Goal: Task Accomplishment & Management: Use online tool/utility

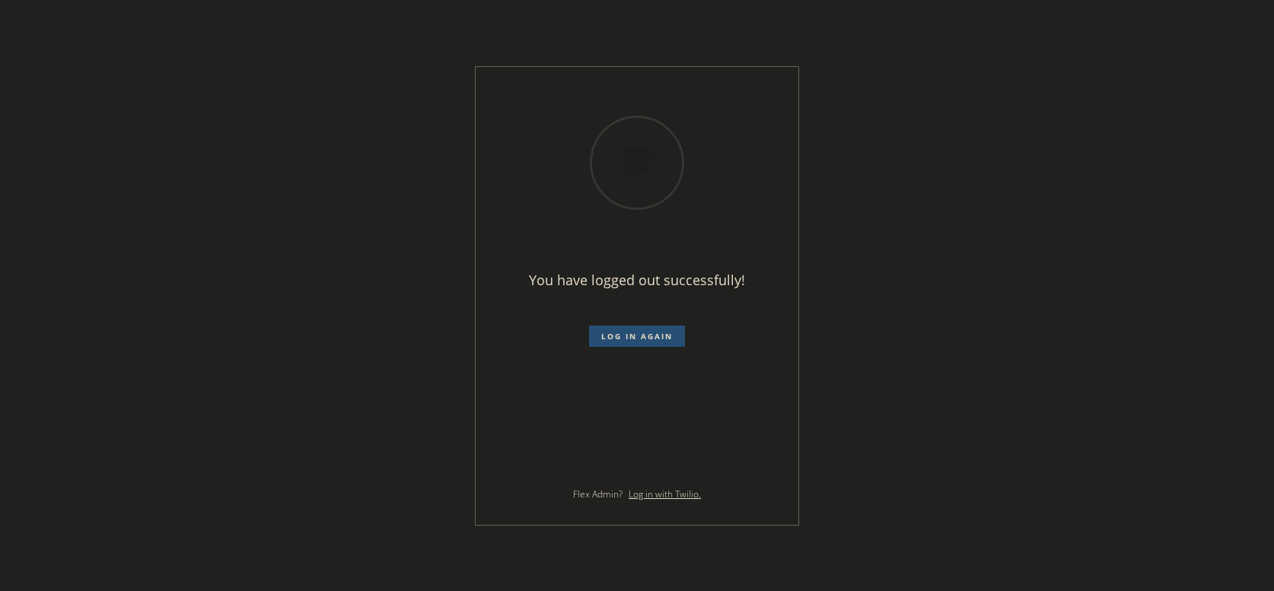
click at [645, 340] on span "Log in again" at bounding box center [637, 336] width 72 height 11
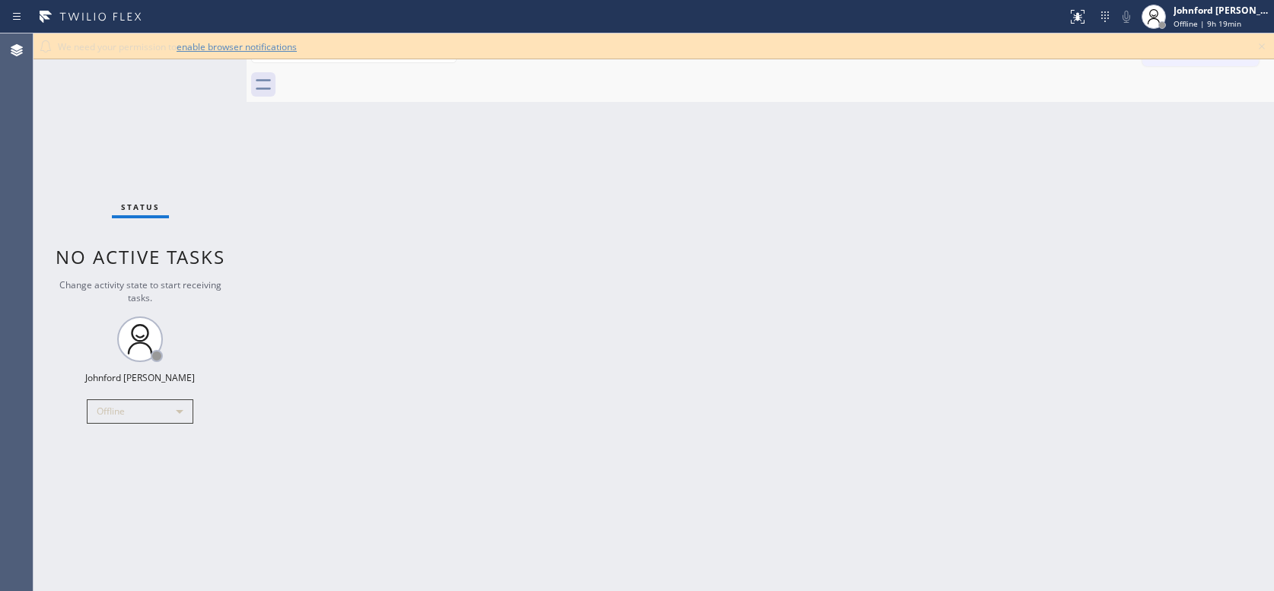
click at [622, 195] on div "Back to Dashboard Change Sender ID Customers Technicians Select a contact Outbo…" at bounding box center [761, 312] width 1028 height 558
click at [200, 46] on link "enable browser notifications" at bounding box center [237, 46] width 120 height 13
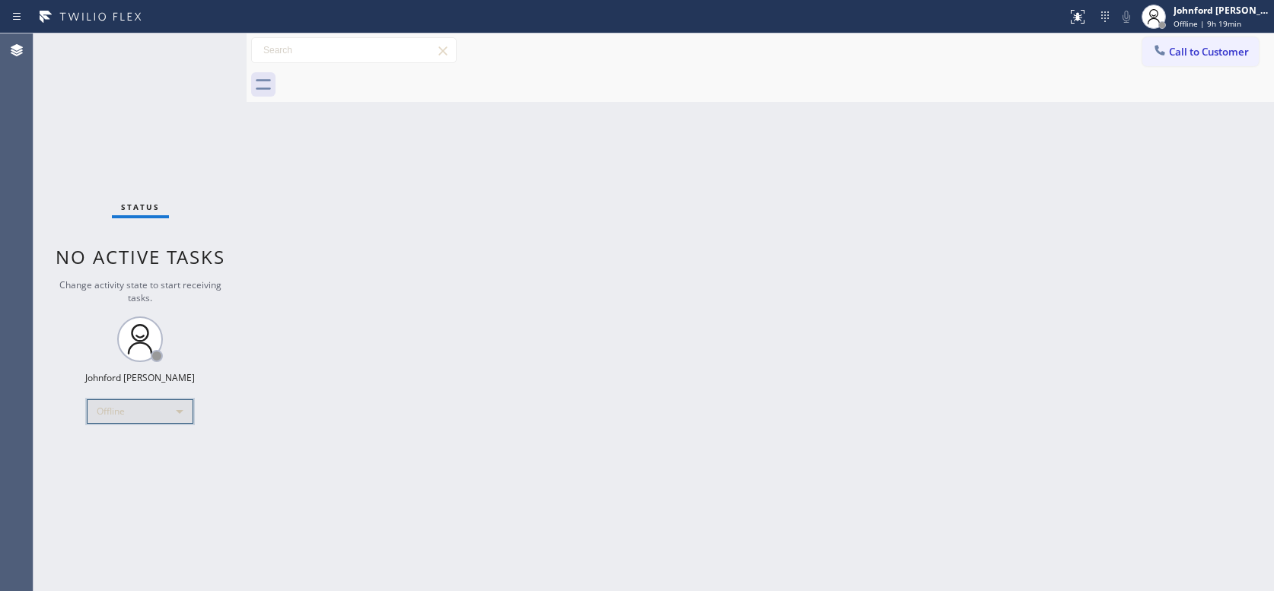
click at [151, 421] on div "Offline" at bounding box center [140, 412] width 107 height 24
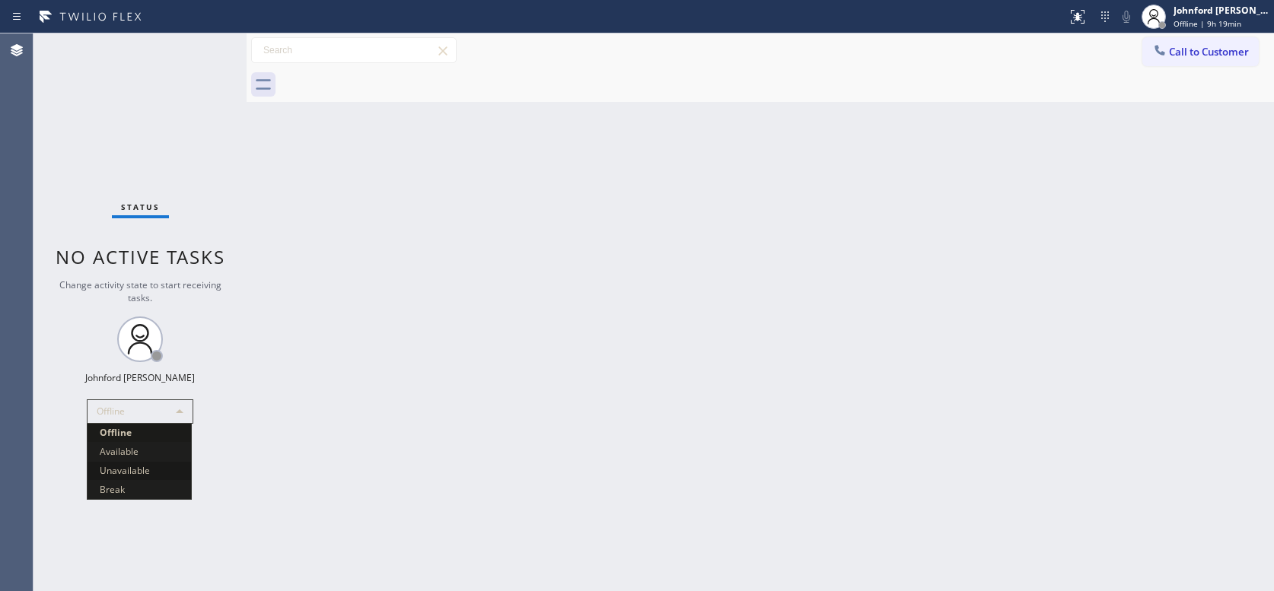
click at [122, 467] on li "Unavailable" at bounding box center [140, 471] width 104 height 18
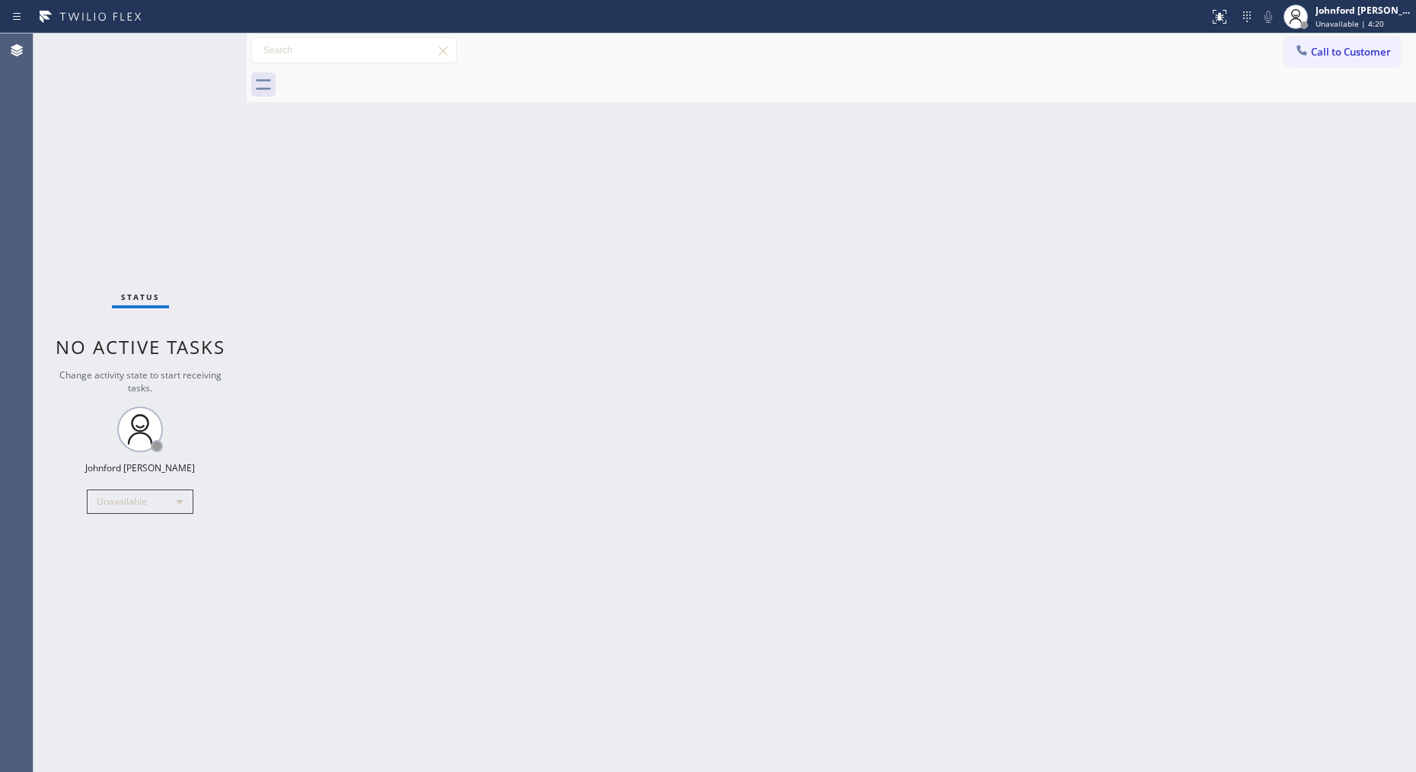
drag, startPoint x: 491, startPoint y: 341, endPoint x: 226, endPoint y: 432, distance: 280.2
click at [491, 341] on div "Back to Dashboard Change Sender ID Customers Technicians Select a contact Outbo…" at bounding box center [831, 402] width 1169 height 738
click at [1213, 335] on div "Back to Dashboard Change Sender ID Customers Technicians Select a contact Outbo…" at bounding box center [831, 402] width 1169 height 738
drag, startPoint x: 830, startPoint y: 274, endPoint x: 756, endPoint y: 93, distance: 195.9
click at [830, 275] on div "Back to Dashboard Change Sender ID Customers Technicians Select a contact Outbo…" at bounding box center [831, 402] width 1169 height 738
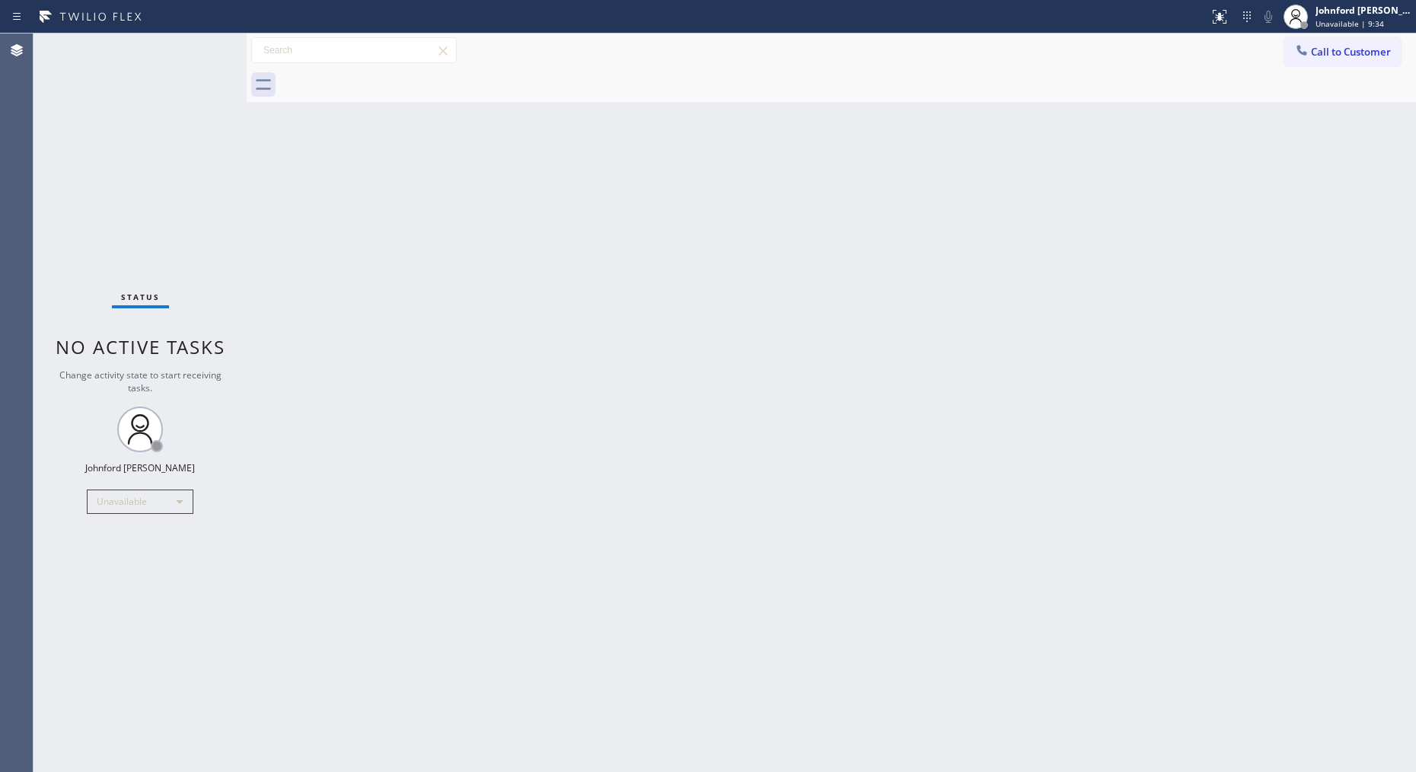
drag, startPoint x: 248, startPoint y: 211, endPoint x: 257, endPoint y: 204, distance: 11.4
click at [247, 211] on div at bounding box center [247, 402] width 0 height 738
click at [1225, 294] on div "Back to Dashboard Change Sender ID Customers Technicians Select a contact Outbo…" at bounding box center [831, 402] width 1169 height 738
click at [256, 288] on div "Back to Dashboard Change Sender ID Customers Technicians Select a contact Outbo…" at bounding box center [831, 402] width 1169 height 738
drag, startPoint x: 1309, startPoint y: 56, endPoint x: 1031, endPoint y: 187, distance: 307.8
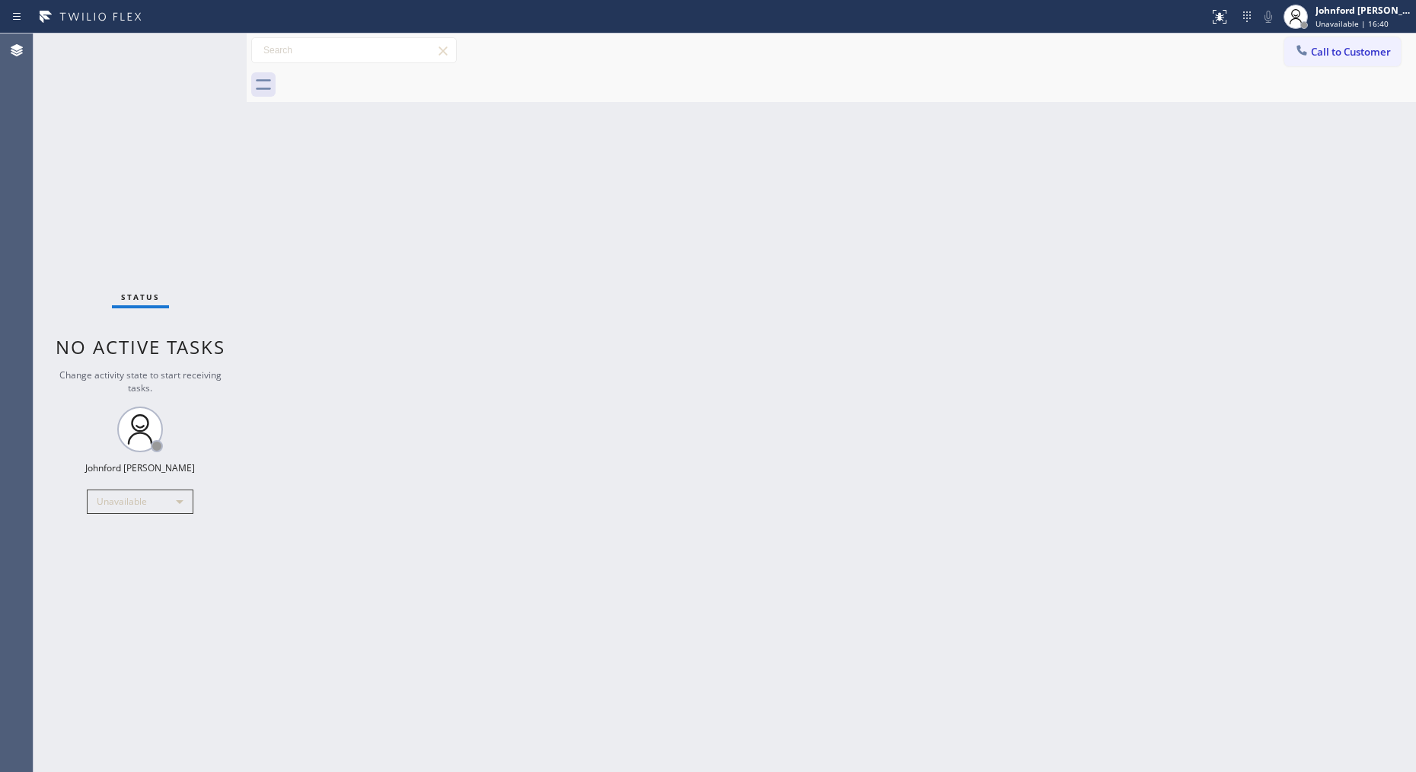
click at [1273, 56] on div at bounding box center [1301, 52] width 18 height 18
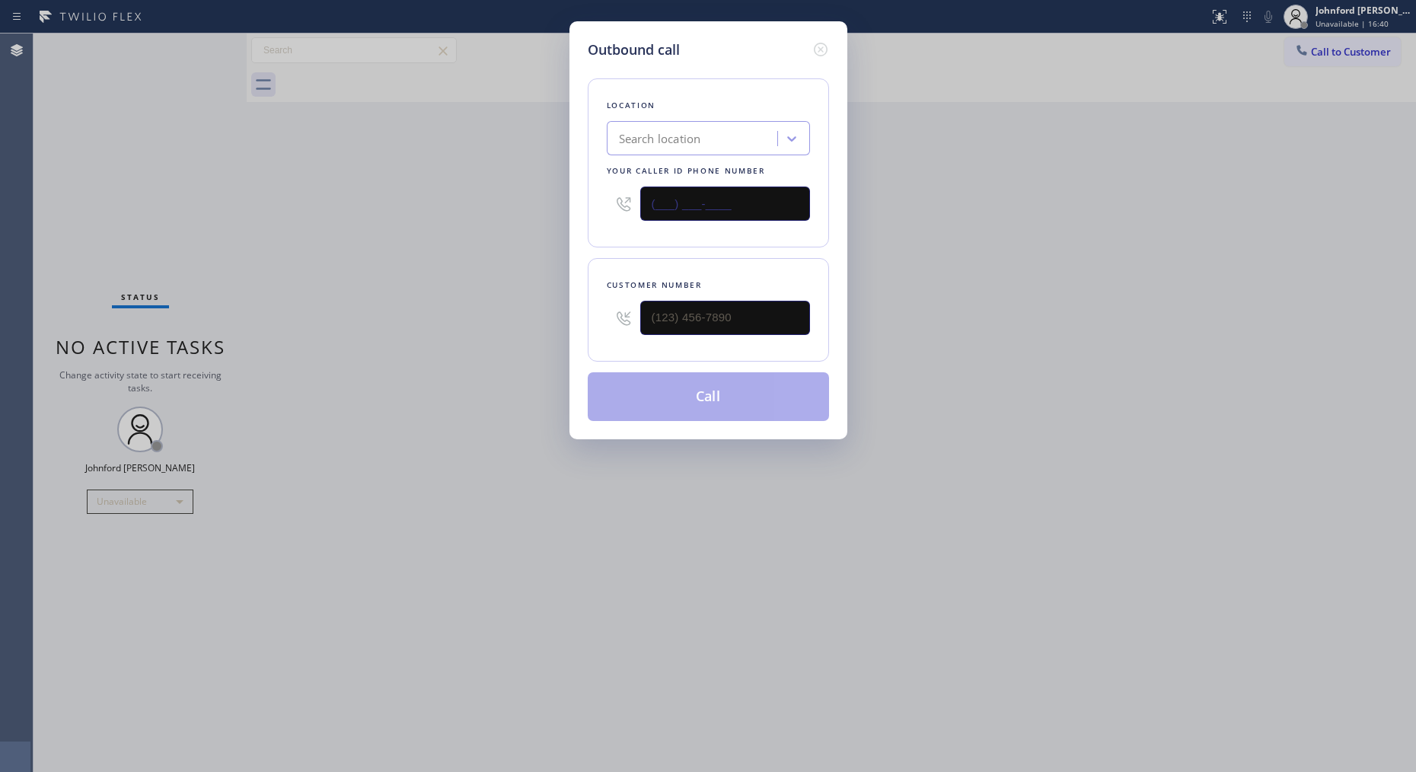
drag, startPoint x: 629, startPoint y: 209, endPoint x: 548, endPoint y: 179, distance: 86.2
click at [515, 209] on div "Outbound call Location Search location Your caller id phone number (___) ___-__…" at bounding box center [708, 386] width 1416 height 772
paste input "805) 303-5865"
type input "[PHONE_NUMBER]"
drag, startPoint x: 729, startPoint y: 355, endPoint x: 664, endPoint y: 355, distance: 64.7
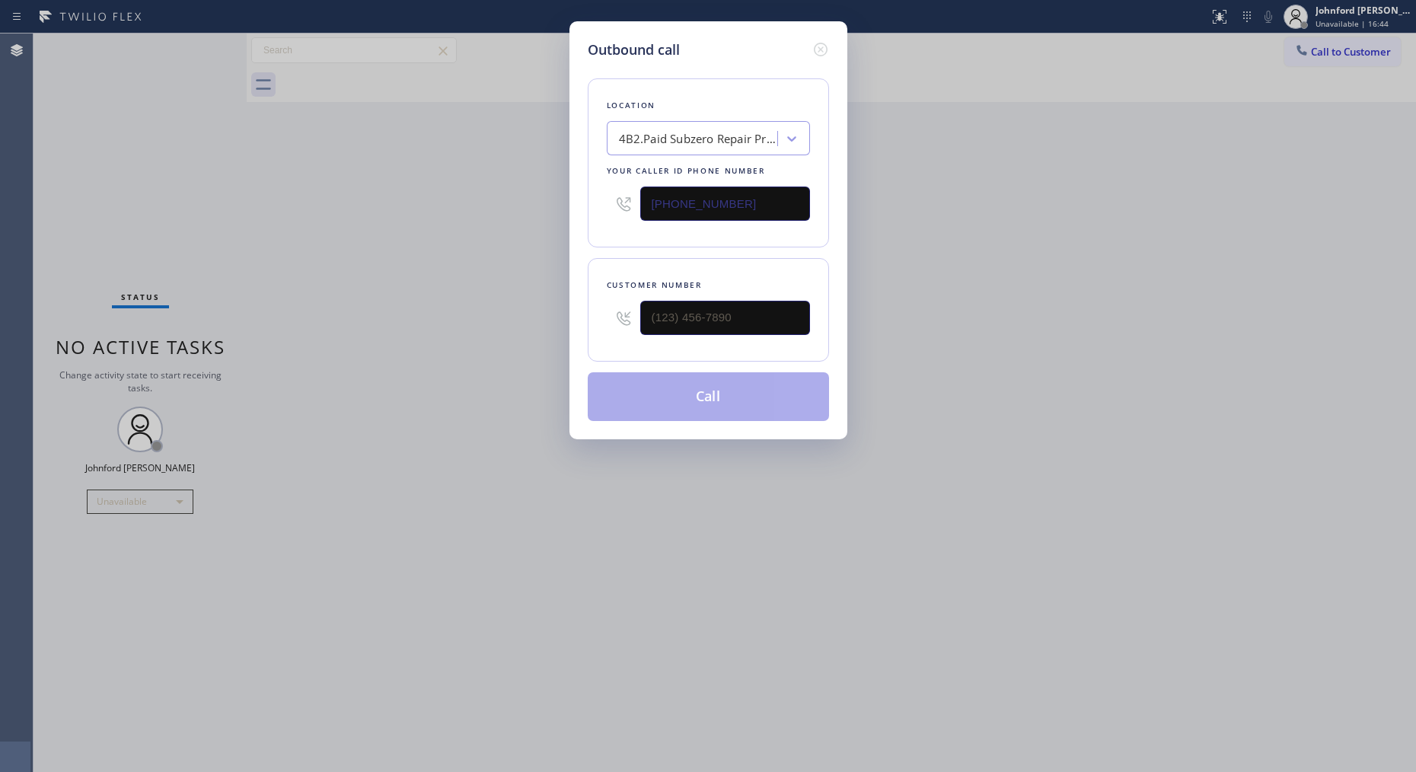
click at [664, 355] on div "Customer number" at bounding box center [708, 310] width 241 height 104
drag, startPoint x: 744, startPoint y: 336, endPoint x: 521, endPoint y: 310, distance: 224.5
click at [521, 310] on div "Outbound call Location 4B2.Paid Subzero Repair Professionals Your caller id pho…" at bounding box center [708, 386] width 1416 height 772
click at [653, 318] on input "(___) ___-____" at bounding box center [725, 318] width 170 height 34
paste input "415) 624-7921"
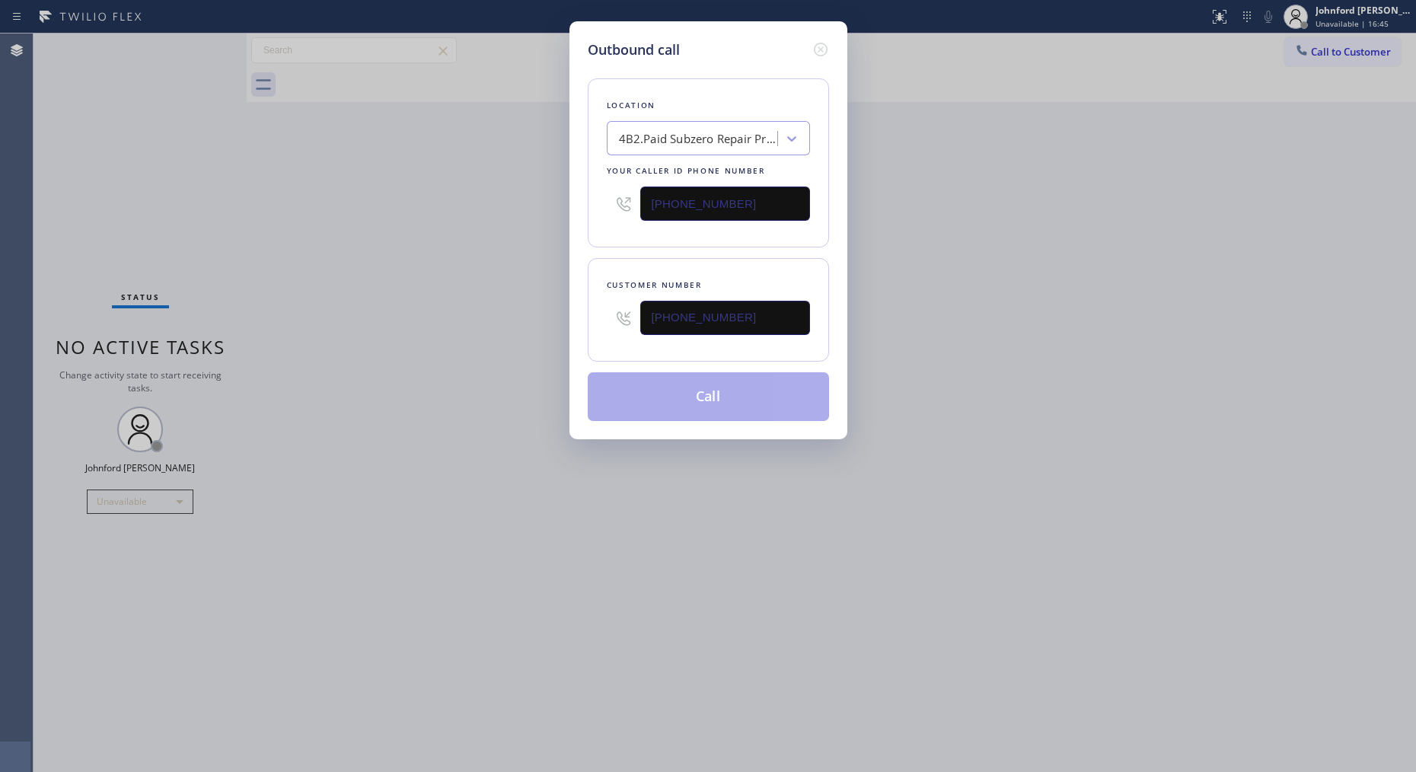
type input "[PHONE_NUMBER]"
drag, startPoint x: 511, startPoint y: 326, endPoint x: 542, endPoint y: 347, distance: 37.2
click at [512, 327] on div "Outbound call Location 4B2.Paid Subzero Repair Professionals Your caller id pho…" at bounding box center [708, 386] width 1416 height 772
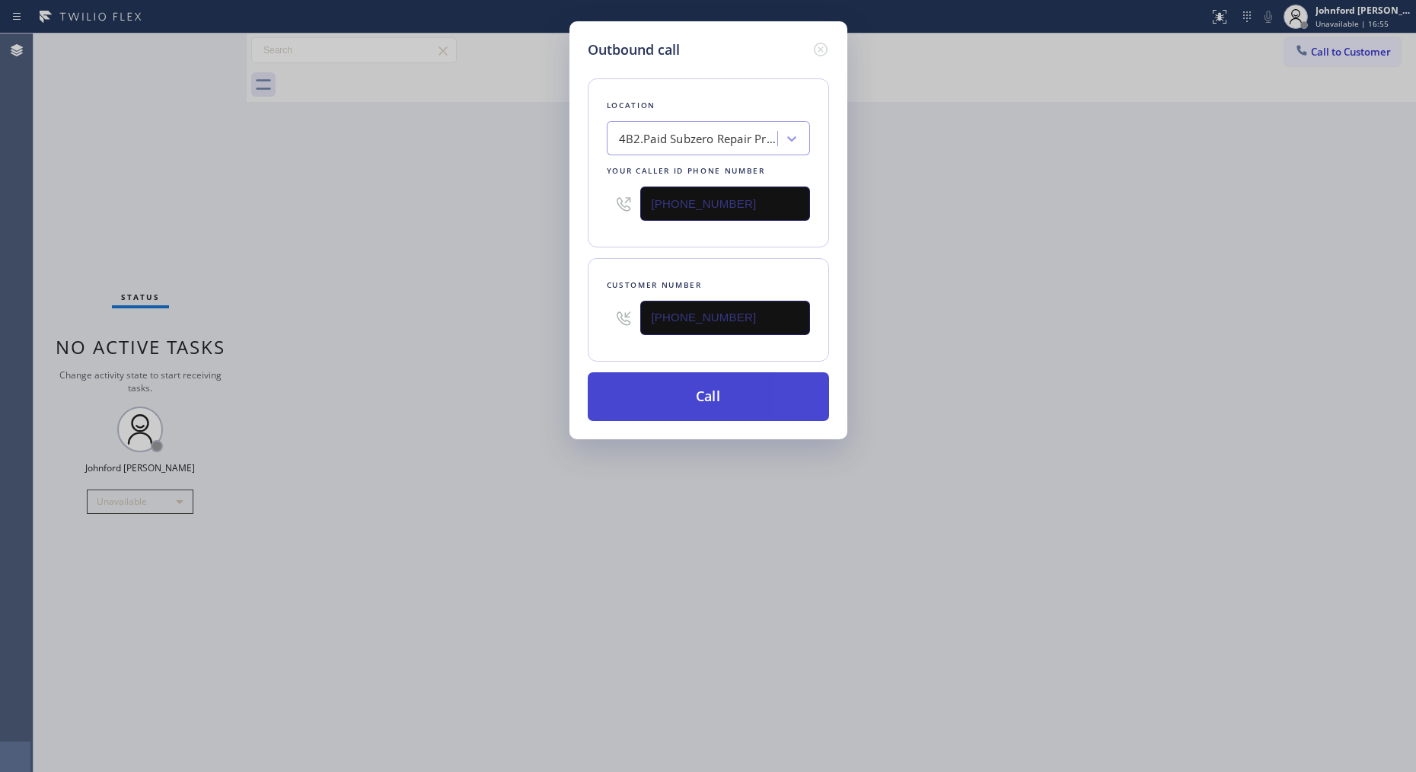
click at [765, 406] on button "Call" at bounding box center [708, 396] width 241 height 49
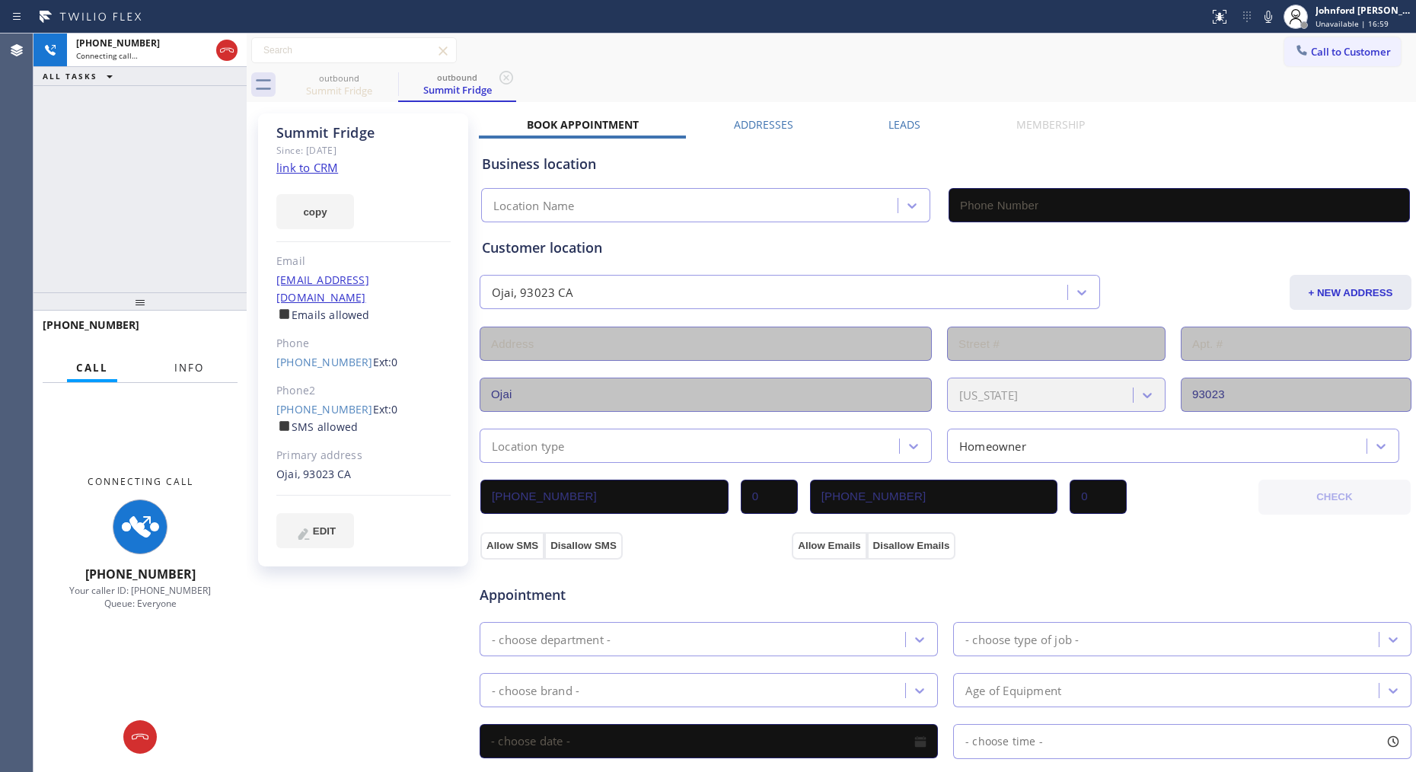
click at [179, 359] on button "Info" at bounding box center [189, 368] width 48 height 30
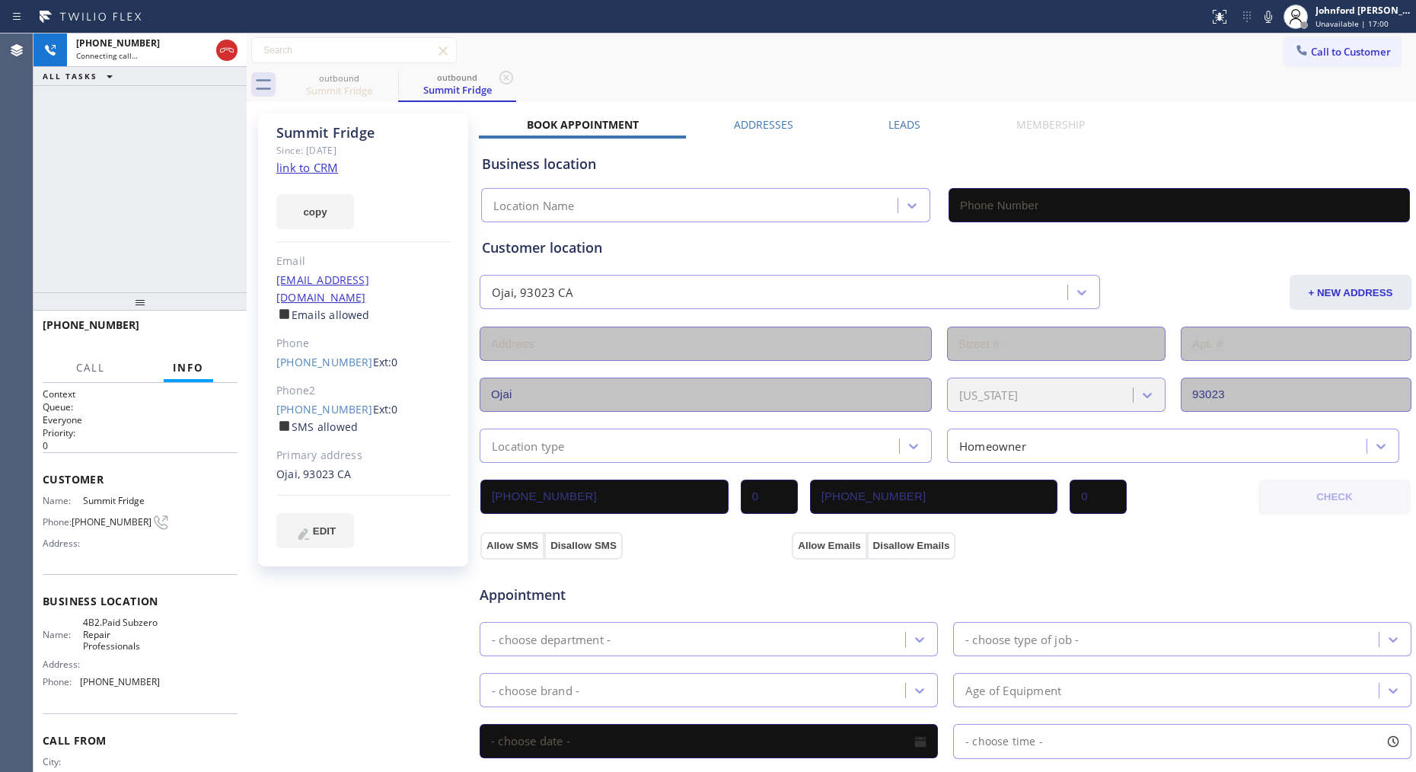
click at [145, 286] on div "[PHONE_NUMBER] Connecting call… ALL TASKS ALL TASKS ACTIVE TASKS TASKS IN WRAP …" at bounding box center [139, 162] width 213 height 259
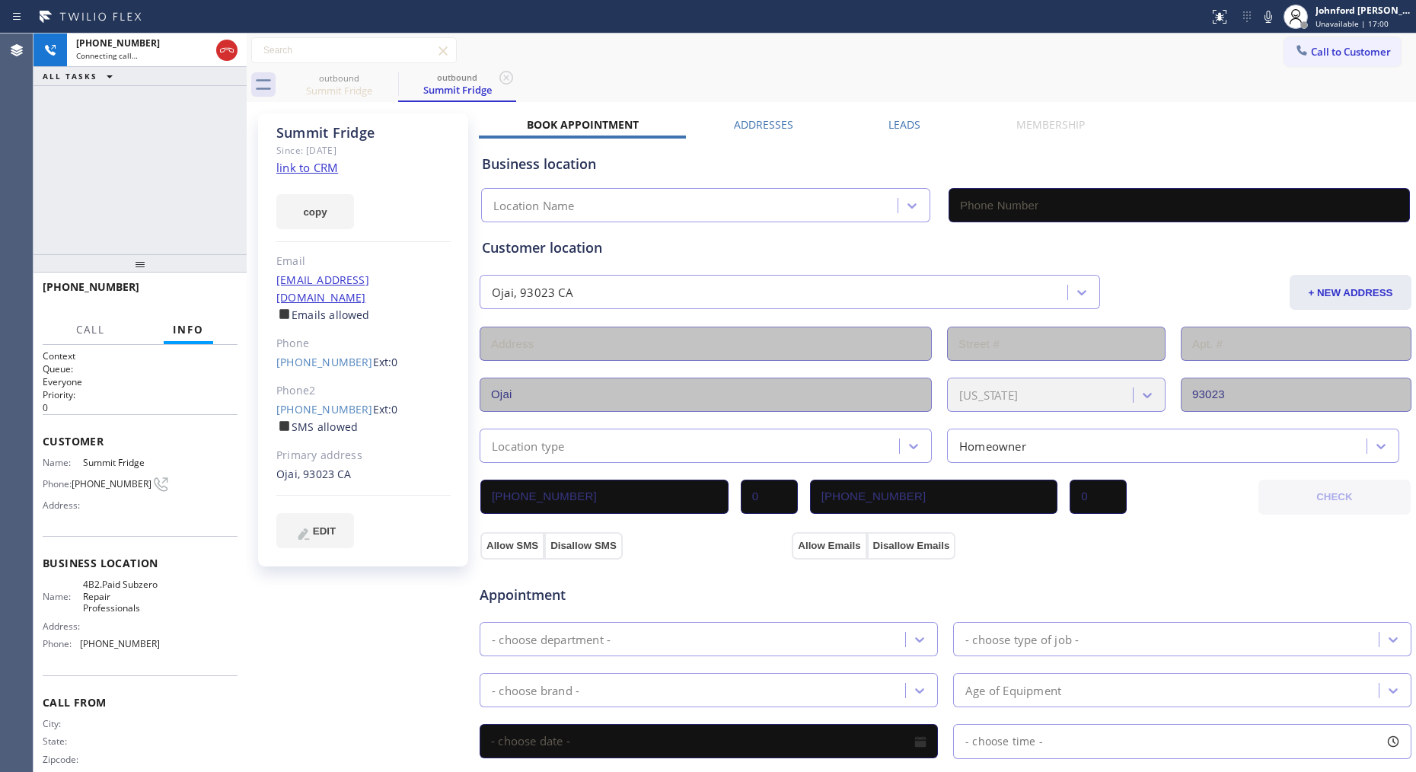
drag, startPoint x: 148, startPoint y: 311, endPoint x: 170, endPoint y: 160, distance: 152.4
click at [170, 160] on div "[PHONE_NUMBER] Connecting call… ALL TASKS ALL TASKS ACTIVE TASKS TASKS IN WRAP …" at bounding box center [139, 402] width 213 height 738
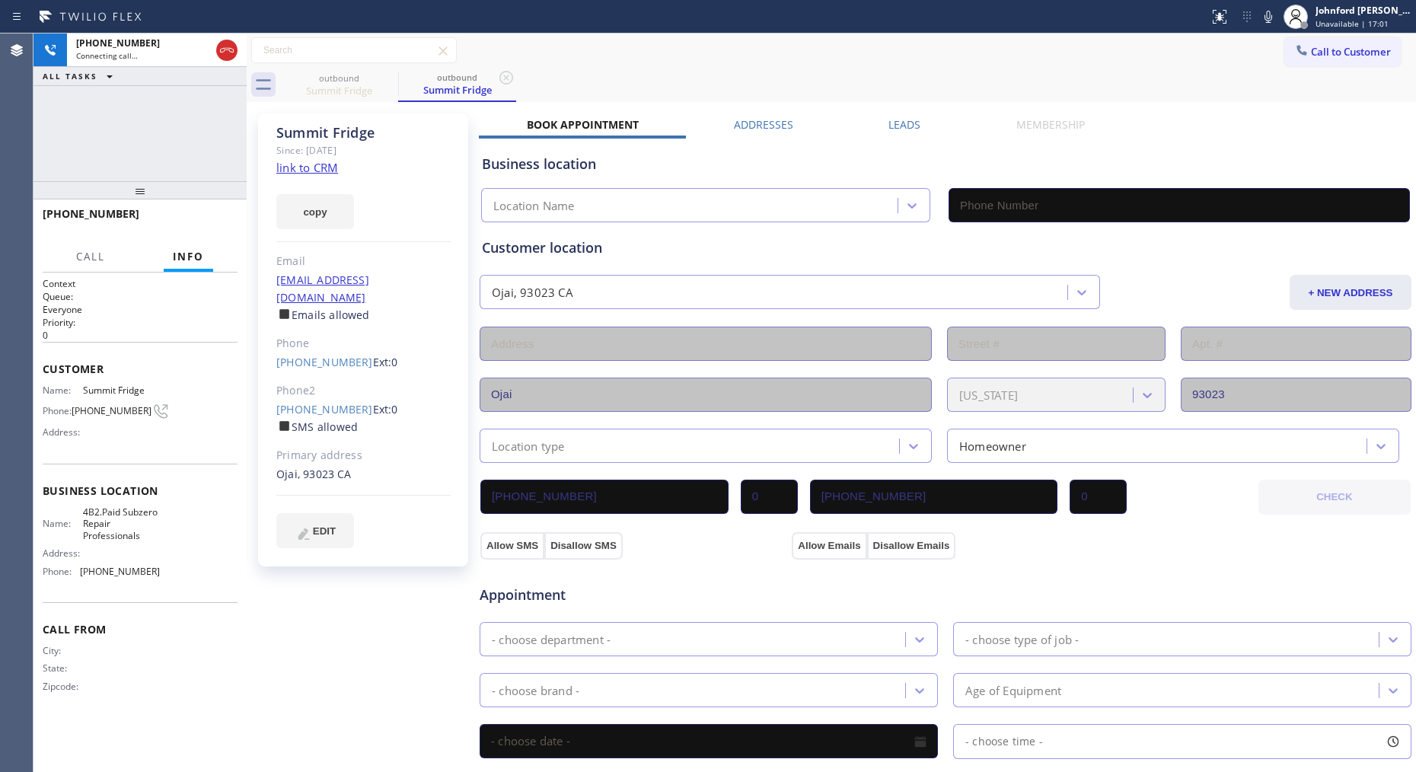
type input "[PHONE_NUMBER]"
click at [1273, 13] on icon at bounding box center [1268, 17] width 18 height 18
click at [1272, 21] on icon at bounding box center [1268, 17] width 18 height 18
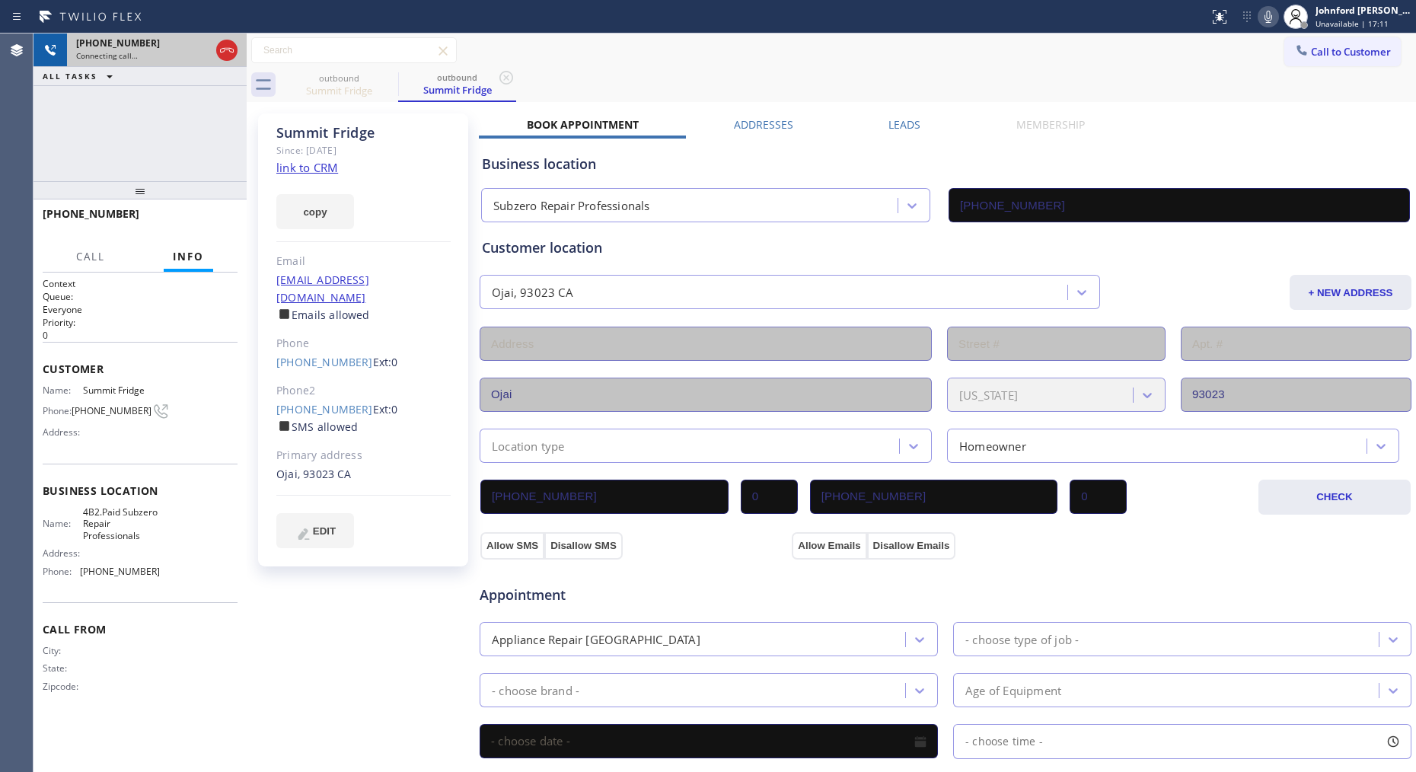
click at [158, 47] on div "[PHONE_NUMBER]" at bounding box center [143, 43] width 134 height 13
click at [218, 56] on icon at bounding box center [227, 50] width 18 height 18
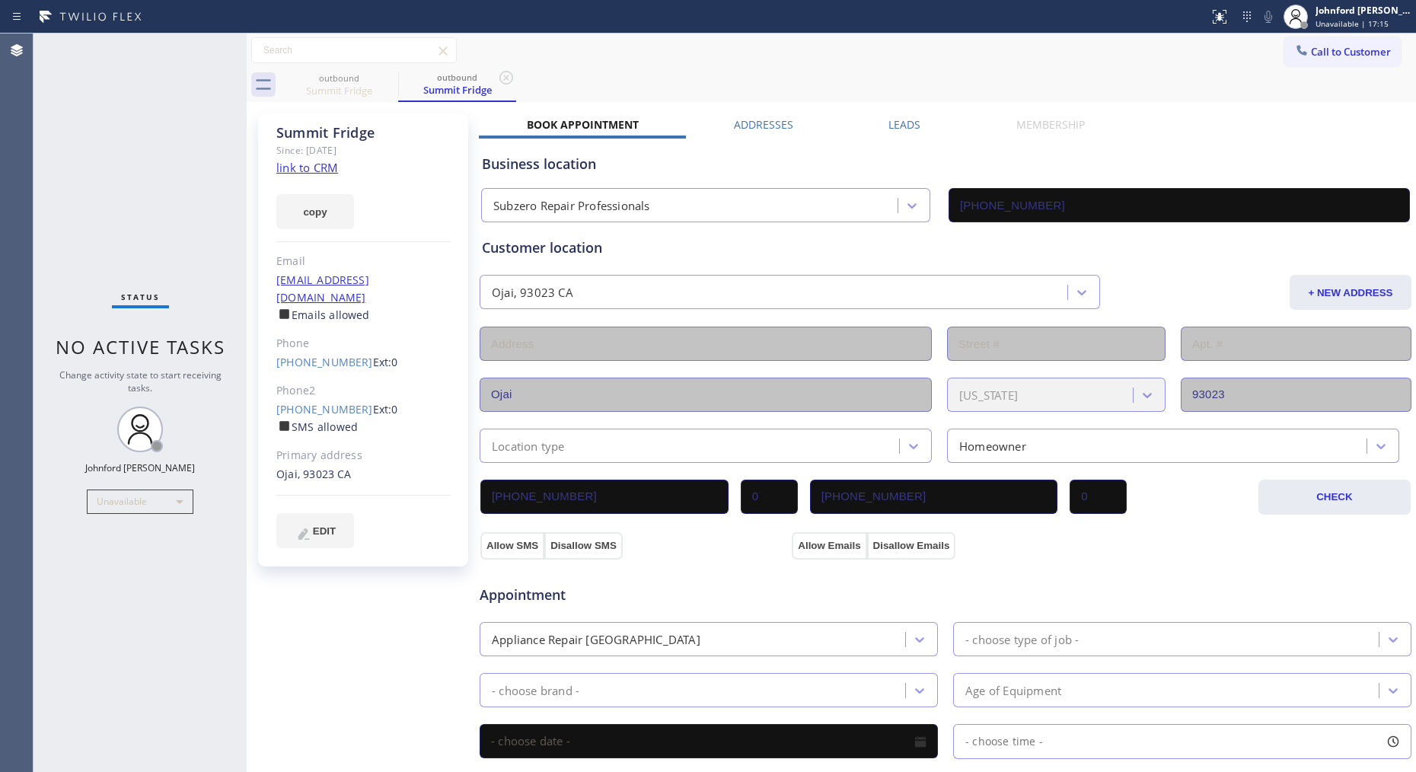
click at [314, 355] on link "[PHONE_NUMBER]" at bounding box center [324, 362] width 97 height 14
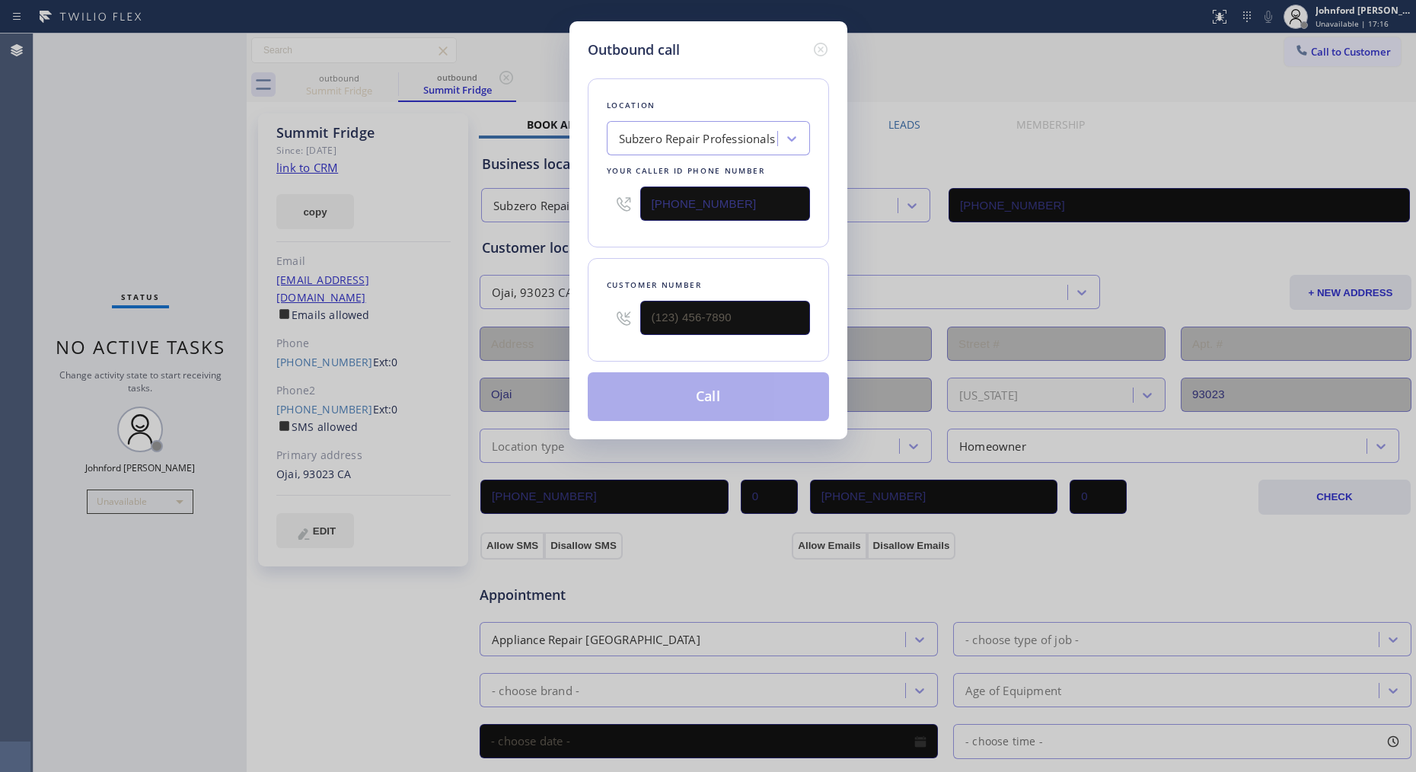
type input "[PHONE_NUMBER]"
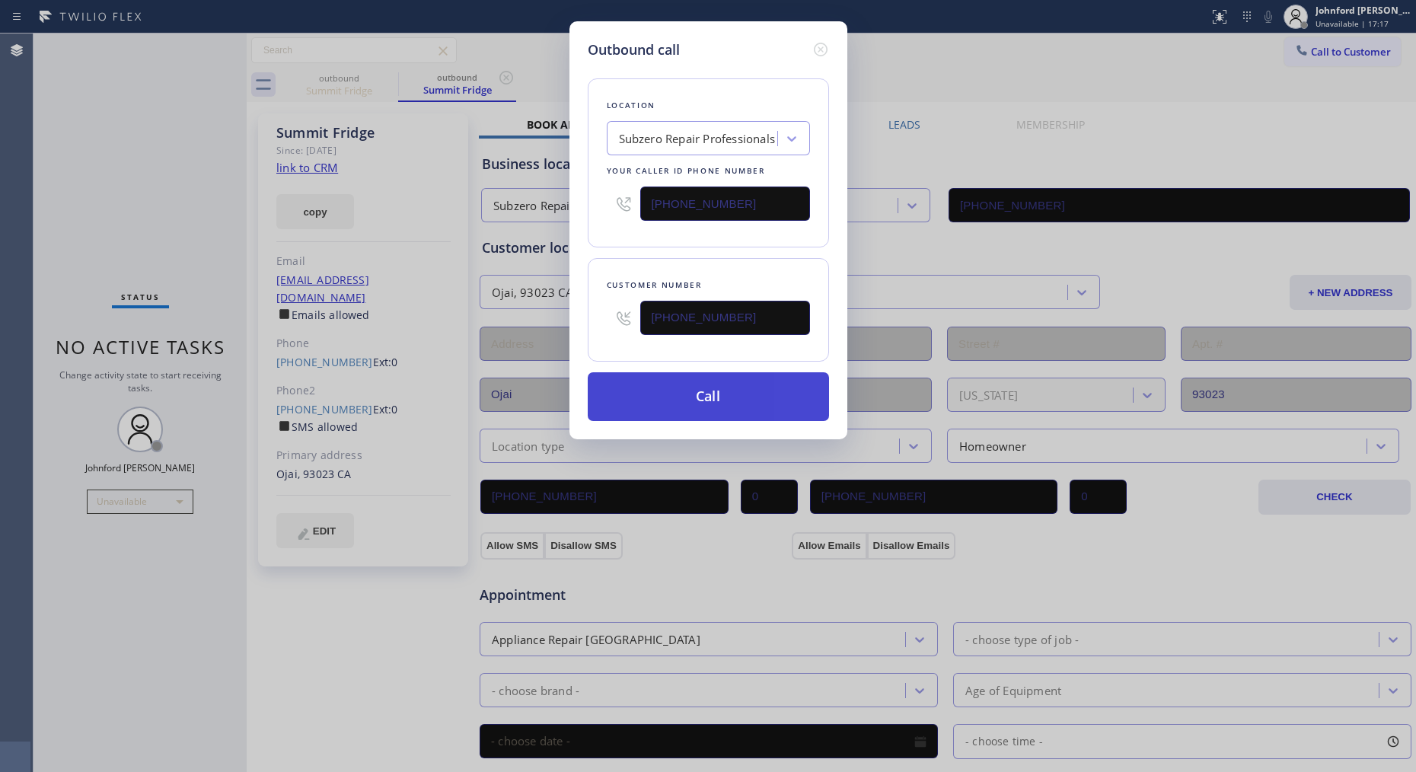
click at [706, 389] on button "Call" at bounding box center [708, 396] width 241 height 49
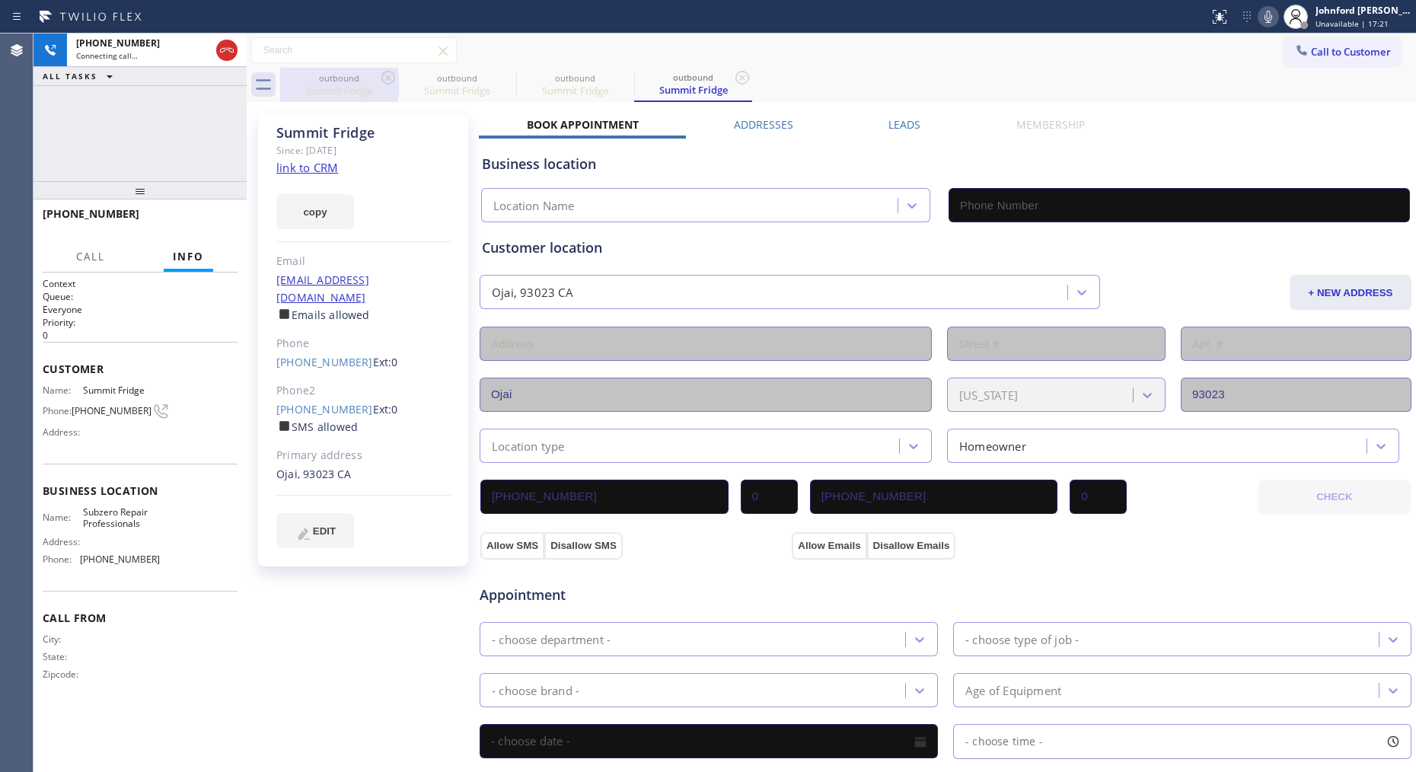
type input "[PHONE_NUMBER]"
click at [383, 75] on icon at bounding box center [388, 78] width 18 height 18
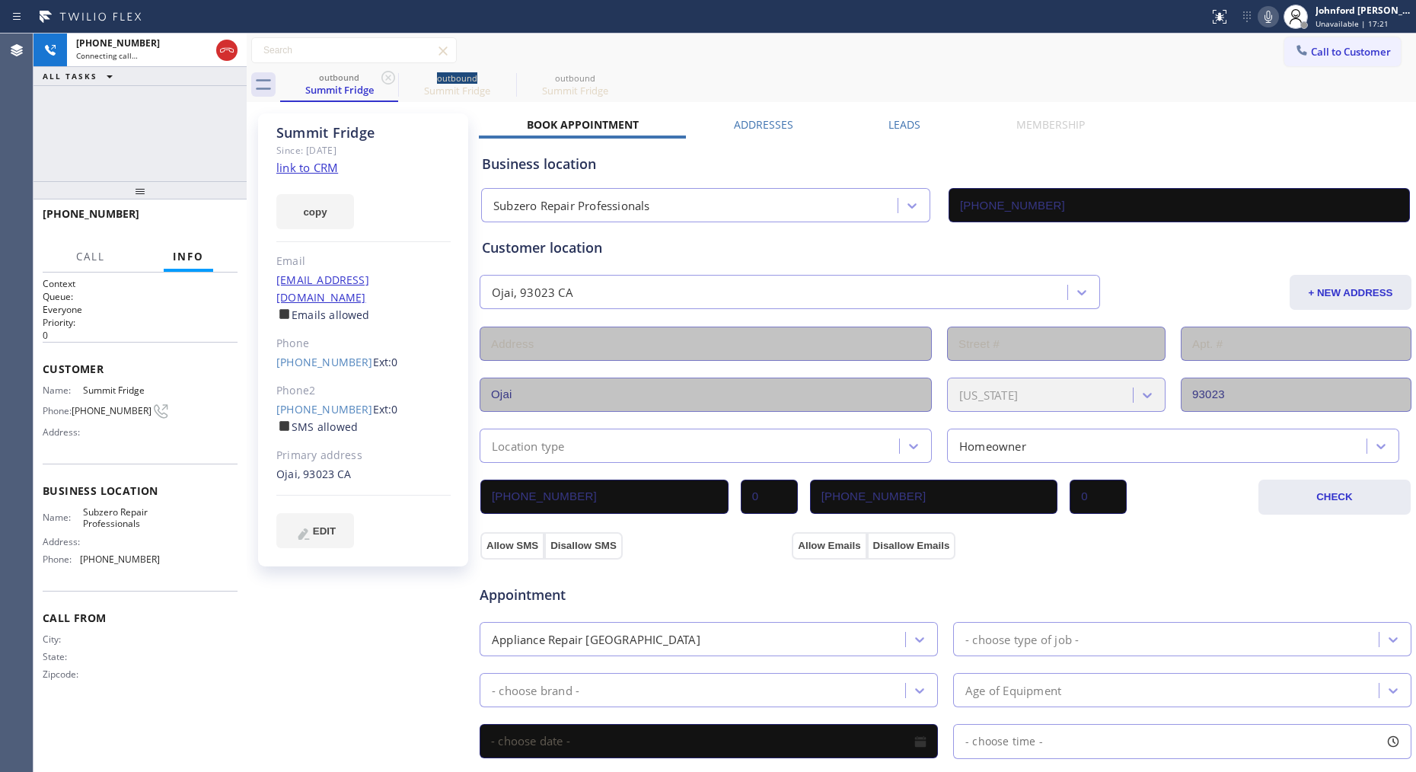
click at [383, 75] on icon at bounding box center [388, 78] width 18 height 18
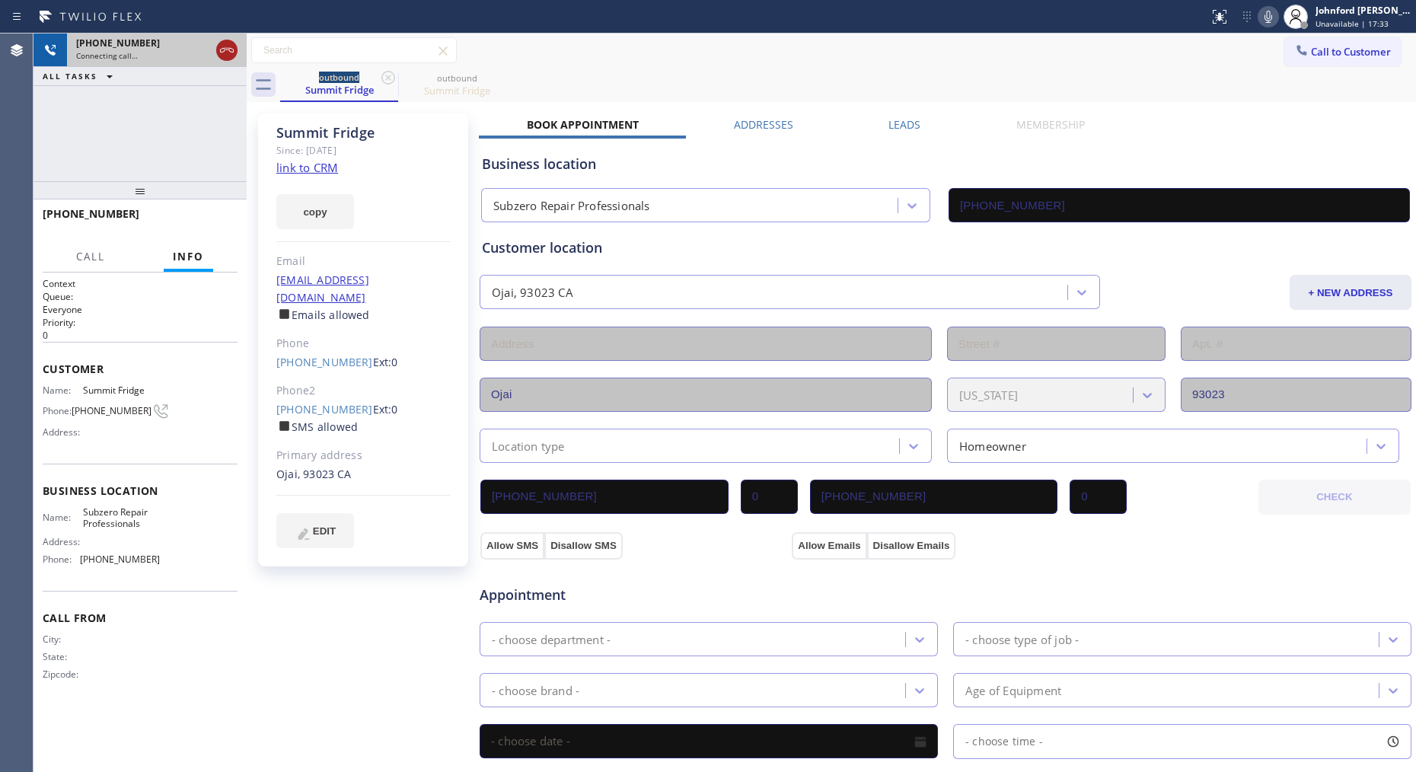
click at [229, 47] on icon at bounding box center [227, 50] width 18 height 18
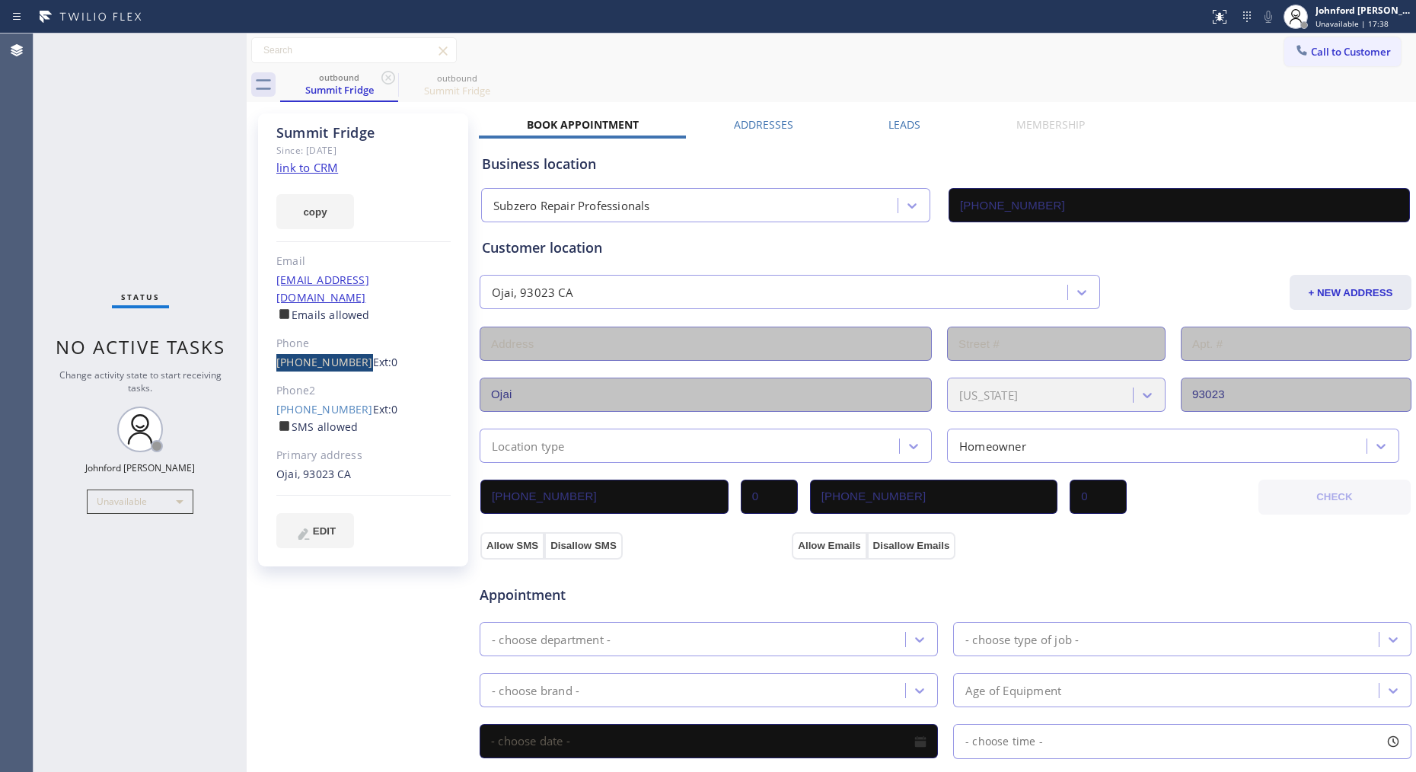
drag, startPoint x: 268, startPoint y: 352, endPoint x: 352, endPoint y: 346, distance: 84.0
click at [352, 346] on div "Summit Fridge Since: [DATE] link to CRM copy Email [EMAIL_ADDRESS][DOMAIN_NAME]…" at bounding box center [363, 339] width 210 height 453
copy link "[PHONE_NUMBER]"
drag, startPoint x: 1336, startPoint y: 54, endPoint x: 999, endPoint y: 181, distance: 359.6
click at [1273, 54] on span "Call to Customer" at bounding box center [1351, 52] width 80 height 14
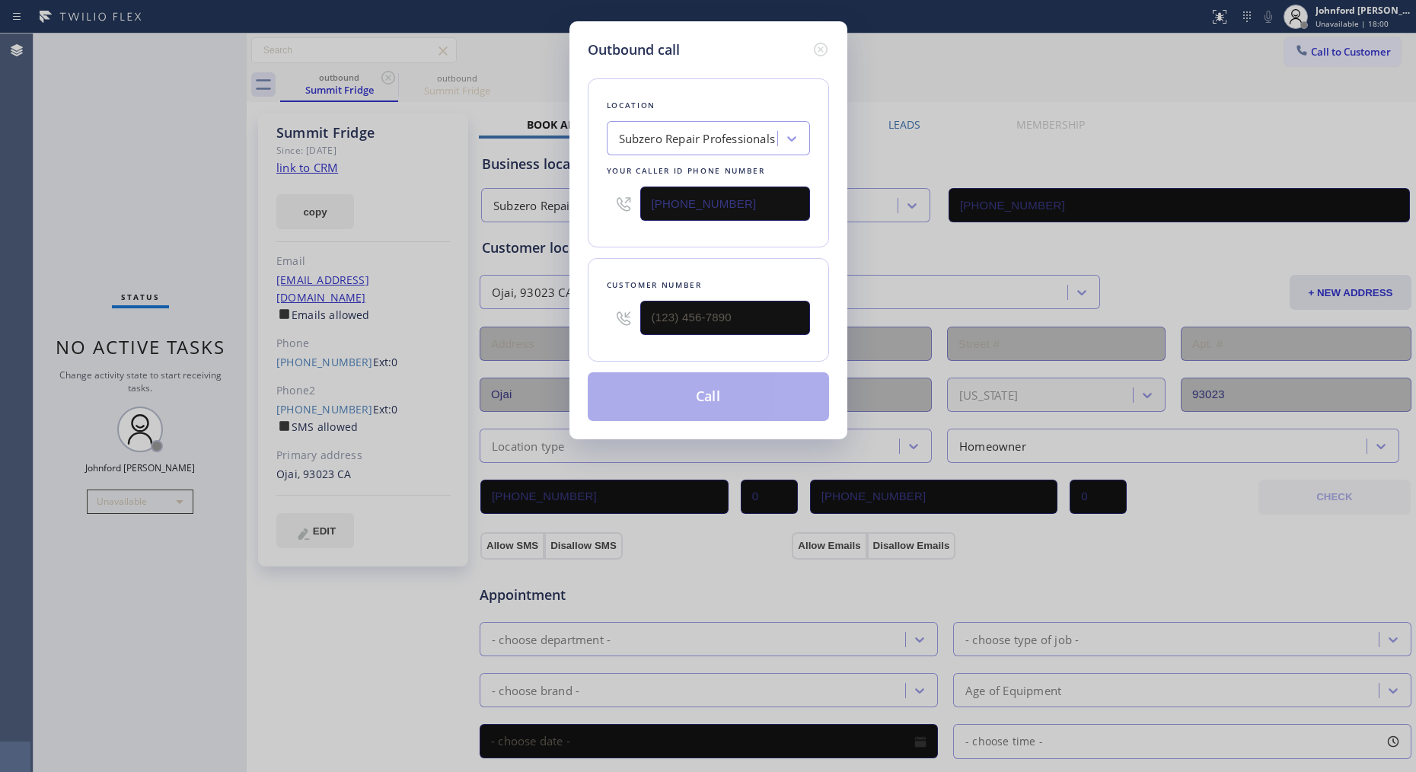
drag, startPoint x: 614, startPoint y: 210, endPoint x: 533, endPoint y: 210, distance: 81.4
click at [534, 210] on div "Outbound call Location Subzero Repair Professionals Your caller id phone number…" at bounding box center [708, 386] width 1416 height 772
paste input "347) 284-6179"
type input "[PHONE_NUMBER]"
drag, startPoint x: 1160, startPoint y: 148, endPoint x: 1172, endPoint y: 138, distance: 15.7
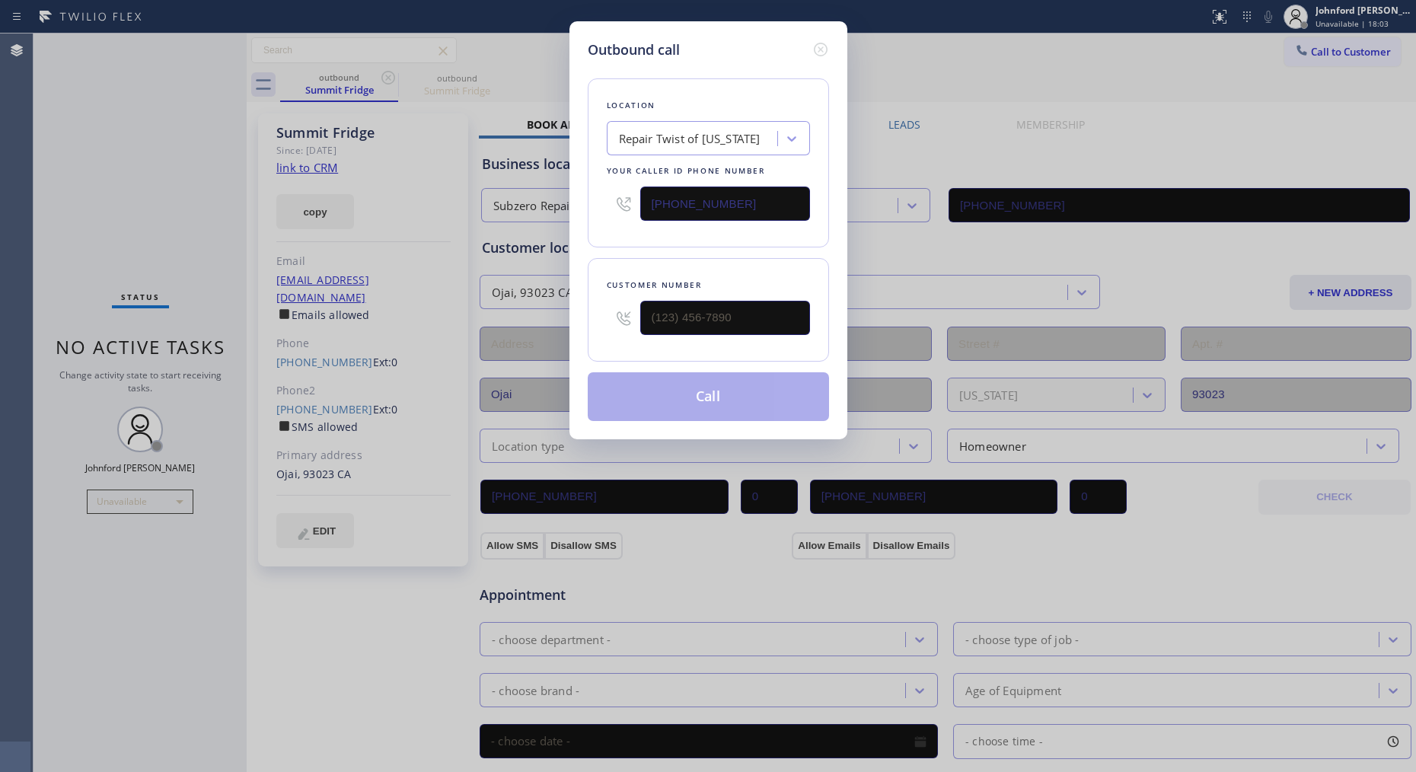
click at [1165, 143] on div "Outbound call Location Repair Twist of [US_STATE] Your caller id phone number […" at bounding box center [708, 386] width 1416 height 772
drag, startPoint x: 586, startPoint y: 343, endPoint x: 538, endPoint y: 343, distance: 48.0
click at [543, 343] on div "Outbound call Location Repair Twist of [US_STATE] Your caller id phone number […" at bounding box center [708, 386] width 1416 height 772
paste input "347) 601-6341"
type input "[PHONE_NUMBER]"
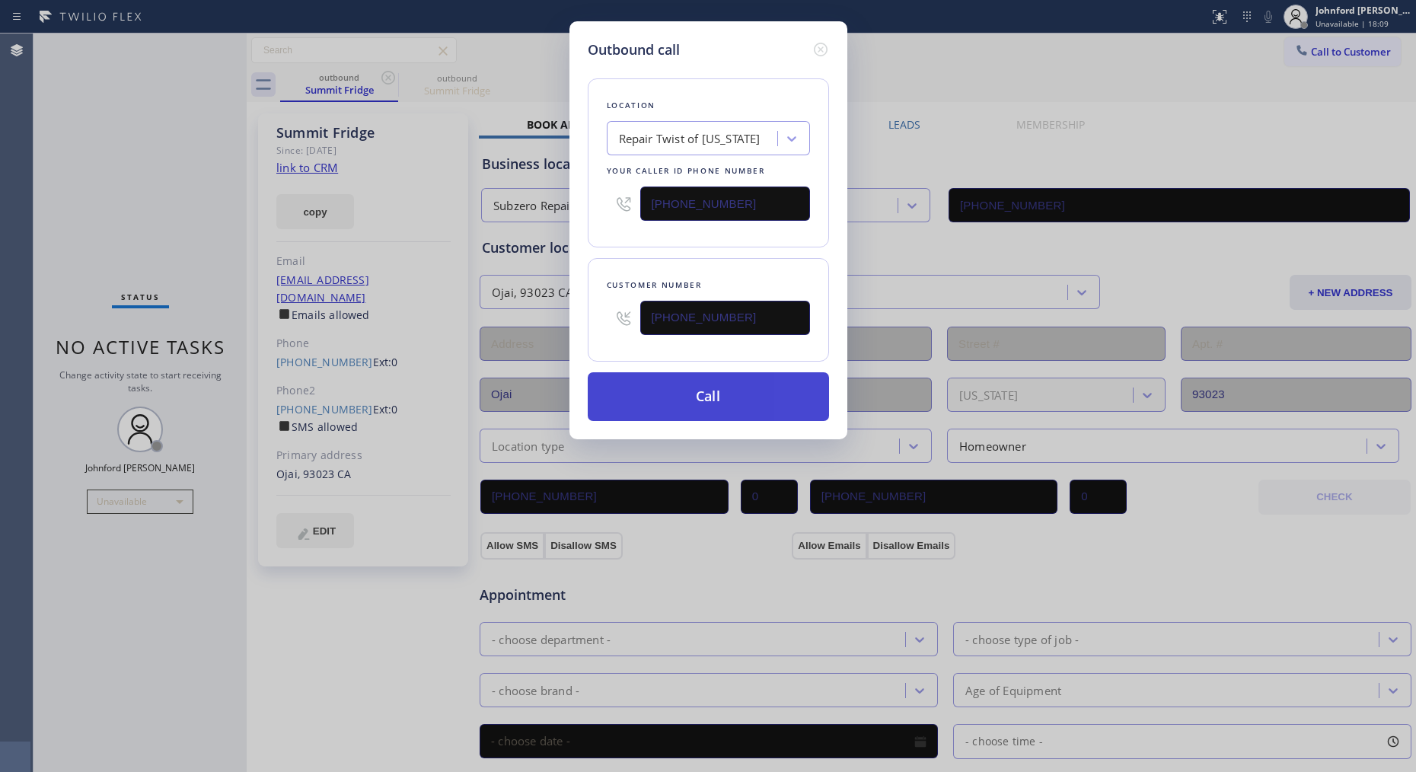
click at [765, 411] on button "Call" at bounding box center [708, 396] width 241 height 49
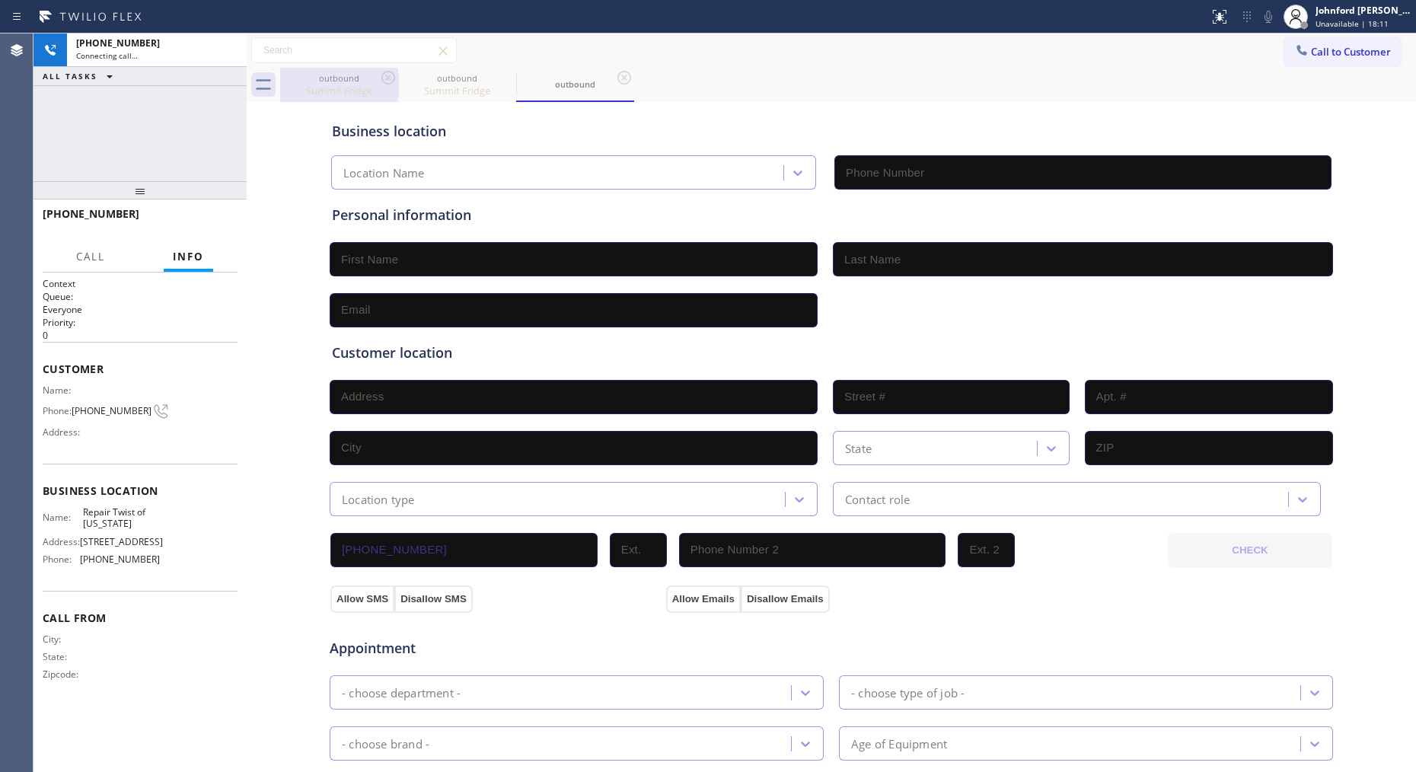
type input "[PHONE_NUMBER]"
click at [376, 76] on div "outbound" at bounding box center [339, 77] width 115 height 11
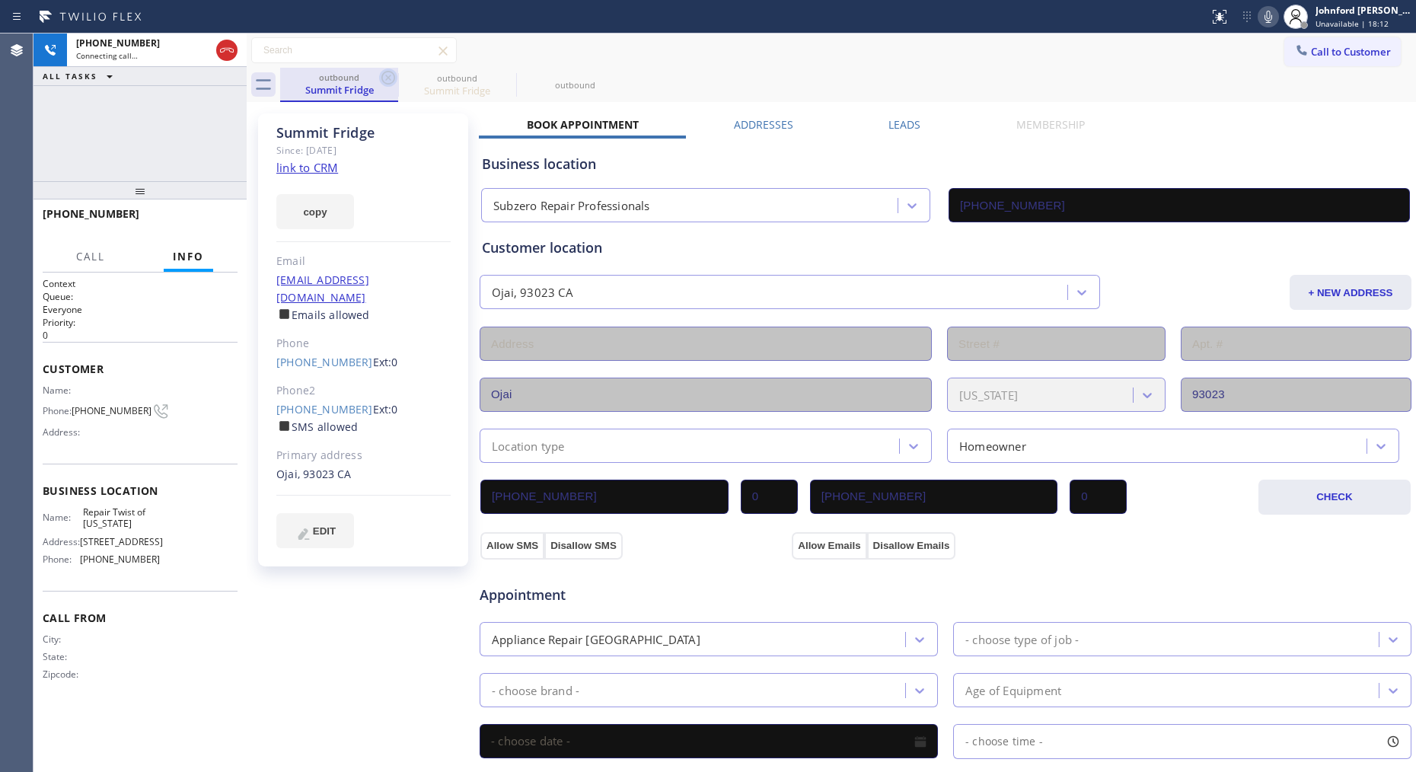
click at [385, 80] on icon at bounding box center [388, 78] width 14 height 14
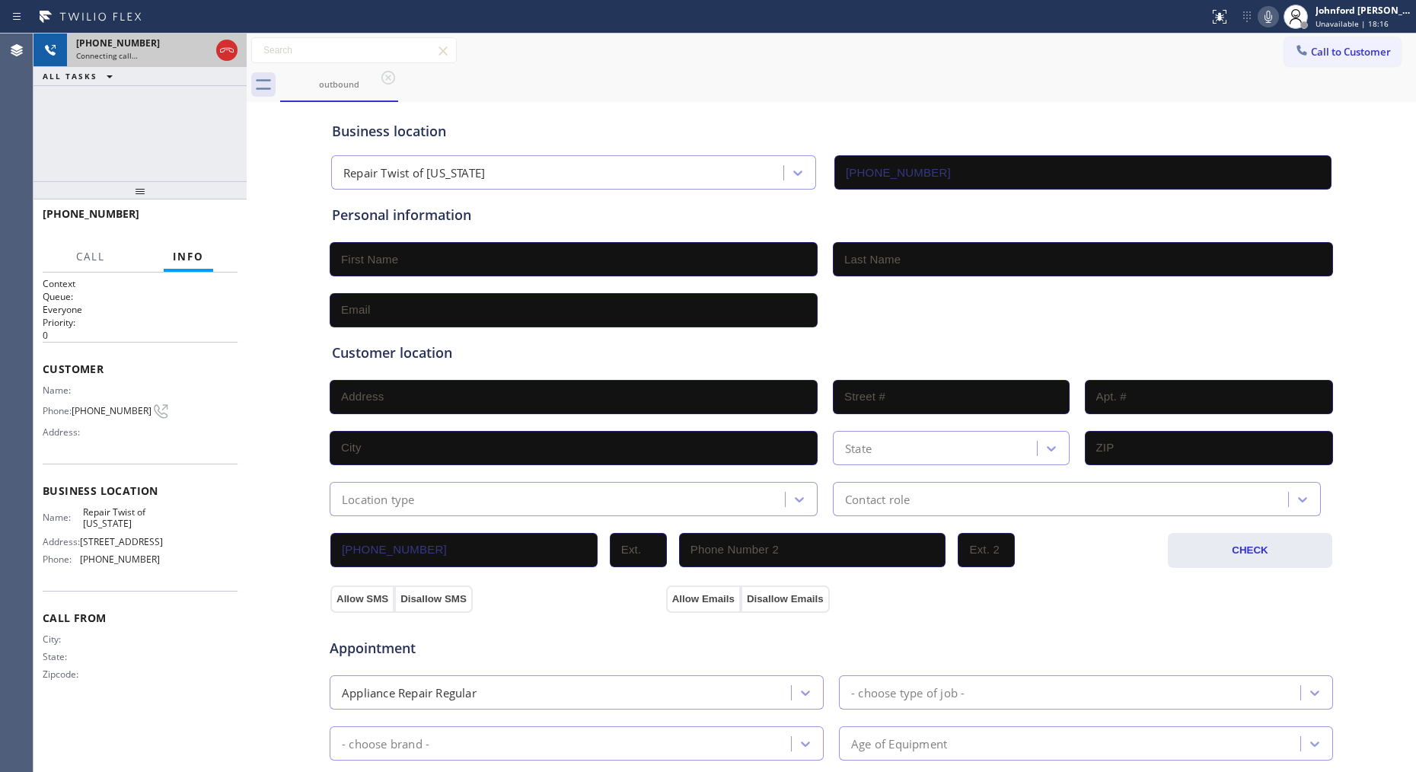
click at [180, 50] on div "Connecting call…" at bounding box center [143, 55] width 134 height 11
click at [224, 221] on span "HANG UP" at bounding box center [202, 220] width 46 height 11
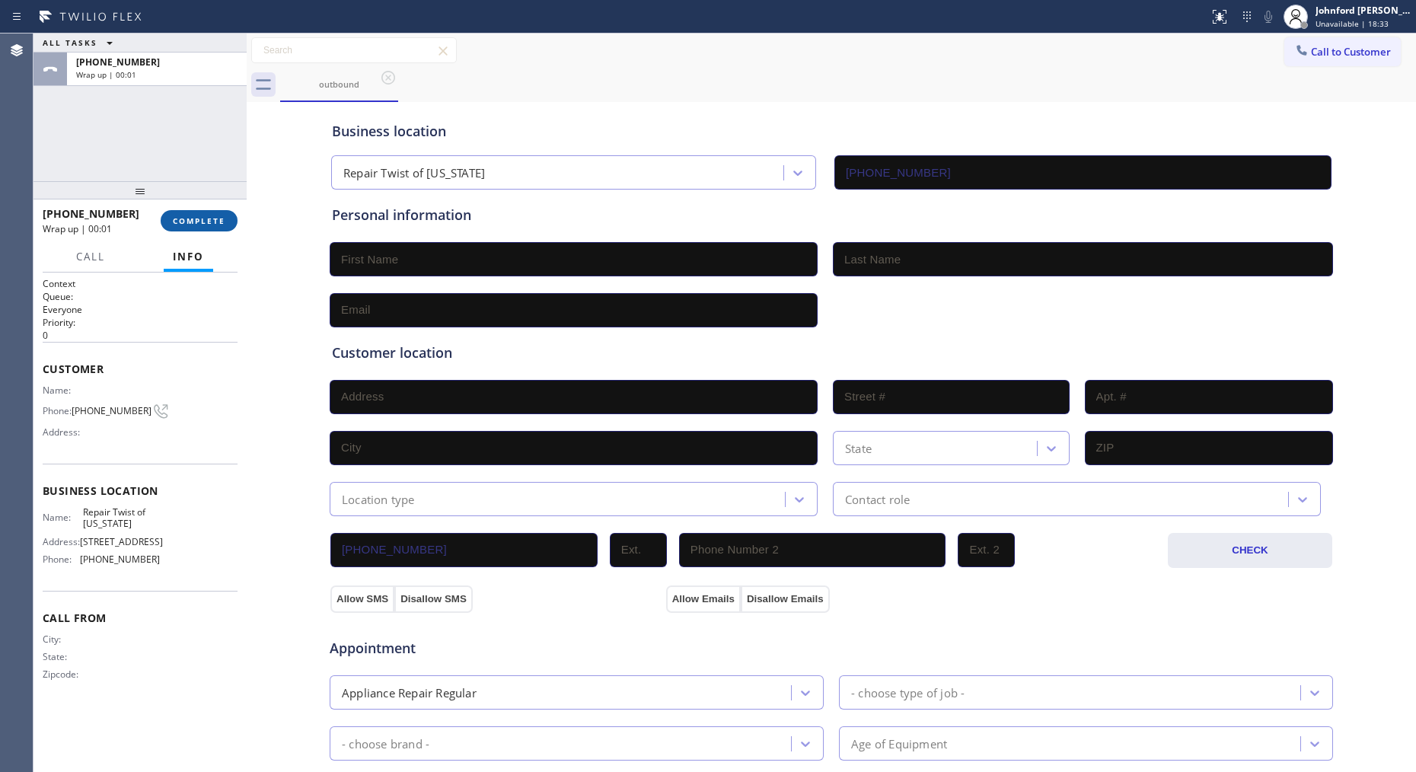
click at [224, 221] on span "COMPLETE" at bounding box center [199, 220] width 53 height 11
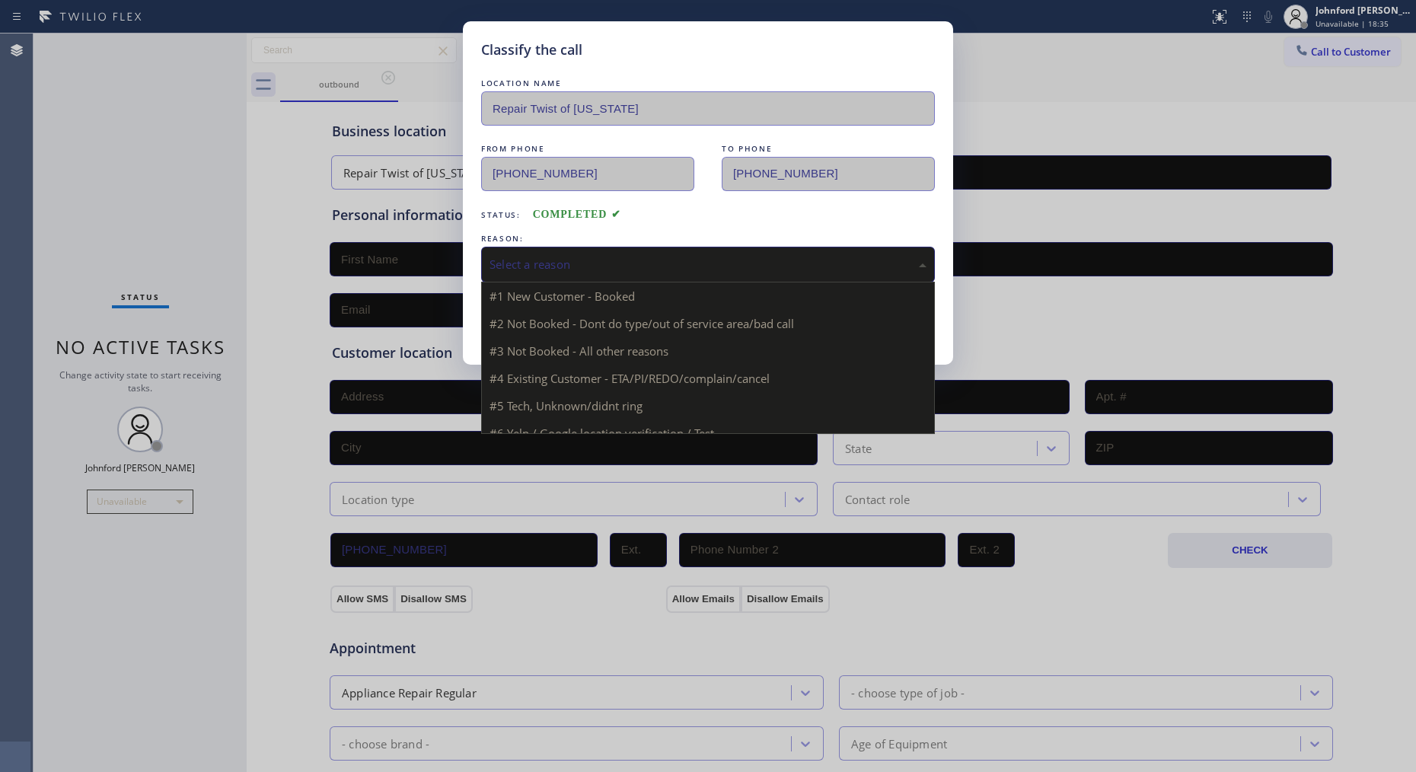
click at [515, 266] on div "Select a reason" at bounding box center [707, 265] width 437 height 18
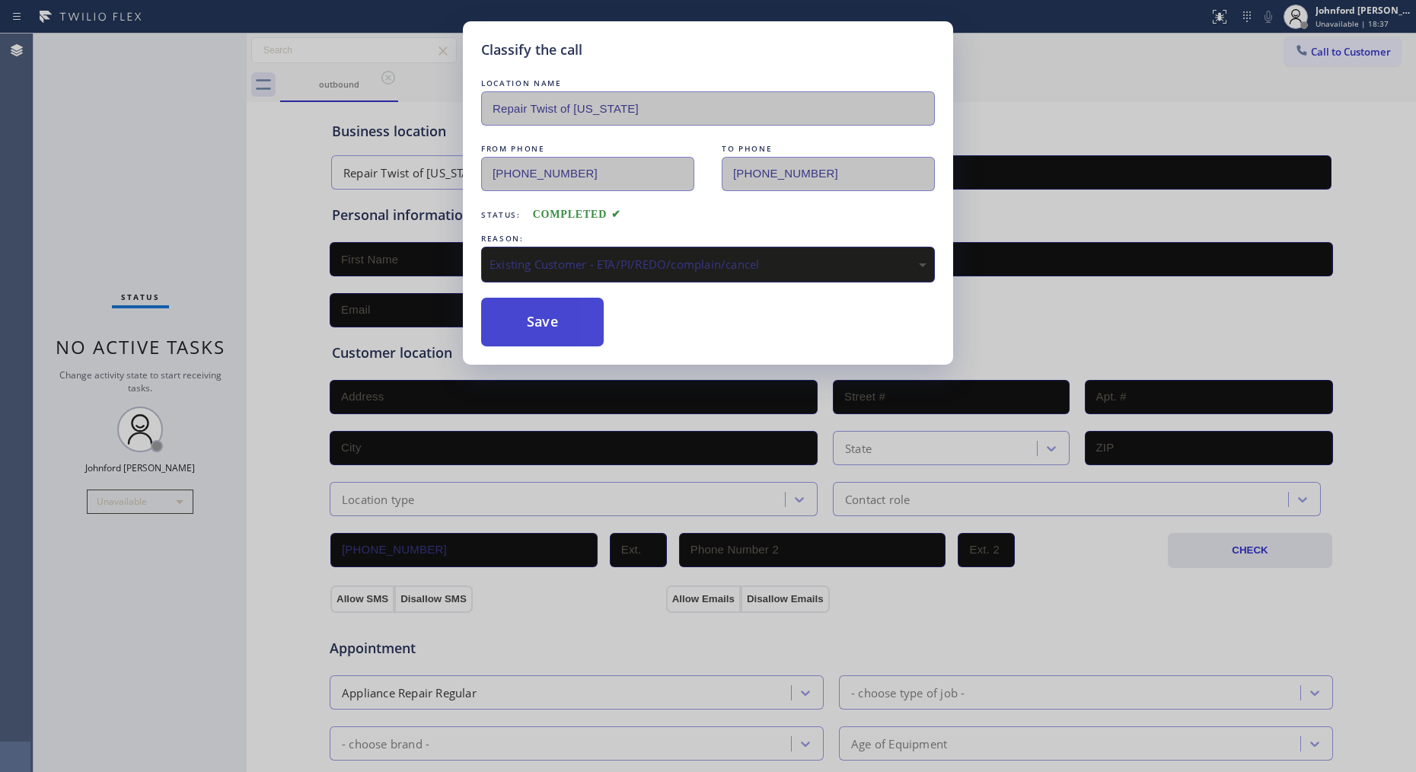
click at [553, 317] on button "Save" at bounding box center [542, 322] width 123 height 49
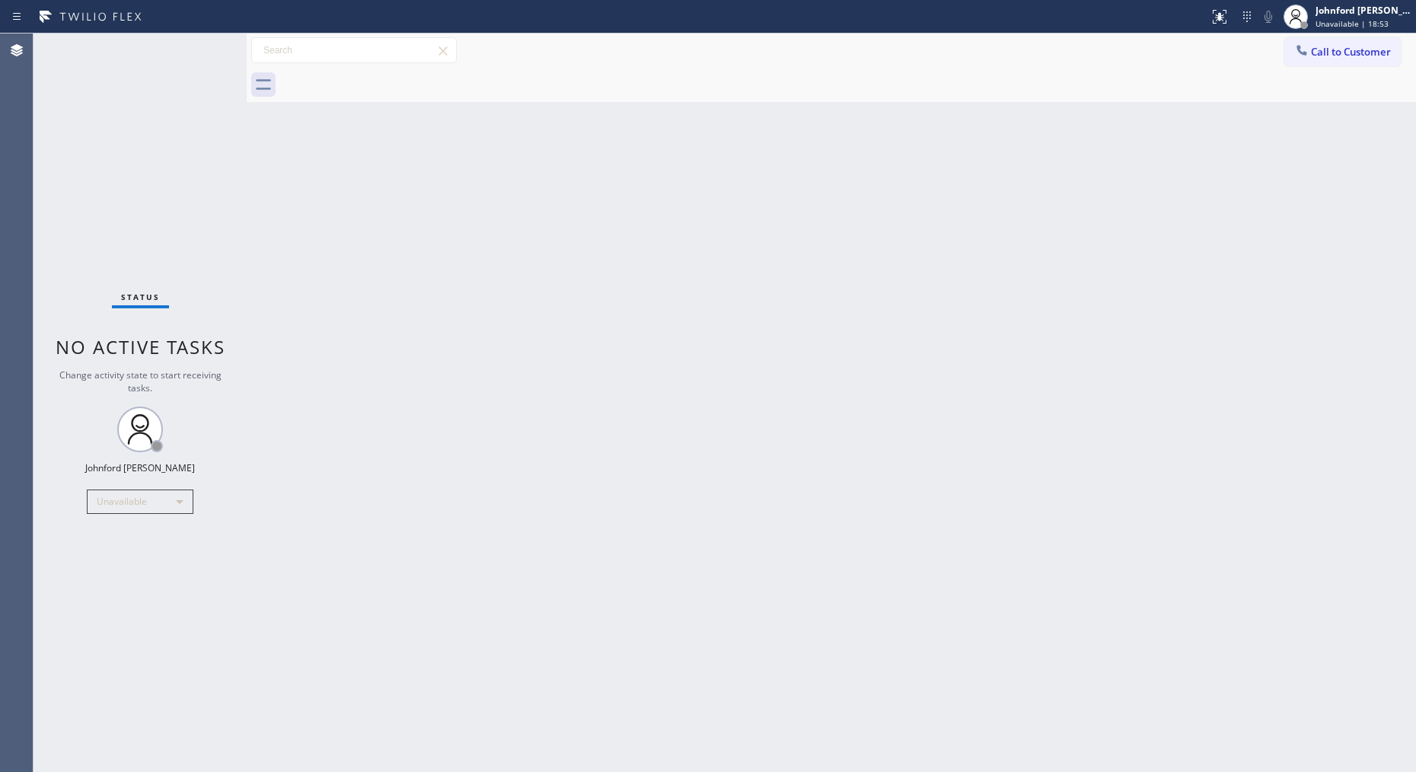
click at [366, 257] on div "Back to Dashboard Change Sender ID Customers Technicians Select a contact Outbo…" at bounding box center [831, 402] width 1169 height 738
drag, startPoint x: 1345, startPoint y: 40, endPoint x: 940, endPoint y: 228, distance: 446.5
click at [1273, 40] on button "Call to Customer" at bounding box center [1342, 51] width 116 height 29
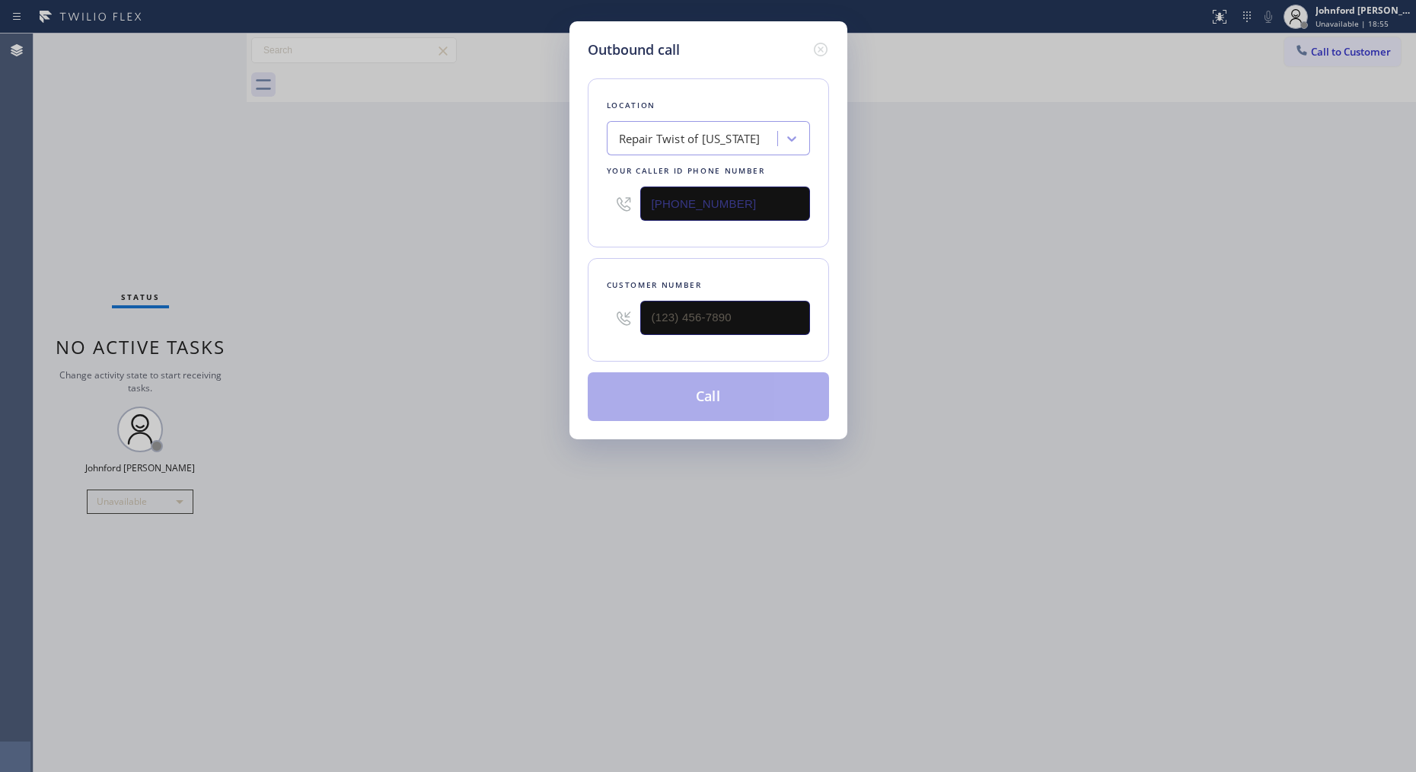
drag, startPoint x: 524, startPoint y: 207, endPoint x: 505, endPoint y: 207, distance: 19.0
click at [505, 207] on div "Outbound call Location Repair Twist of [US_STATE] Your caller id phone number […" at bounding box center [708, 386] width 1416 height 772
paste input "213) 863-9424"
type input "[PHONE_NUMBER]"
type input "(___) ___-____"
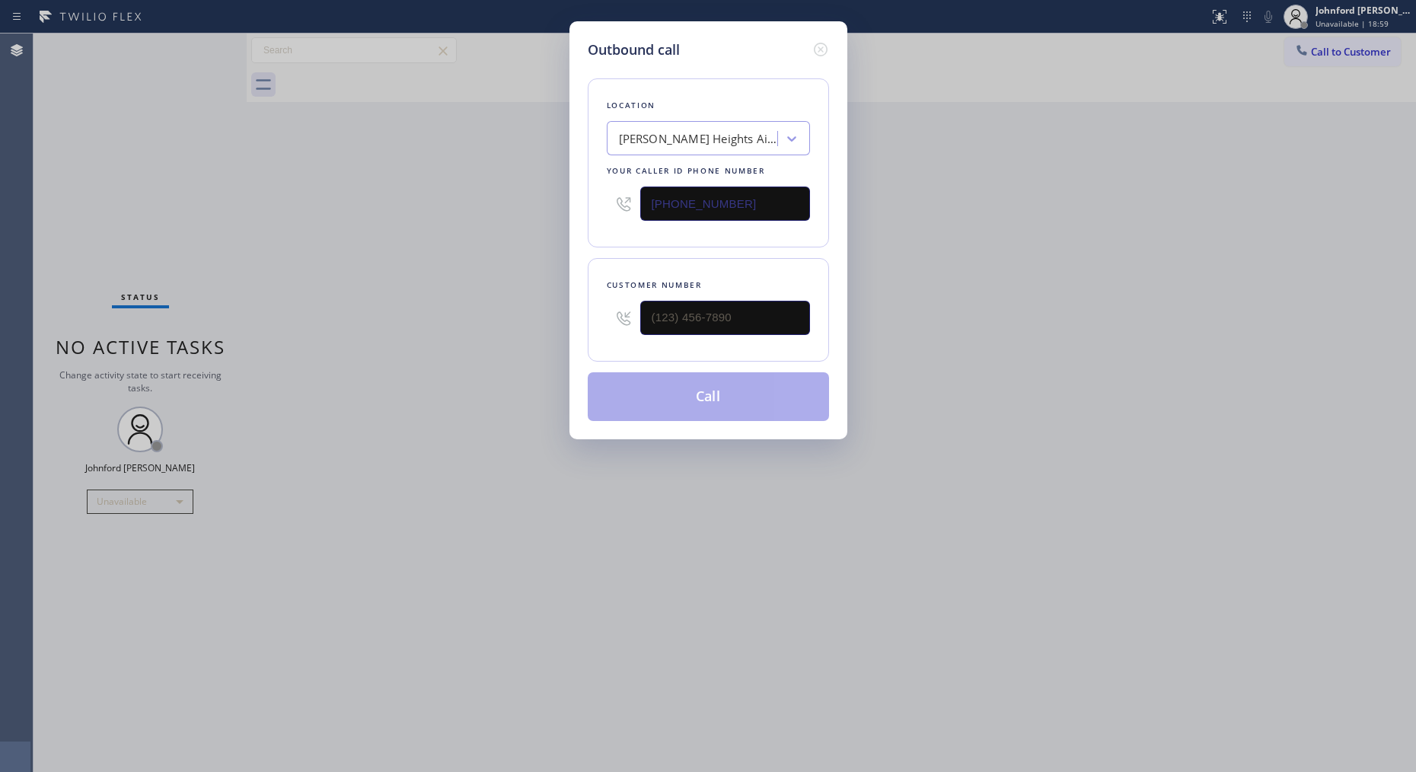
click at [1273, 279] on div "Outbound call Location [PERSON_NAME][GEOGRAPHIC_DATA] Air Conditioning Your cal…" at bounding box center [708, 386] width 1416 height 772
drag, startPoint x: 731, startPoint y: 327, endPoint x: 485, endPoint y: 344, distance: 246.4
click at [530, 336] on div "Outbound call Location [PERSON_NAME][GEOGRAPHIC_DATA] Air Conditioning Your cal…" at bounding box center [708, 386] width 1416 height 772
paste input "626) 200-3015"
type input "[PHONE_NUMBER]"
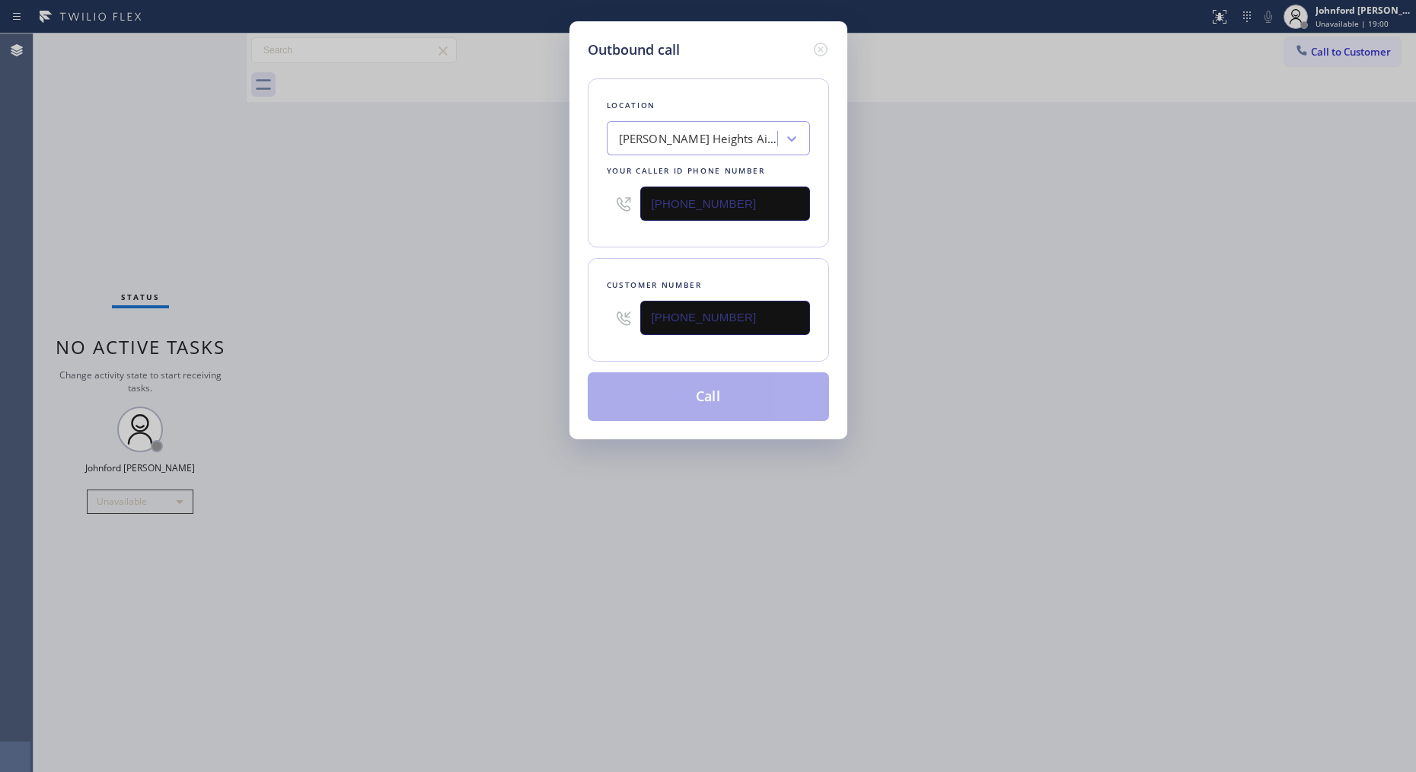
click at [485, 344] on div "Outbound call Location [PERSON_NAME][GEOGRAPHIC_DATA] Air Conditioning Your cal…" at bounding box center [708, 386] width 1416 height 772
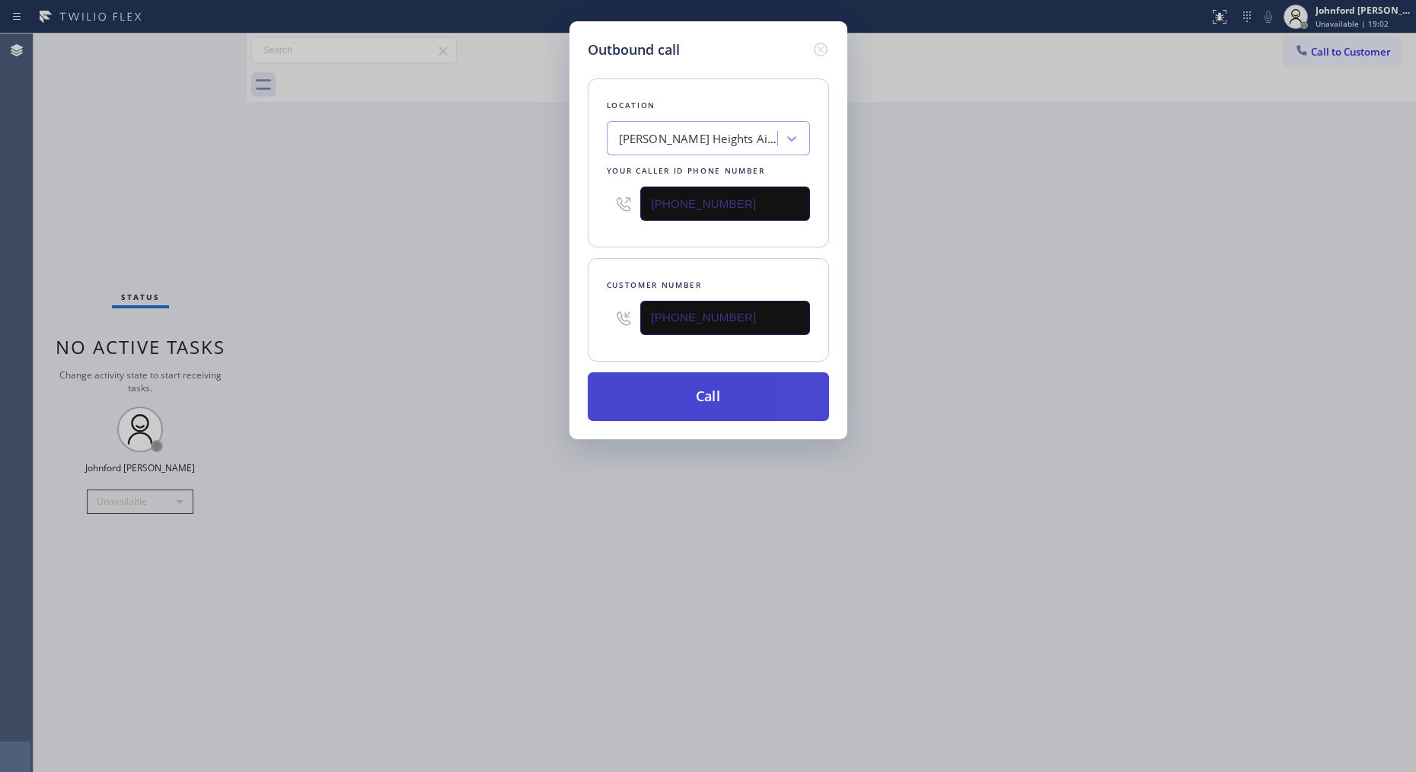
click at [735, 404] on button "Call" at bounding box center [708, 396] width 241 height 49
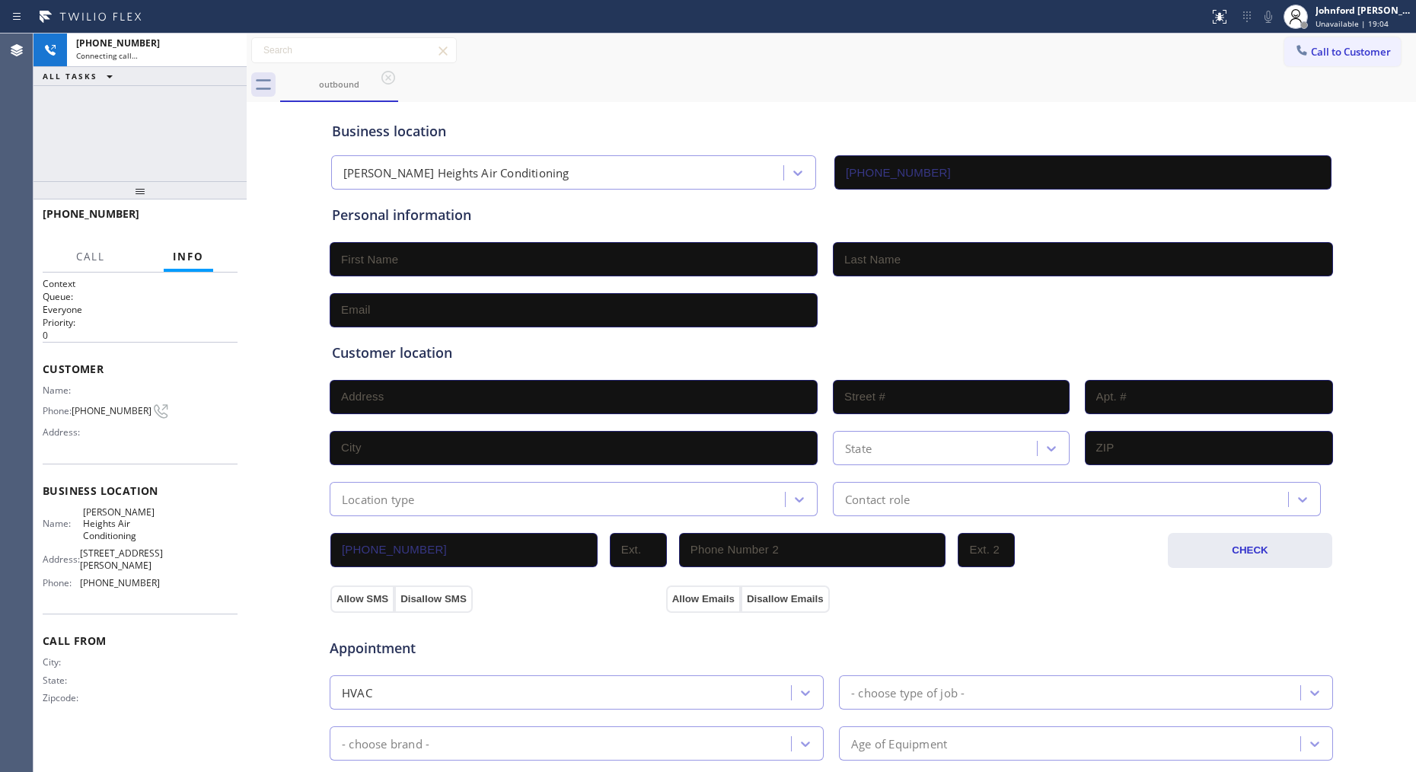
type input "[PHONE_NUMBER]"
click at [208, 227] on button "HANG UP" at bounding box center [202, 220] width 71 height 21
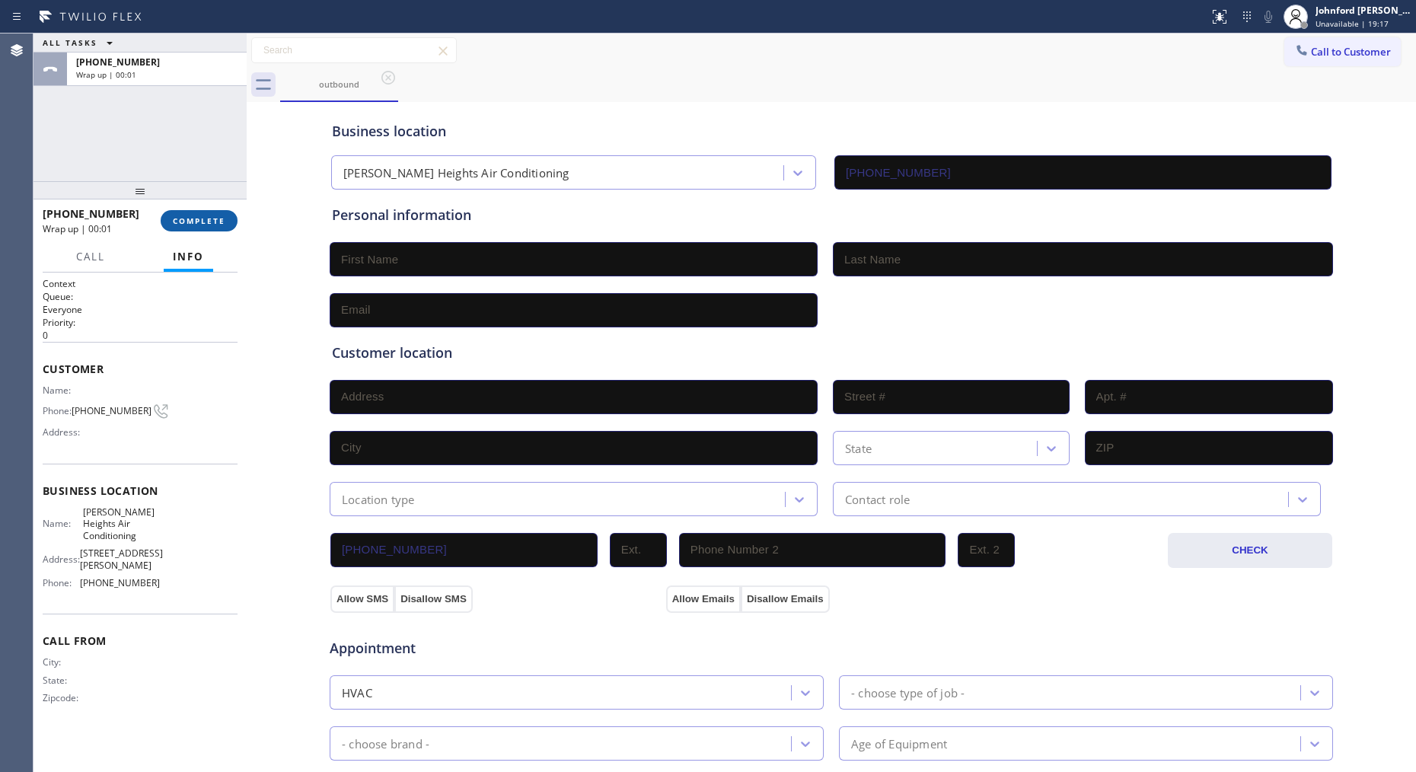
click at [208, 227] on button "COMPLETE" at bounding box center [199, 220] width 77 height 21
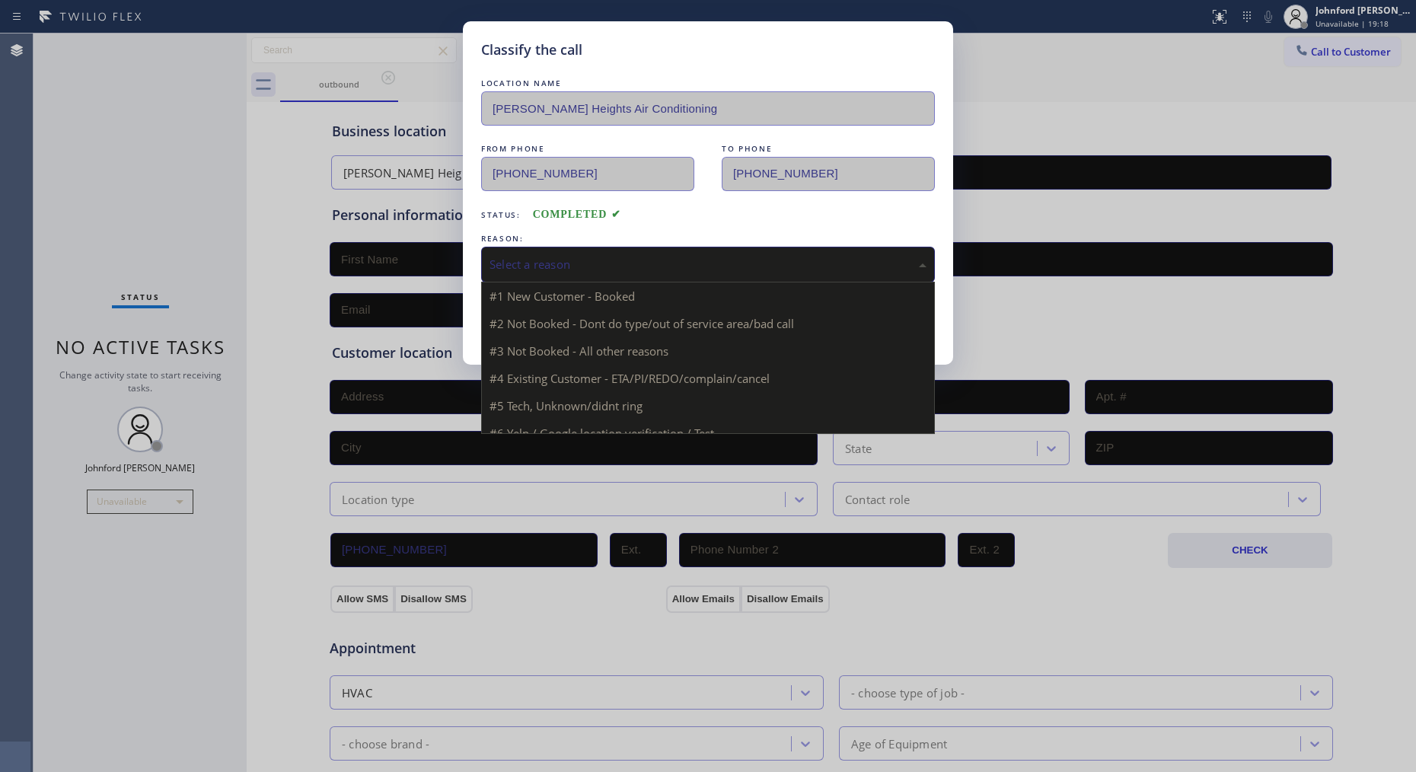
click at [559, 247] on div "Select a reason" at bounding box center [708, 265] width 454 height 36
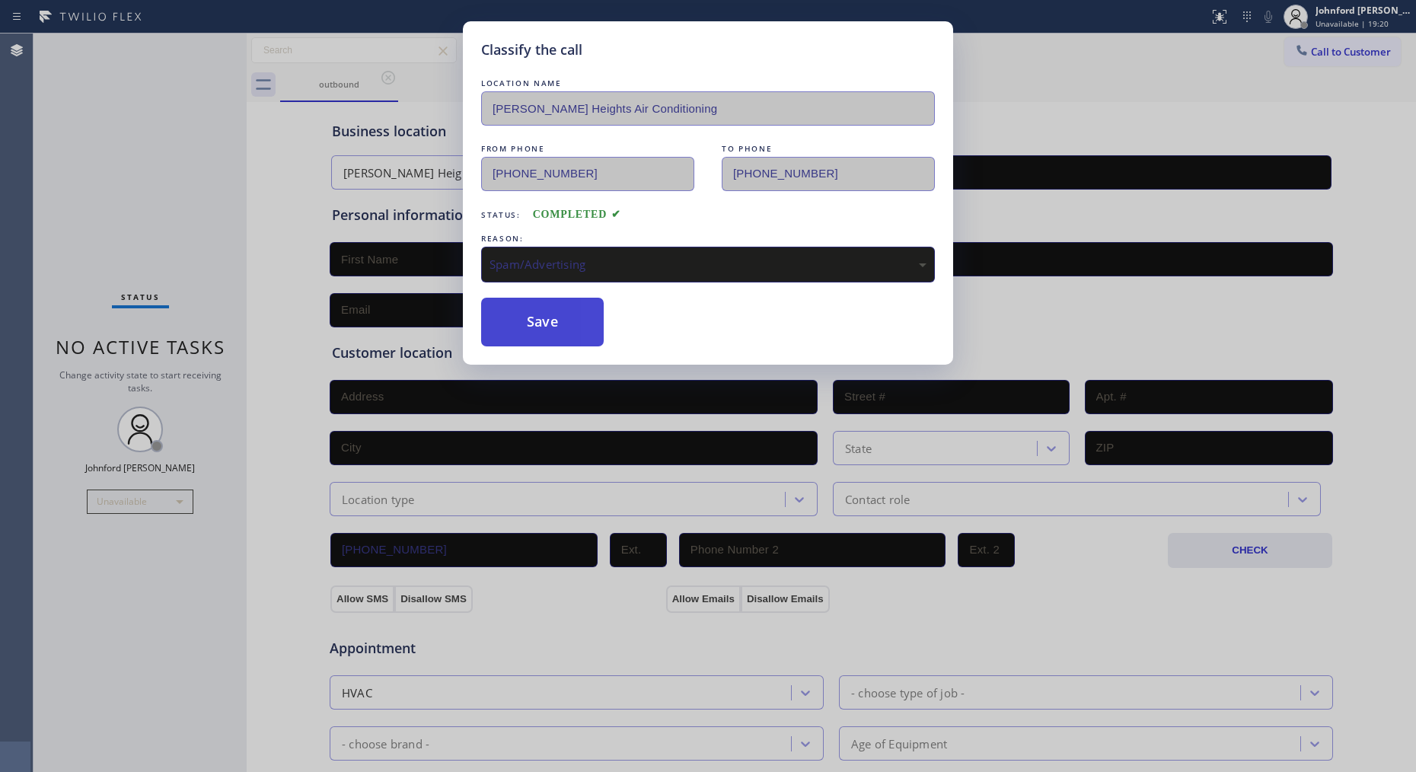
click at [553, 309] on button "Save" at bounding box center [542, 322] width 123 height 49
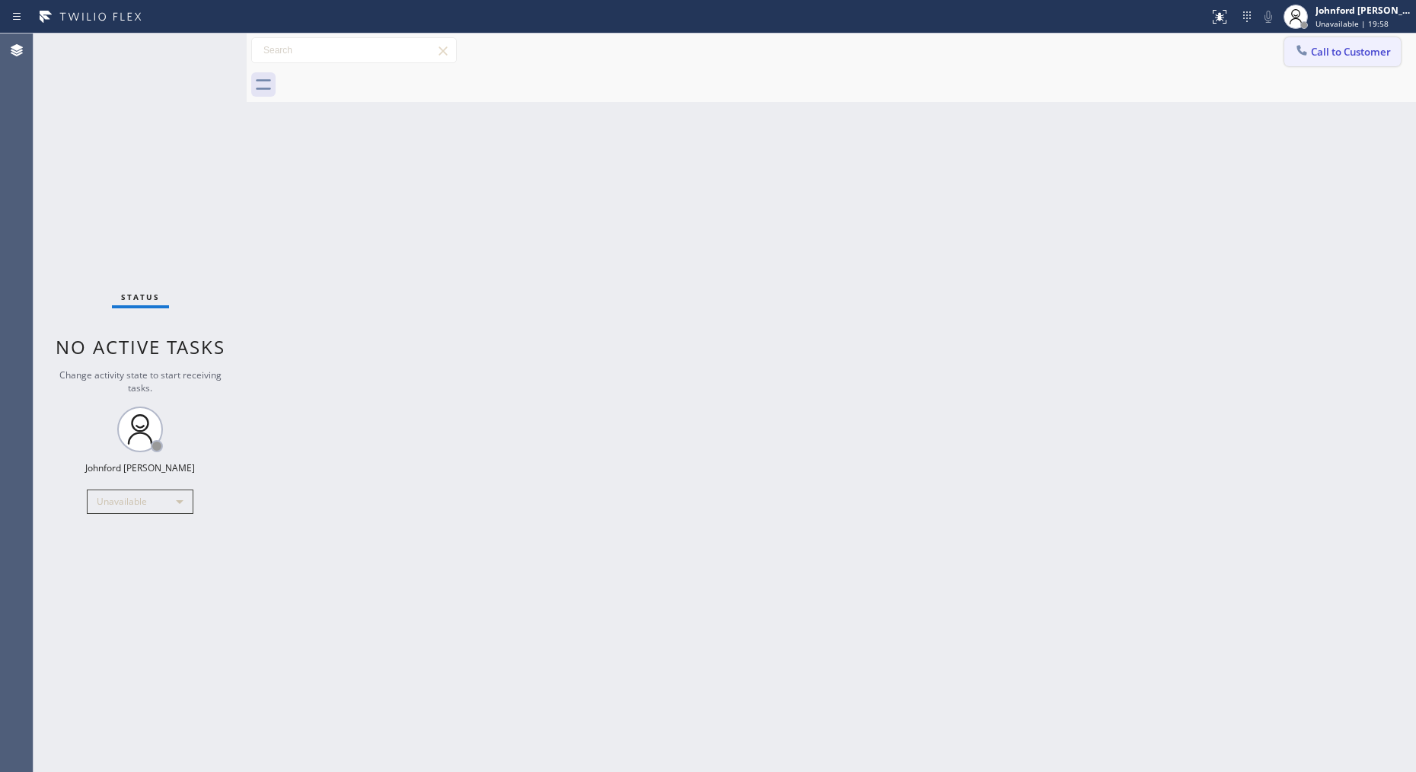
click at [1273, 65] on button "Call to Customer" at bounding box center [1342, 51] width 116 height 29
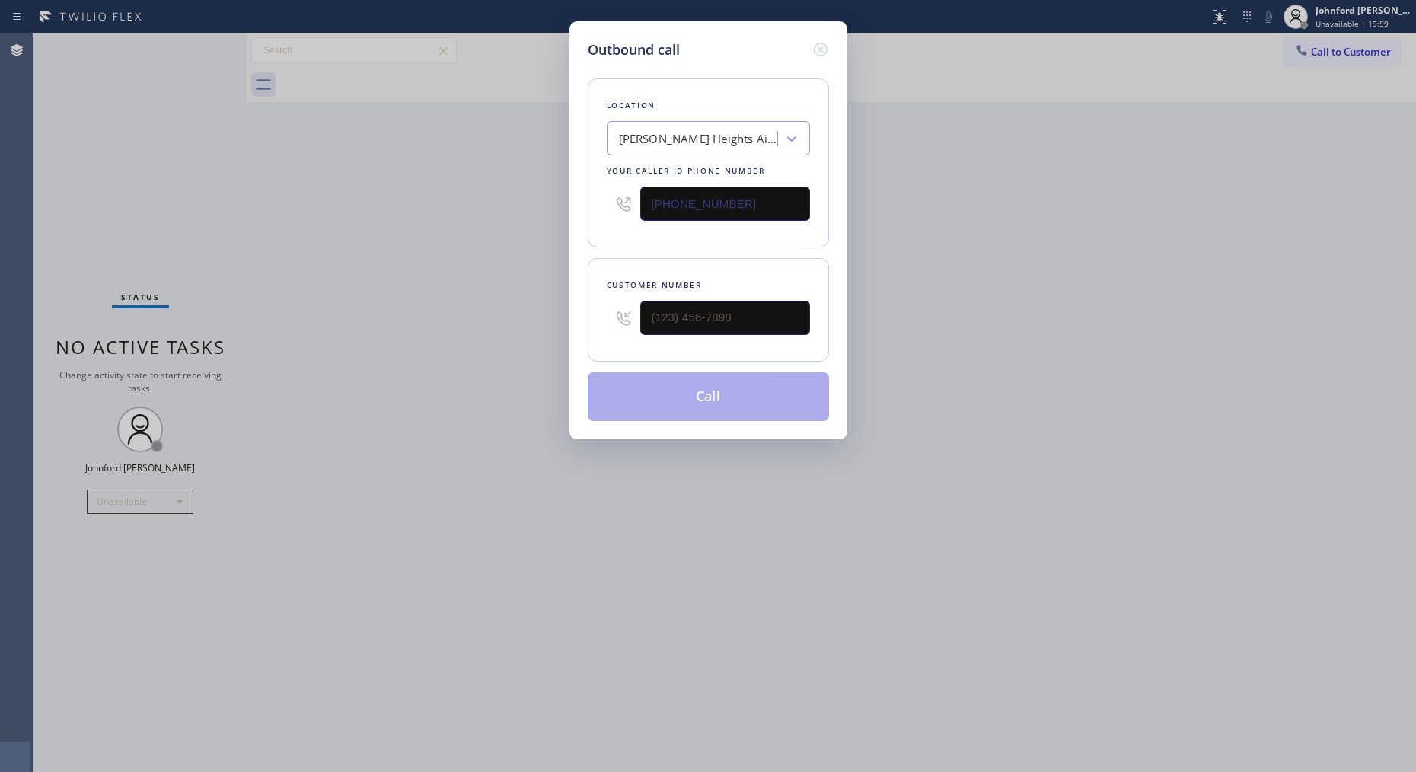
drag, startPoint x: 789, startPoint y: 214, endPoint x: 438, endPoint y: 199, distance: 351.2
click at [446, 199] on div "Outbound call Location [PERSON_NAME][GEOGRAPHIC_DATA] Air Conditioning Your cal…" at bounding box center [708, 386] width 1416 height 772
paste input "813) 285-4401"
type input "[PHONE_NUMBER]"
drag, startPoint x: 1297, startPoint y: 269, endPoint x: 1219, endPoint y: 301, distance: 84.7
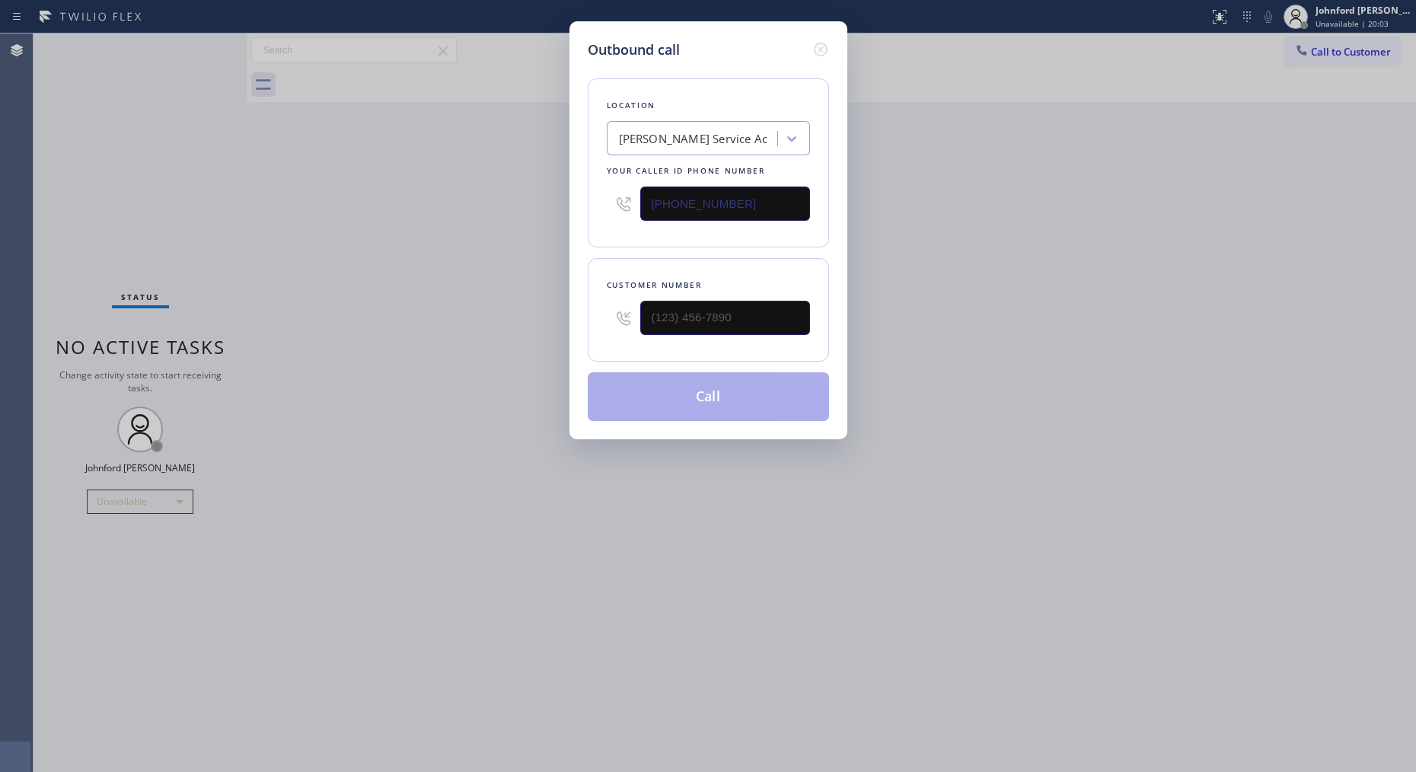
click at [1273, 271] on div "Outbound call Location [PERSON_NAME] Service Ac Your caller id phone number [PH…" at bounding box center [708, 386] width 1416 height 772
drag, startPoint x: 703, startPoint y: 330, endPoint x: 550, endPoint y: 336, distance: 153.9
click at [554, 336] on div "Outbound call Location [PERSON_NAME] Service Ac Your caller id phone number [PH…" at bounding box center [708, 386] width 1416 height 772
paste input "386) 242-9775"
type input "[PHONE_NUMBER]"
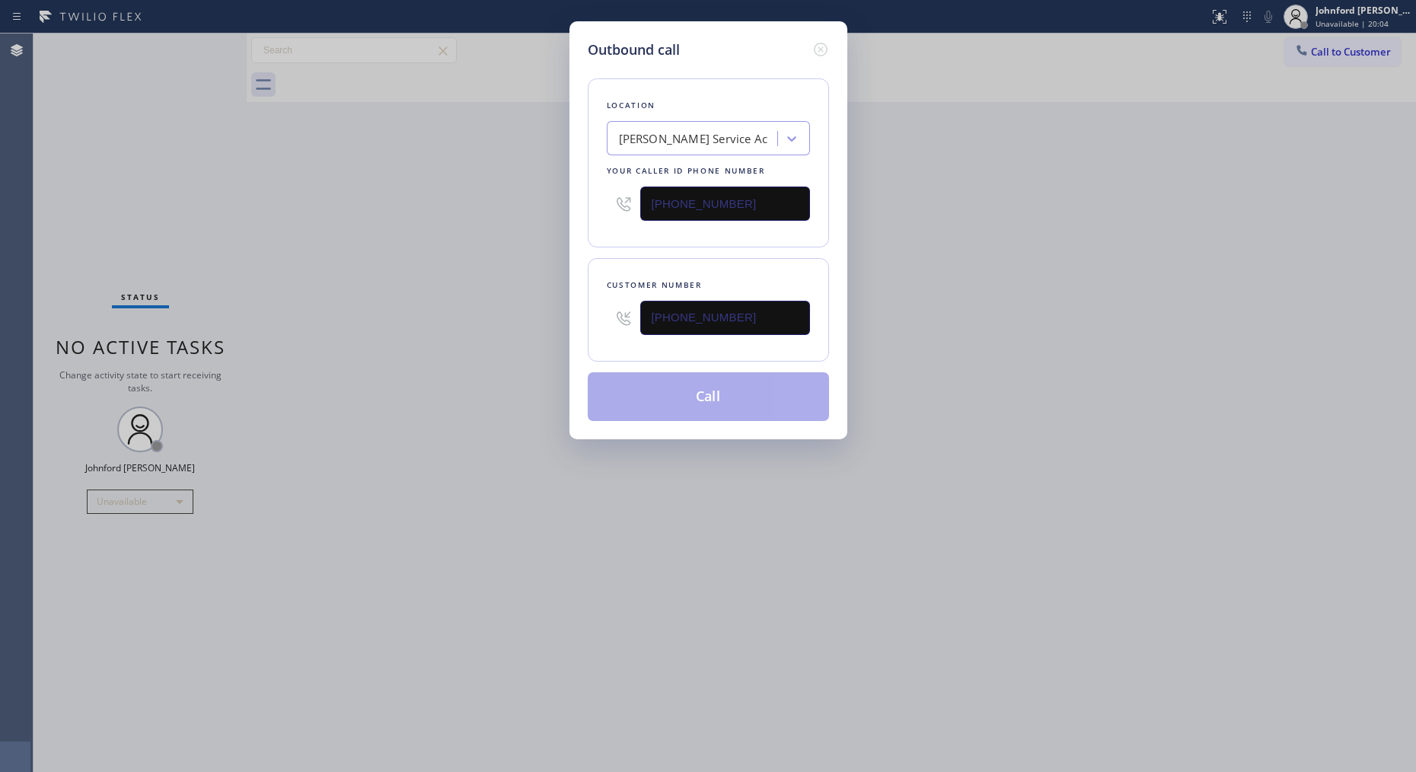
click at [544, 336] on div "Outbound call Location [PERSON_NAME] Service Ac Your caller id phone number [PH…" at bounding box center [708, 386] width 1416 height 772
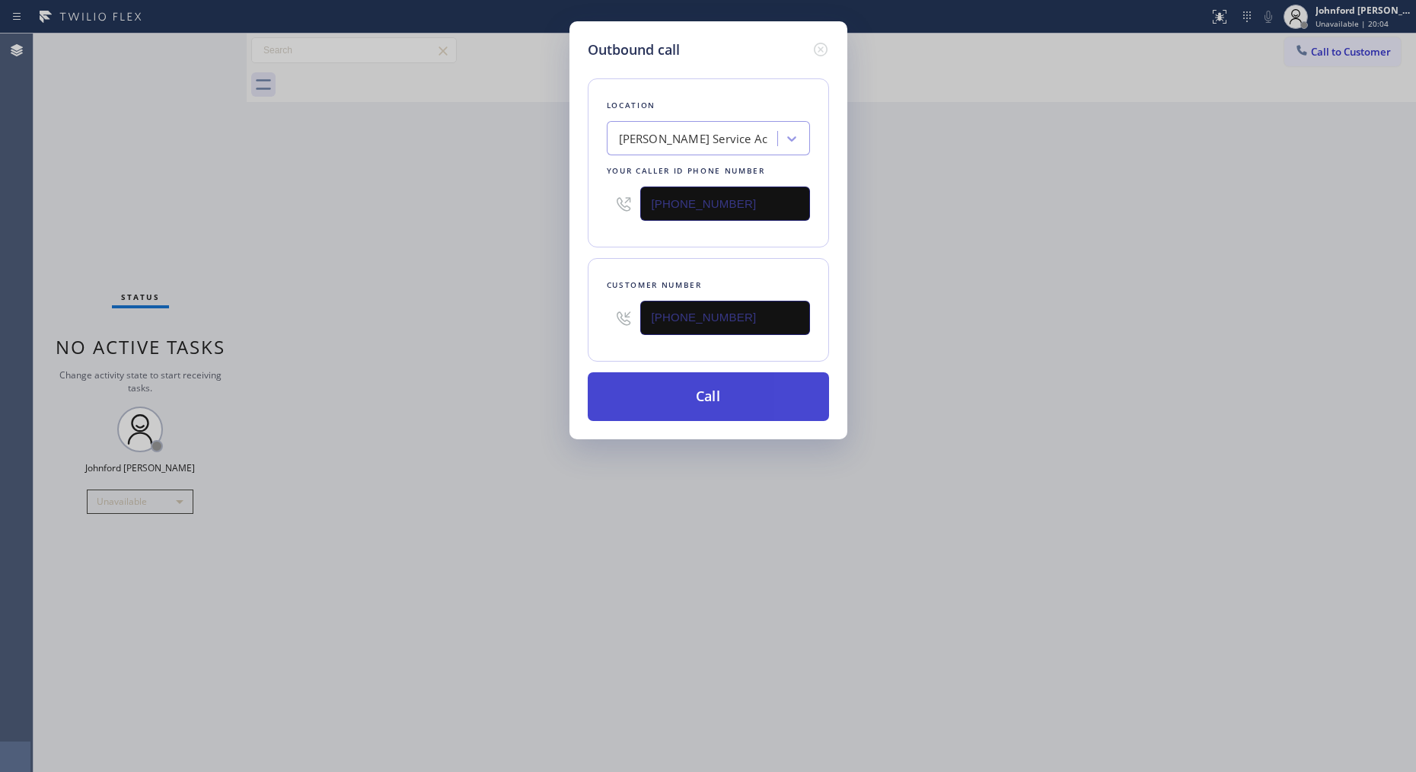
click at [701, 402] on button "Call" at bounding box center [708, 396] width 241 height 49
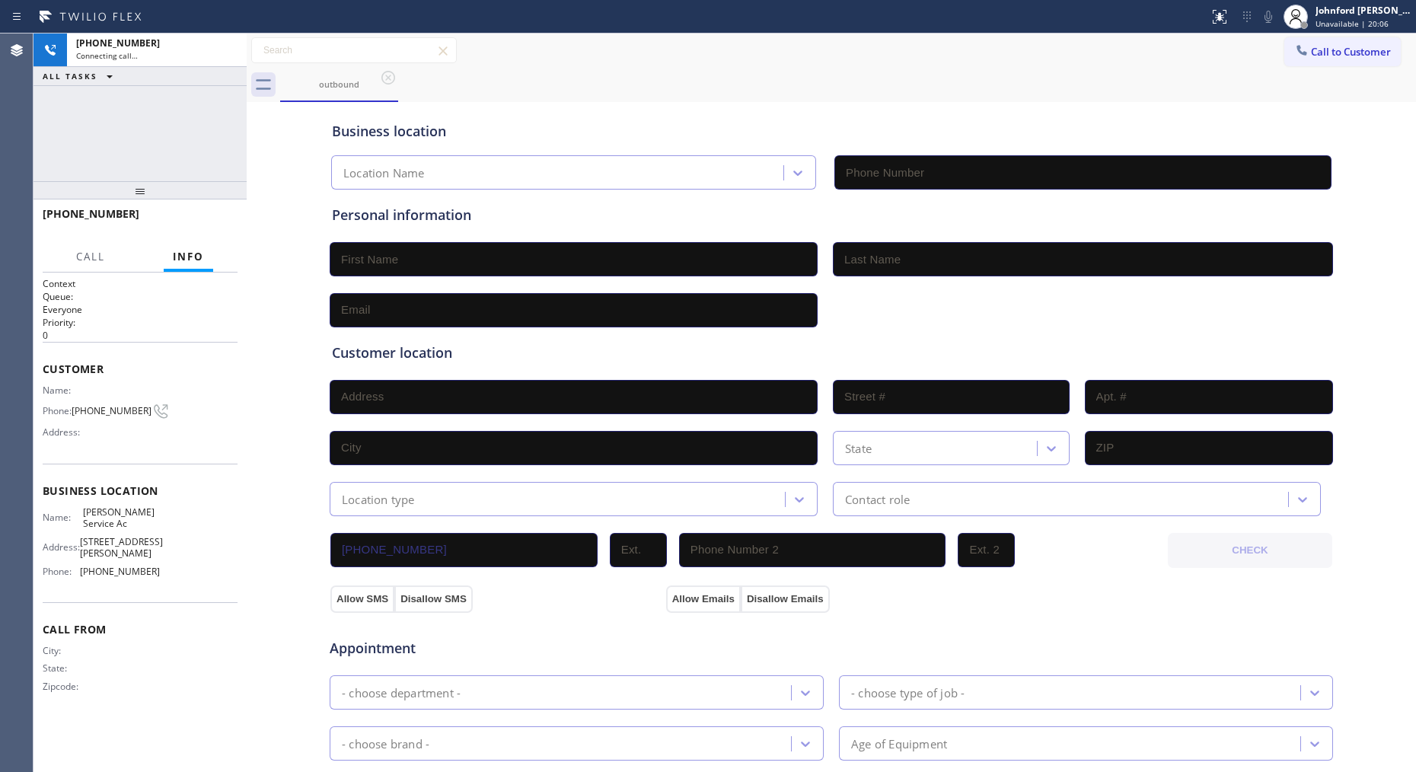
type input "[PHONE_NUMBER]"
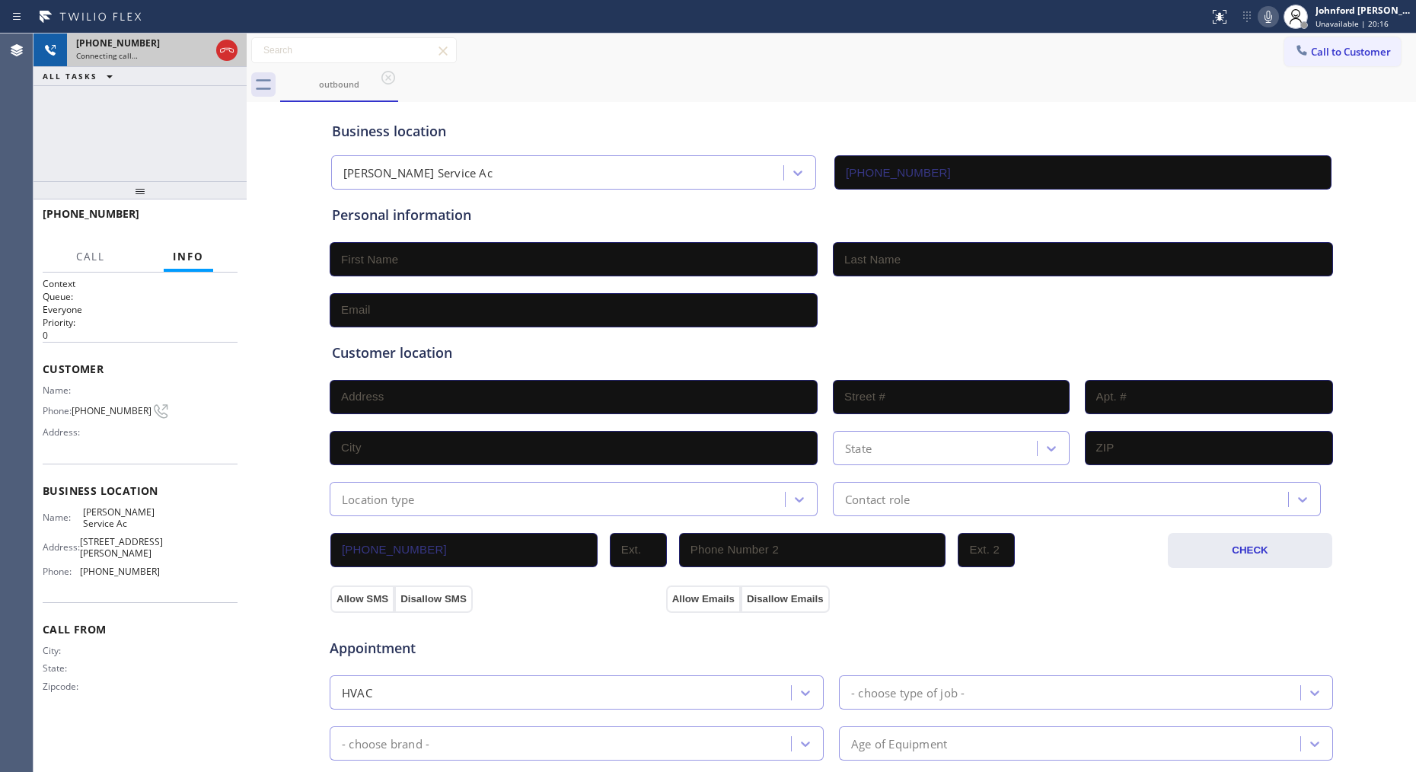
click at [186, 57] on div "Connecting call…" at bounding box center [143, 55] width 134 height 11
click at [231, 215] on button "HANG UP" at bounding box center [202, 220] width 71 height 21
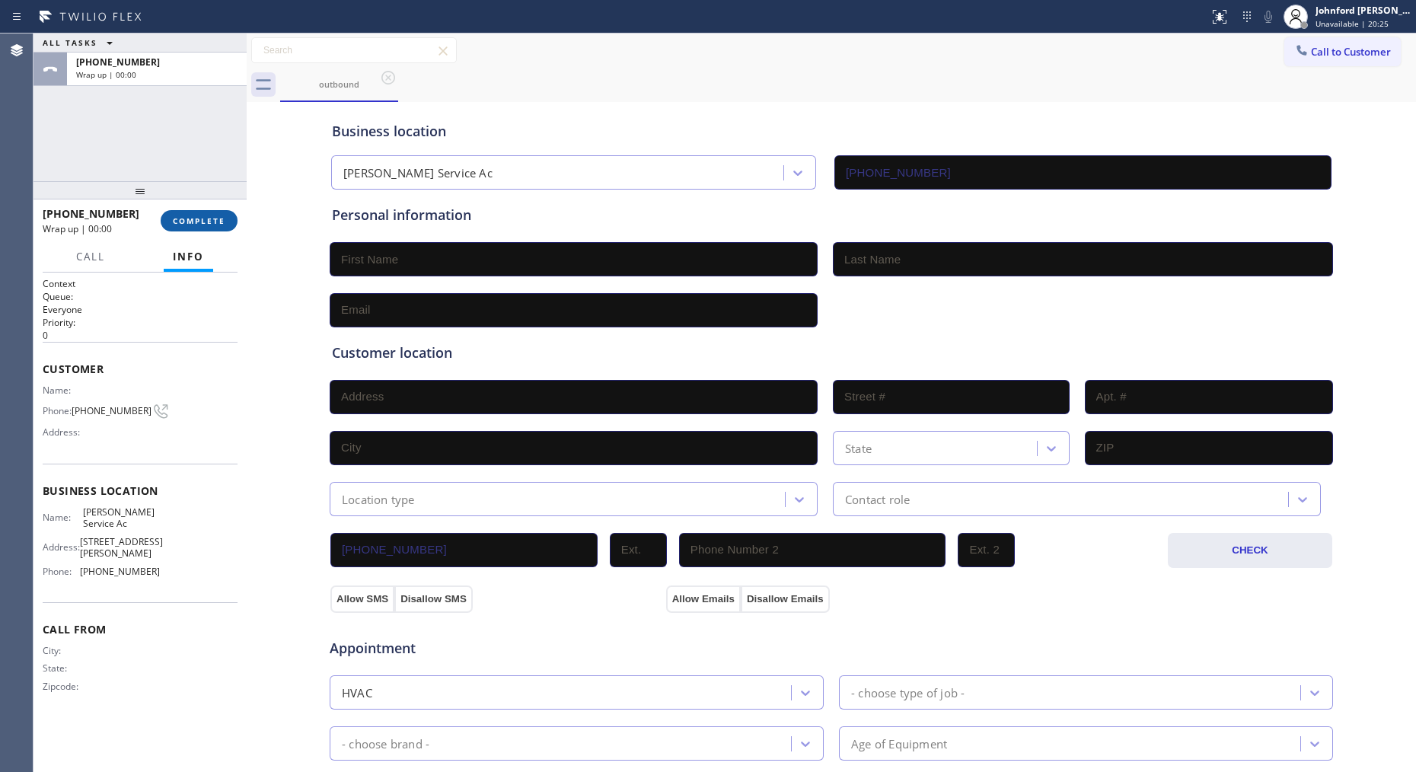
click at [231, 215] on button "COMPLETE" at bounding box center [199, 220] width 77 height 21
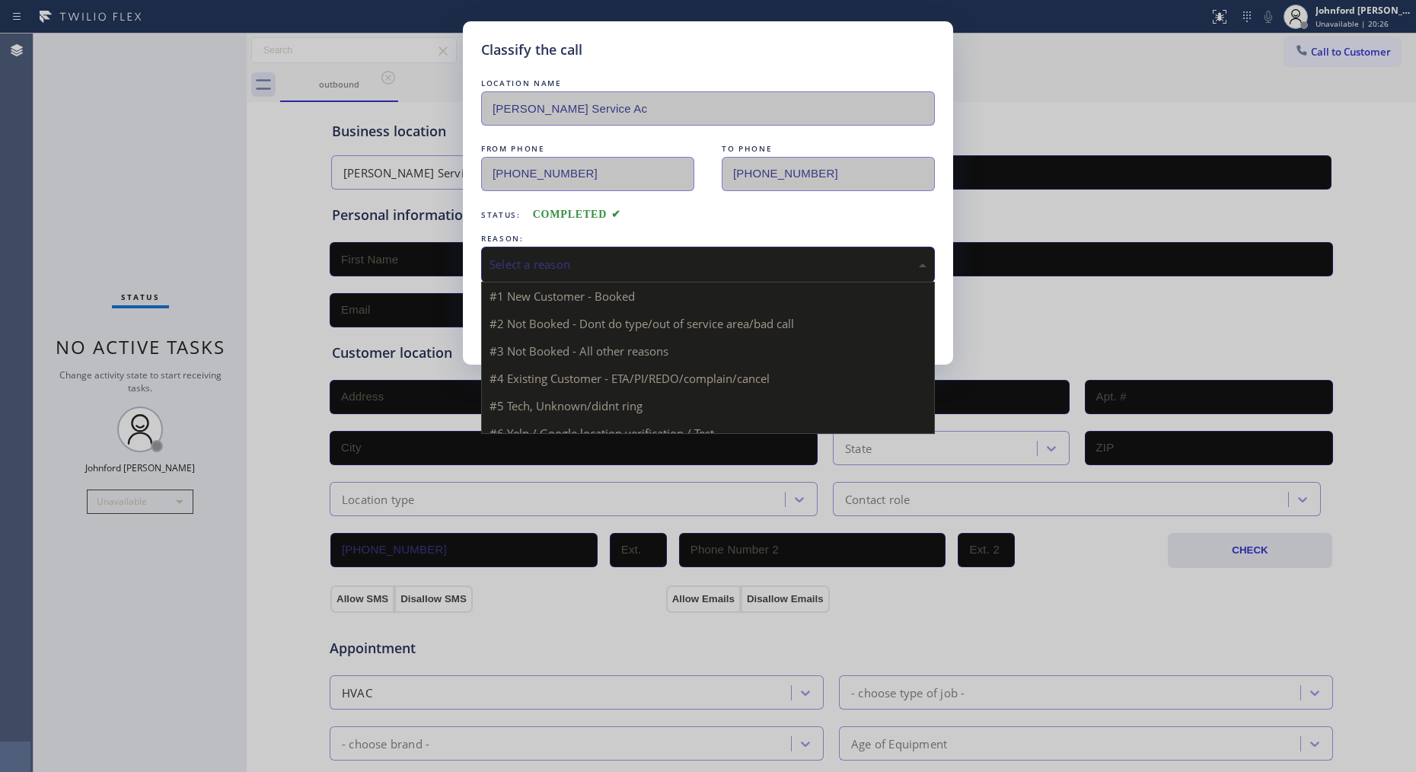
click at [655, 269] on div "Select a reason" at bounding box center [707, 265] width 437 height 18
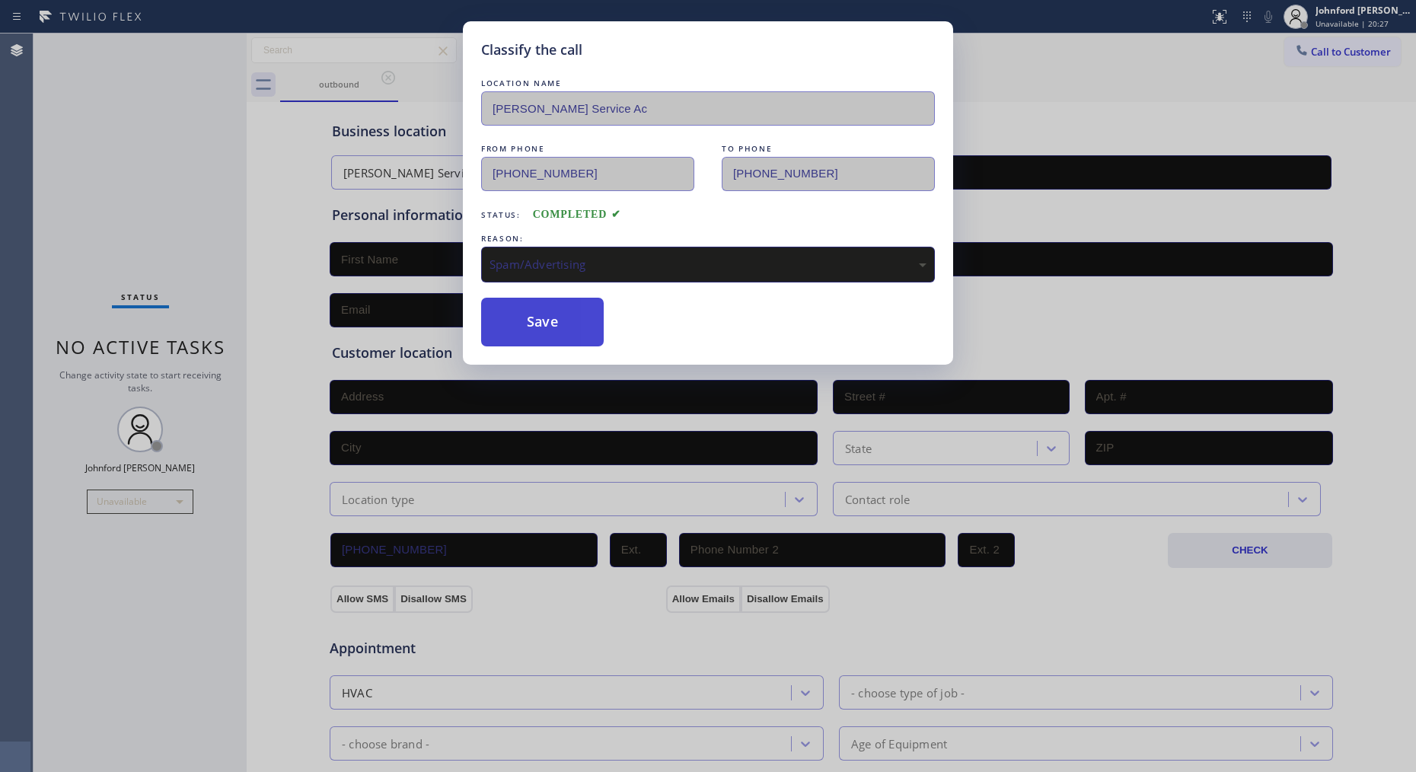
click at [543, 345] on button "Save" at bounding box center [542, 322] width 123 height 49
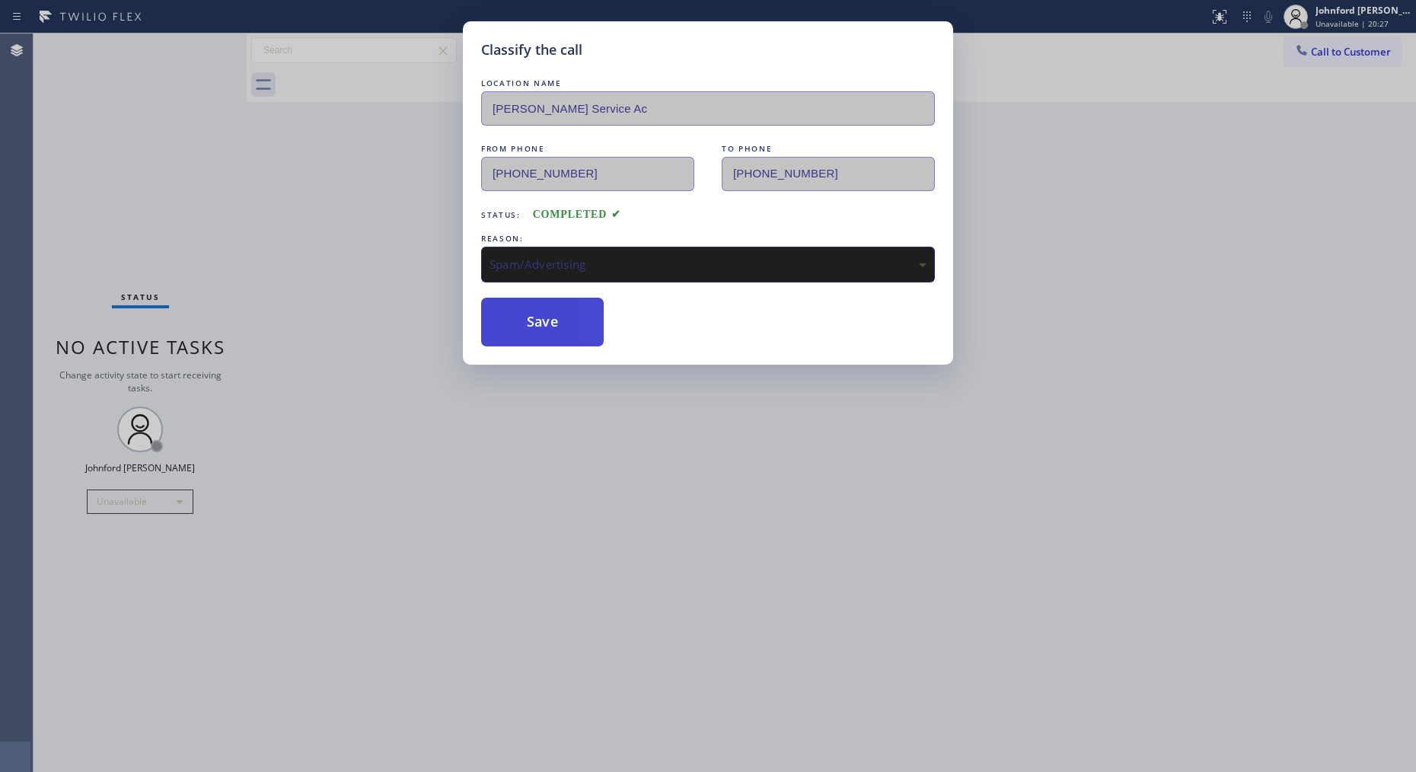
click at [544, 331] on button "Save" at bounding box center [542, 322] width 123 height 49
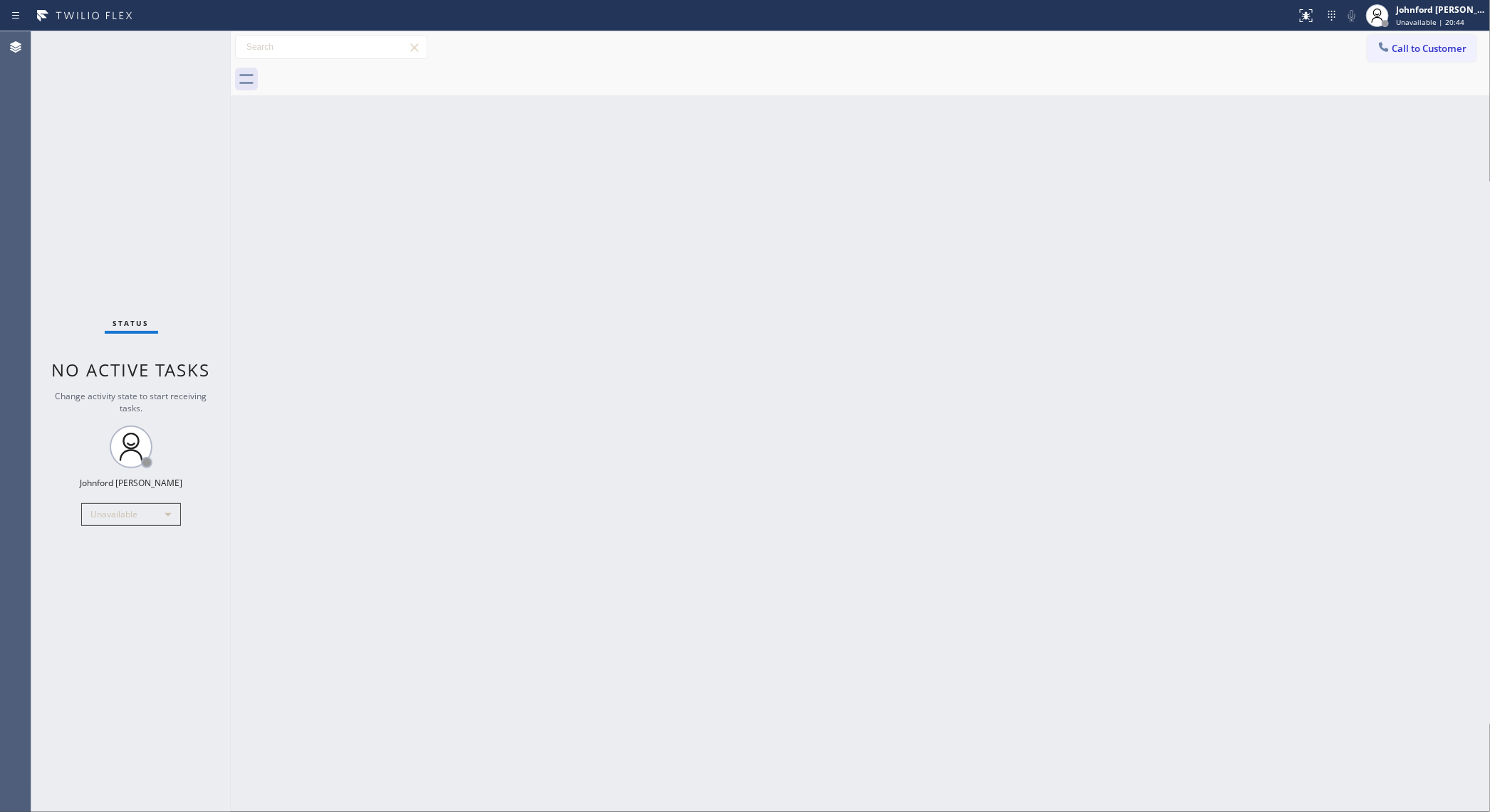
click at [1191, 418] on div "Back to Dashboard Change Sender ID Customers Technicians Select a contact Outbo…" at bounding box center [861, 421] width 1260 height 781
click at [1191, 163] on div "Back to Dashboard Change Sender ID Customers Technicians Select a contact Outbo…" at bounding box center [861, 421] width 1260 height 781
click at [1191, 55] on button "Call to Customer" at bounding box center [1422, 48] width 109 height 27
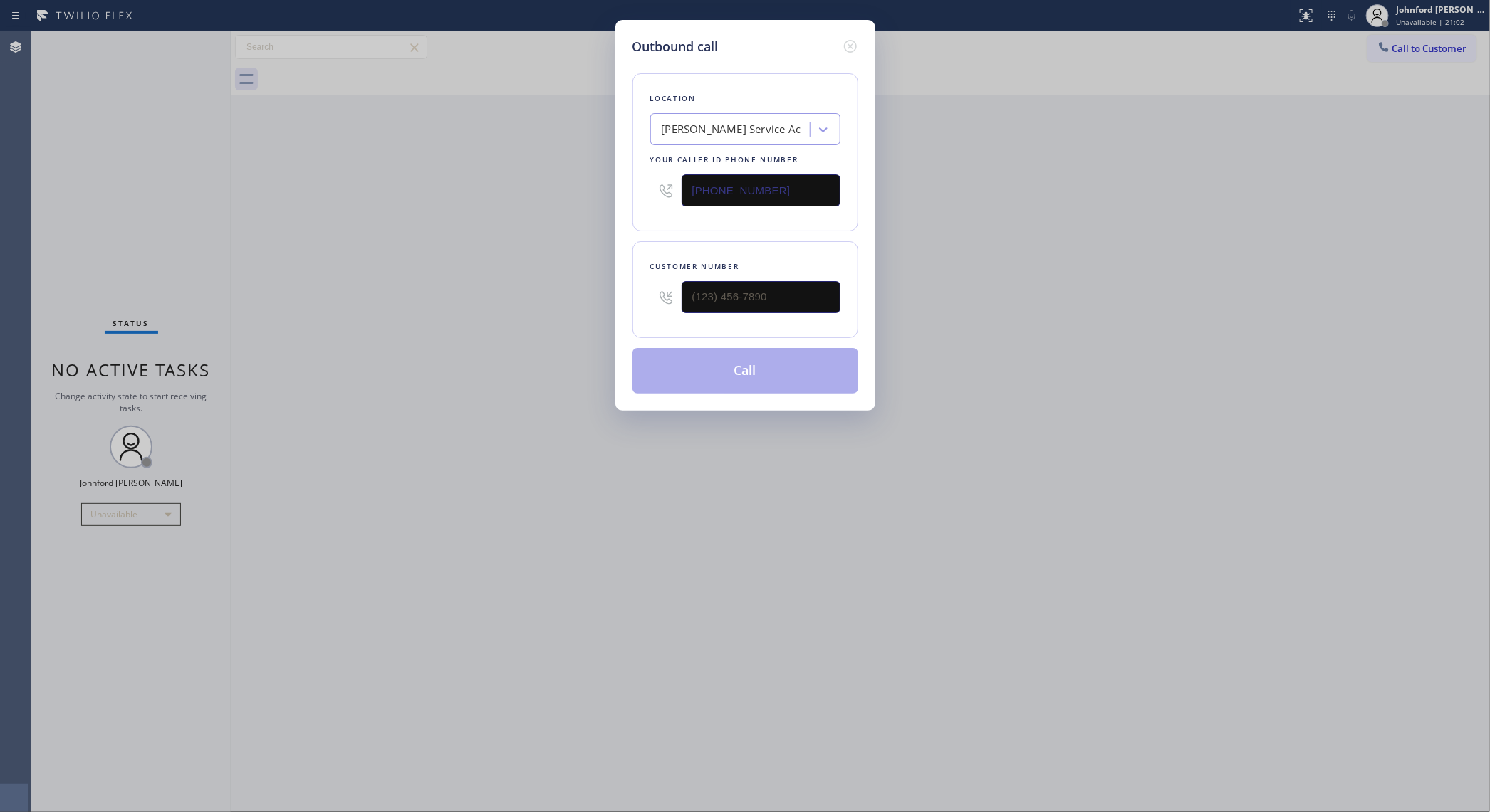
drag, startPoint x: 789, startPoint y: 208, endPoint x: 655, endPoint y: 196, distance: 134.5
click at [668, 196] on div "[PHONE_NUMBER]" at bounding box center [745, 190] width 190 height 46
click at [762, 204] on input "[PHONE_NUMBER]" at bounding box center [761, 190] width 159 height 32
drag, startPoint x: 768, startPoint y: 198, endPoint x: 646, endPoint y: 203, distance: 122.1
click at [646, 203] on div "Location [PERSON_NAME] Service Ac Your caller id phone number [PHONE_NUMBER]" at bounding box center [745, 152] width 226 height 158
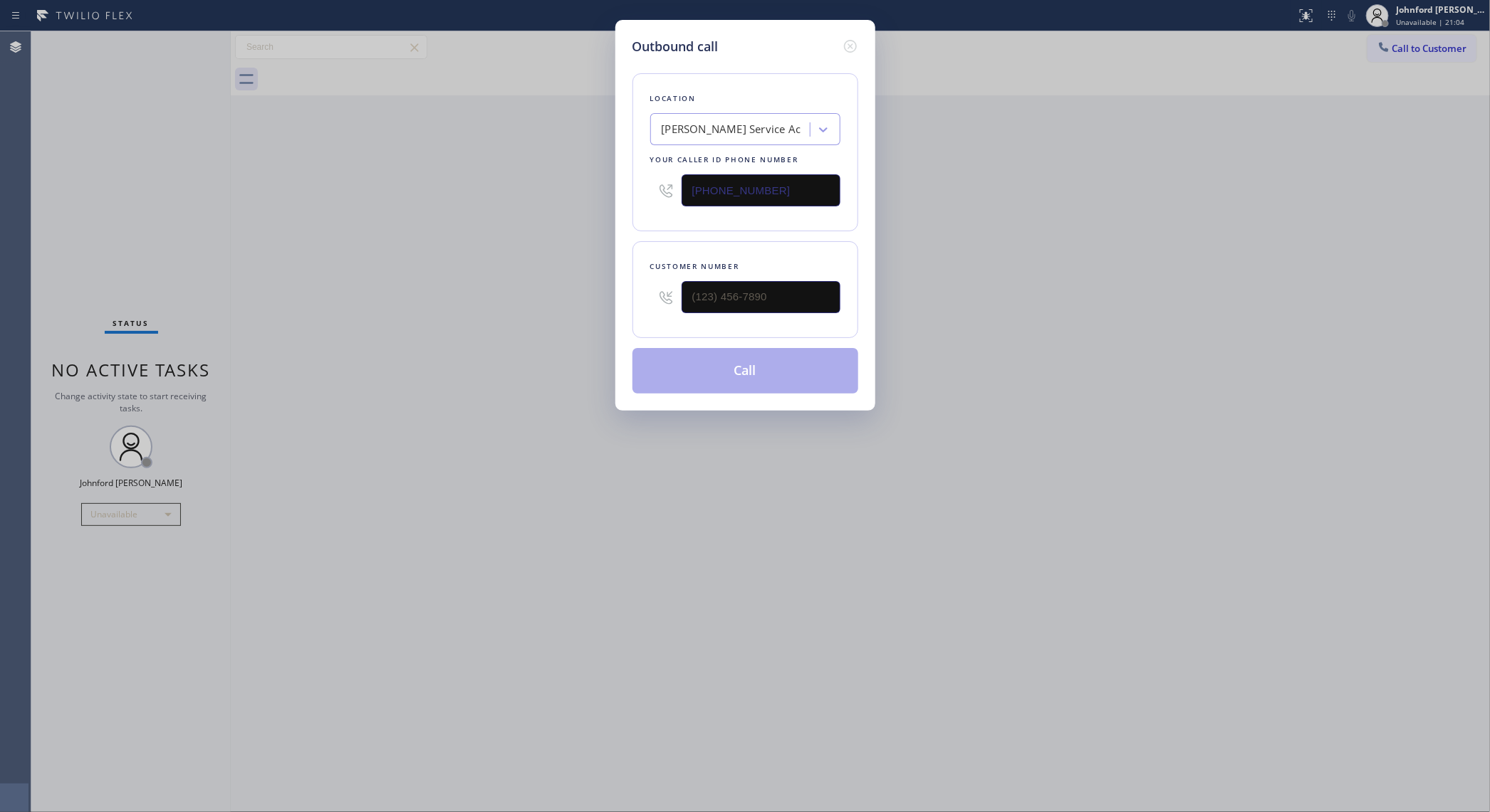
paste input "05) 303-5865"
type input "[PHONE_NUMBER]"
click at [777, 314] on div "(___) ___-____" at bounding box center [761, 297] width 159 height 46
drag, startPoint x: 777, startPoint y: 307, endPoint x: 568, endPoint y: 297, distance: 209.2
click at [571, 297] on div "Outbound call Location 4B2.Paid Subzero Repair Professionals Your caller id pho…" at bounding box center [745, 406] width 1490 height 812
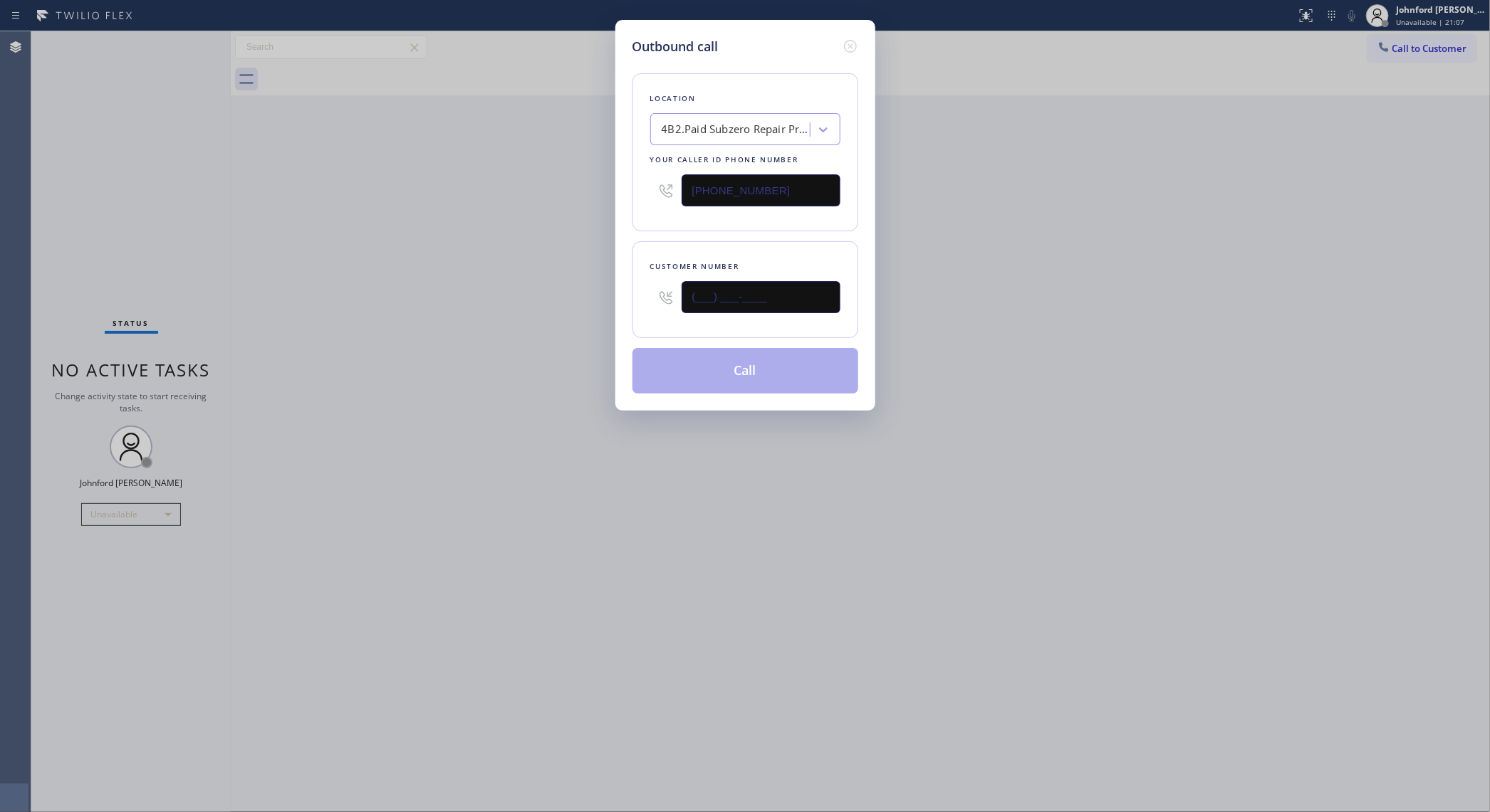
paste input "415) 624-7921"
type input "[PHONE_NUMBER]"
click at [553, 301] on div "Outbound call Location 4B2.Paid Subzero Repair Professionals Your caller id pho…" at bounding box center [745, 406] width 1490 height 812
click at [723, 386] on button "Call" at bounding box center [745, 370] width 226 height 46
drag, startPoint x: 1283, startPoint y: 279, endPoint x: 1316, endPoint y: 280, distance: 33.0
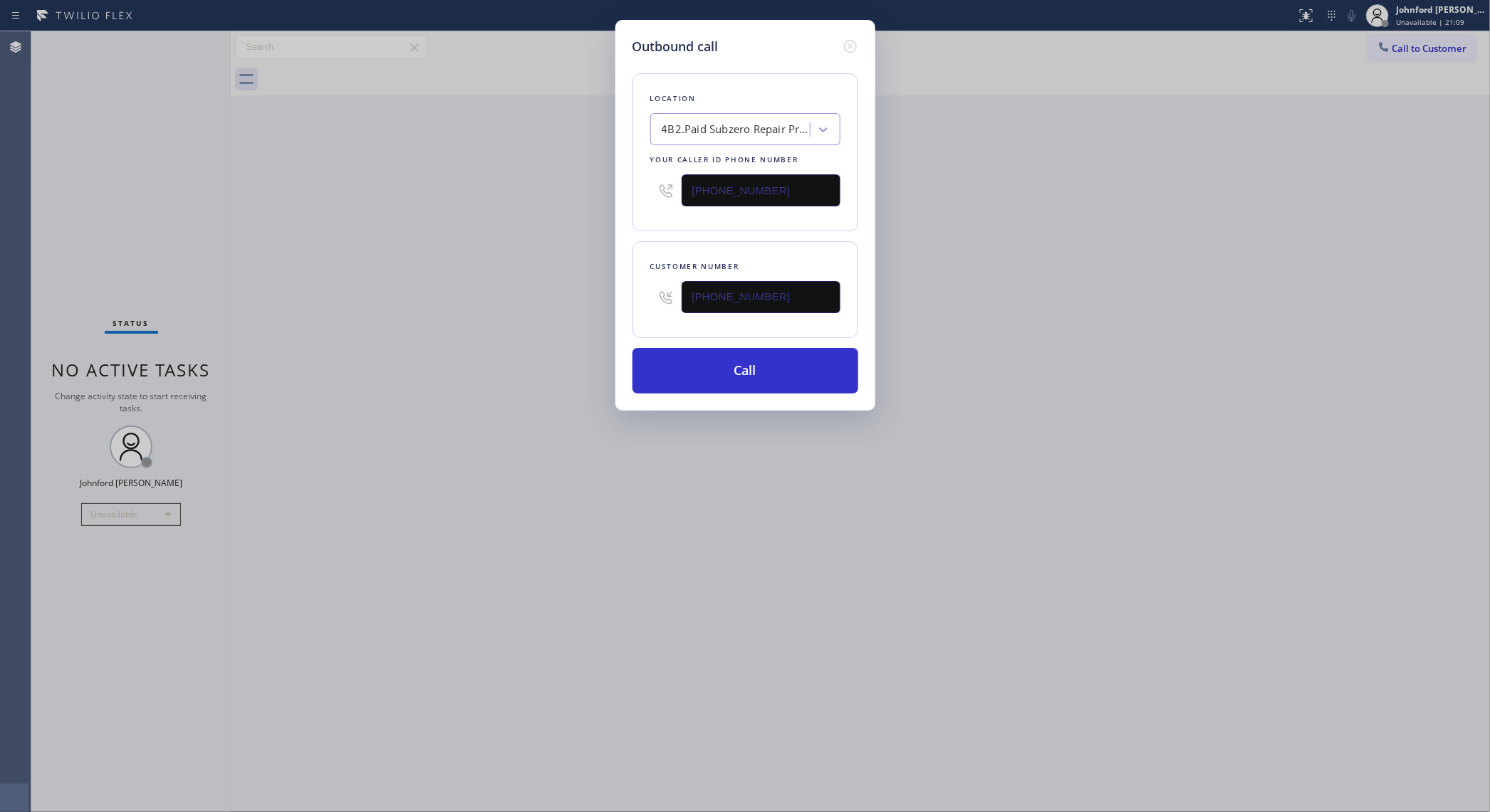
click at [1191, 279] on div "Outbound call Location 4B2.Paid Subzero Repair Professionals Your caller id pho…" at bounding box center [745, 406] width 1490 height 812
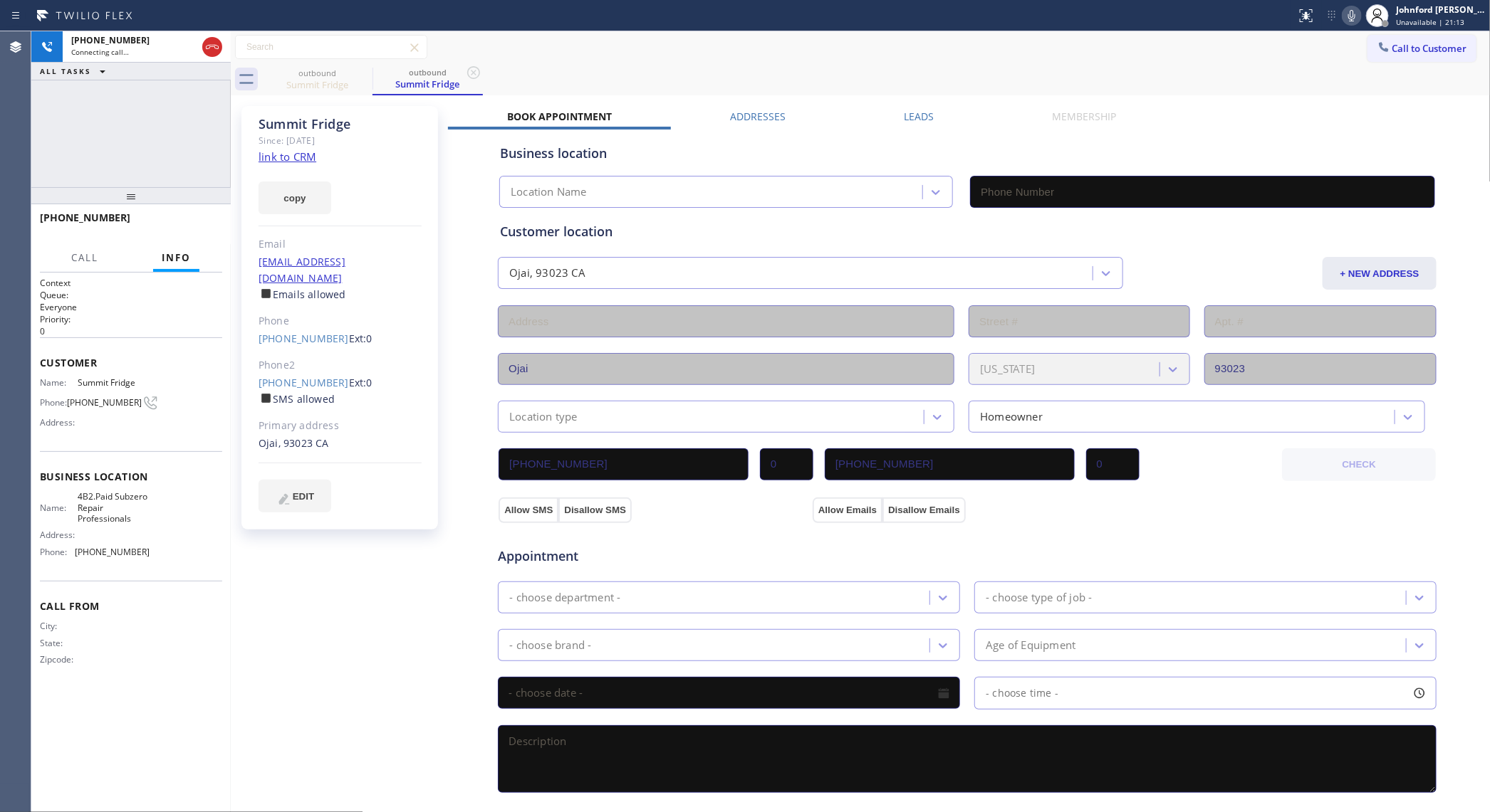
type input "[PHONE_NUMBER]"
click at [789, 57] on div "Call to Customer Outbound call Location Subzero Repair Professionals Your calle…" at bounding box center [861, 47] width 1260 height 25
click at [1191, 10] on icon at bounding box center [1352, 16] width 17 height 17
click at [1191, 16] on icon at bounding box center [1352, 16] width 7 height 11
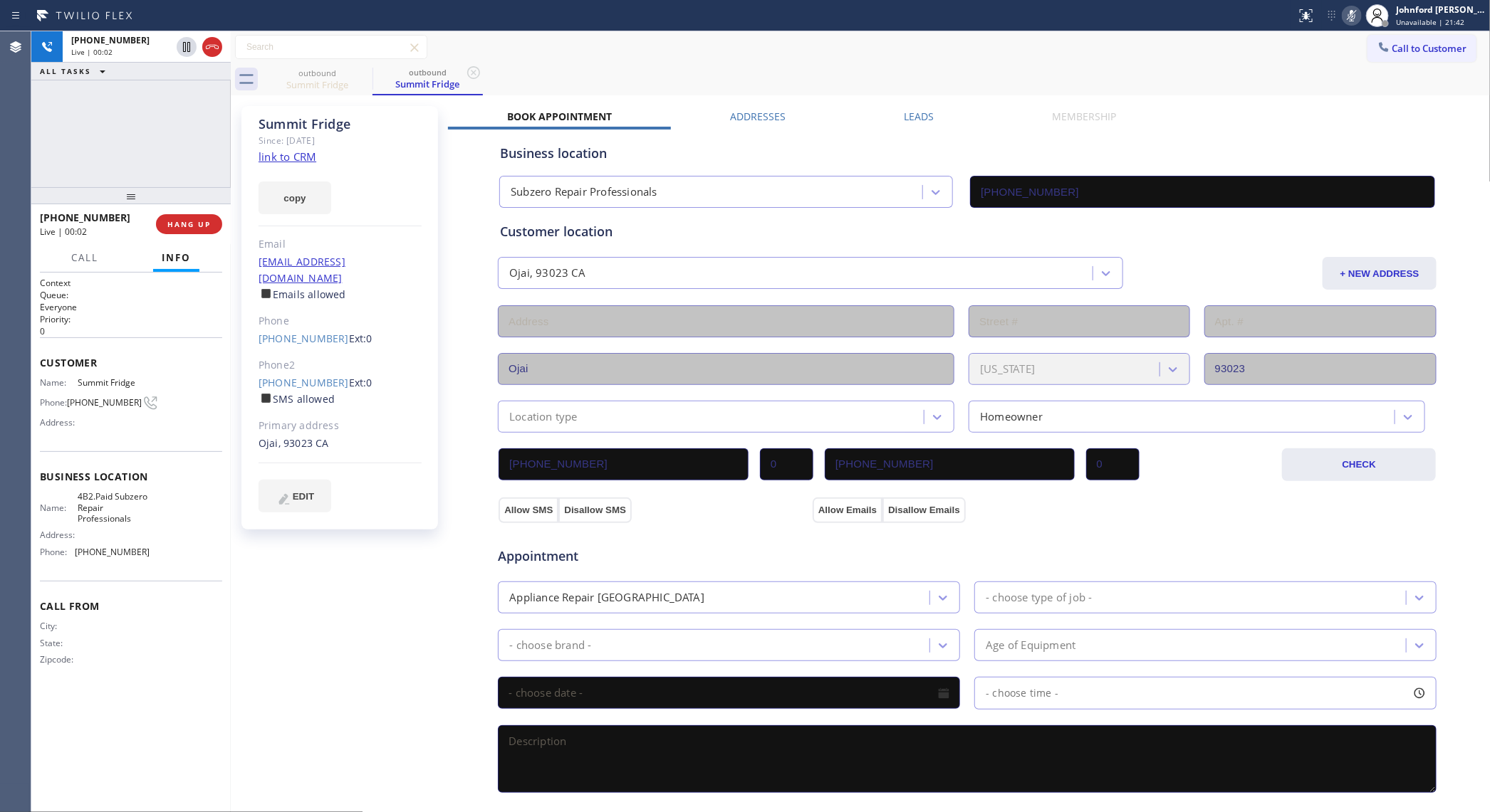
click at [1191, 16] on icon at bounding box center [1352, 16] width 17 height 17
click at [171, 225] on span "HANG UP" at bounding box center [189, 224] width 43 height 10
click at [171, 225] on span "COMPLETE" at bounding box center [186, 224] width 50 height 10
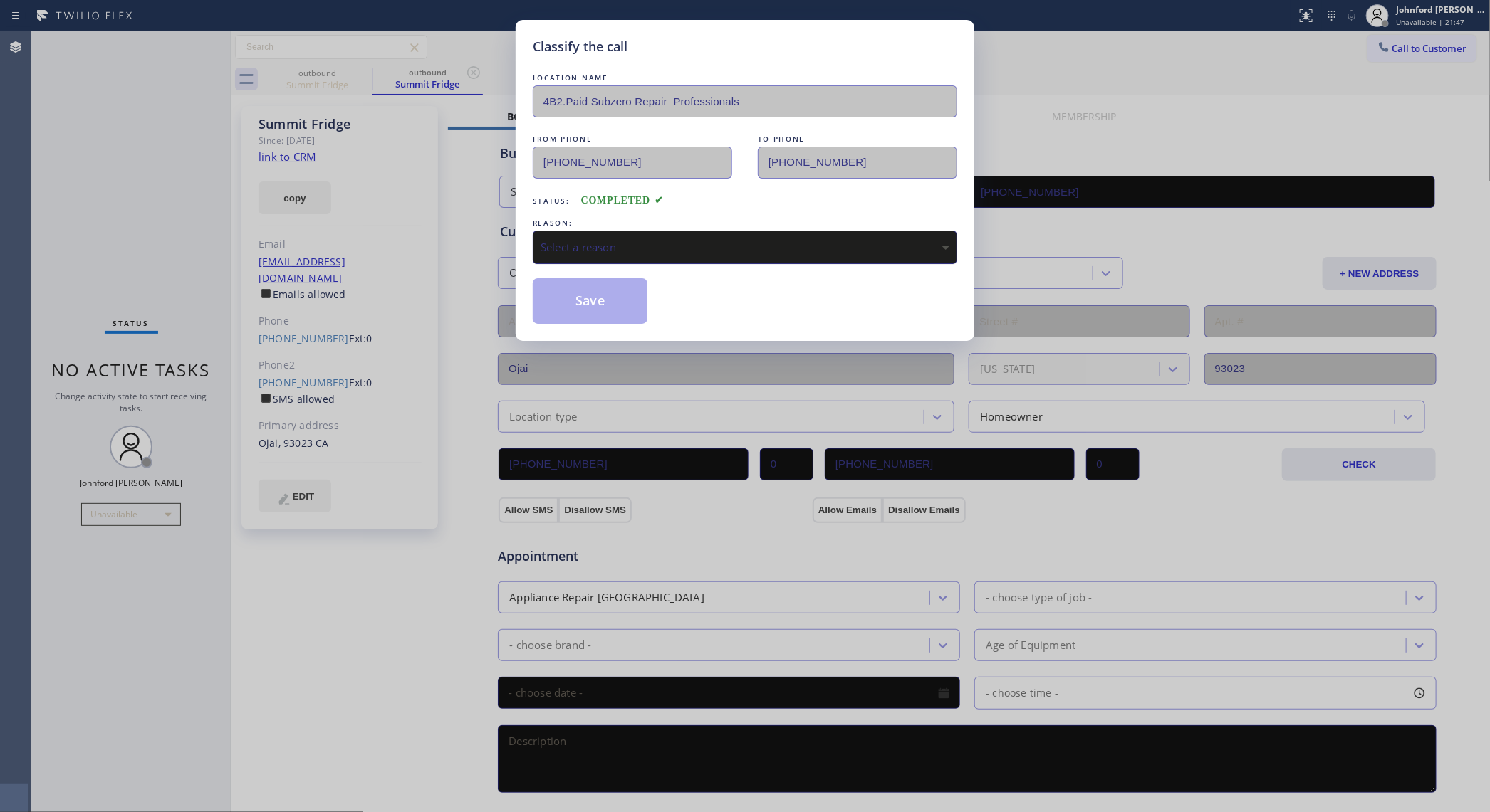
click at [657, 264] on div "Select a reason" at bounding box center [745, 248] width 425 height 34
click at [618, 318] on button "Save" at bounding box center [590, 301] width 115 height 46
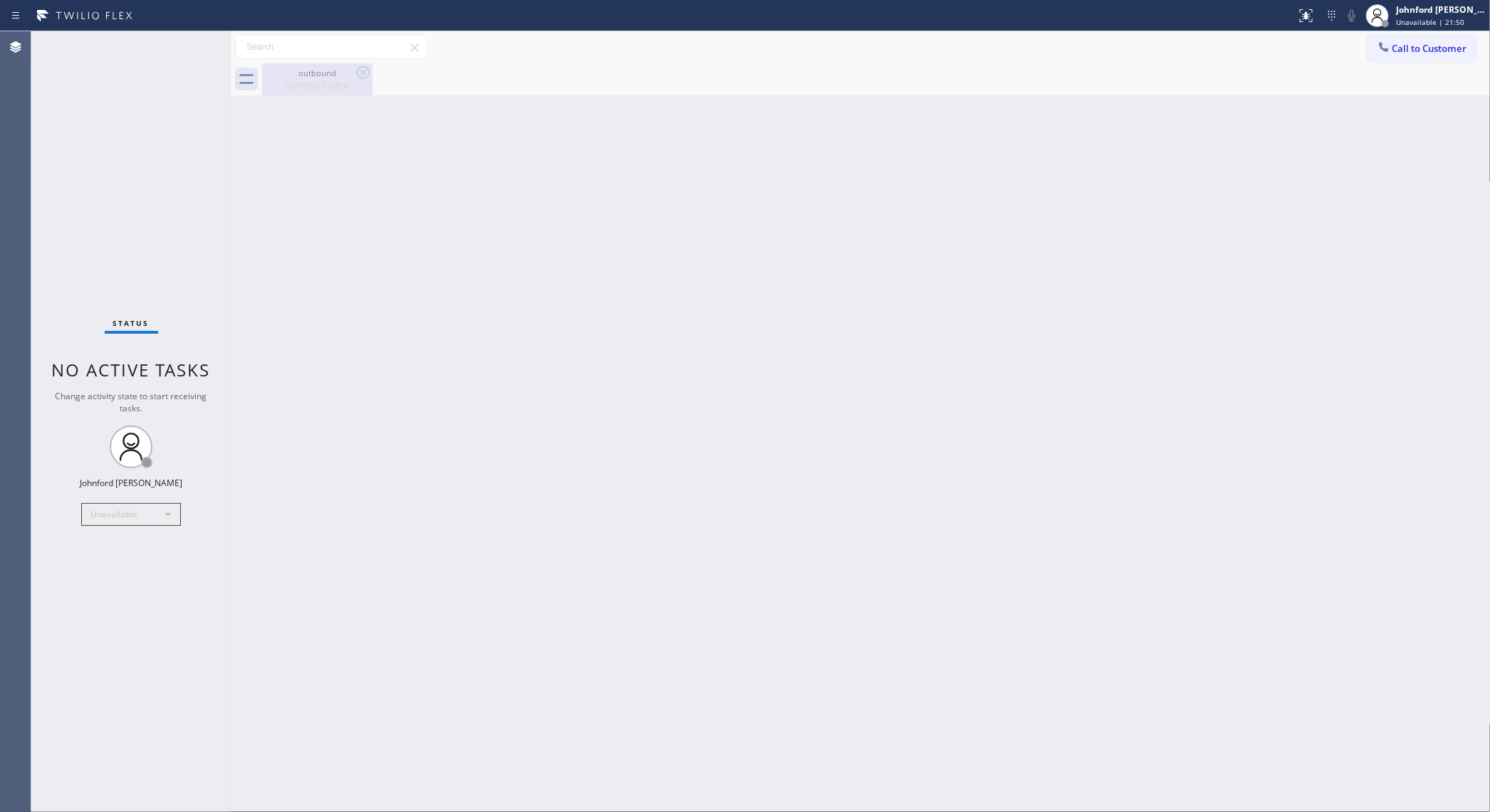
click at [305, 82] on div "Summit Fridge" at bounding box center [317, 85] width 108 height 13
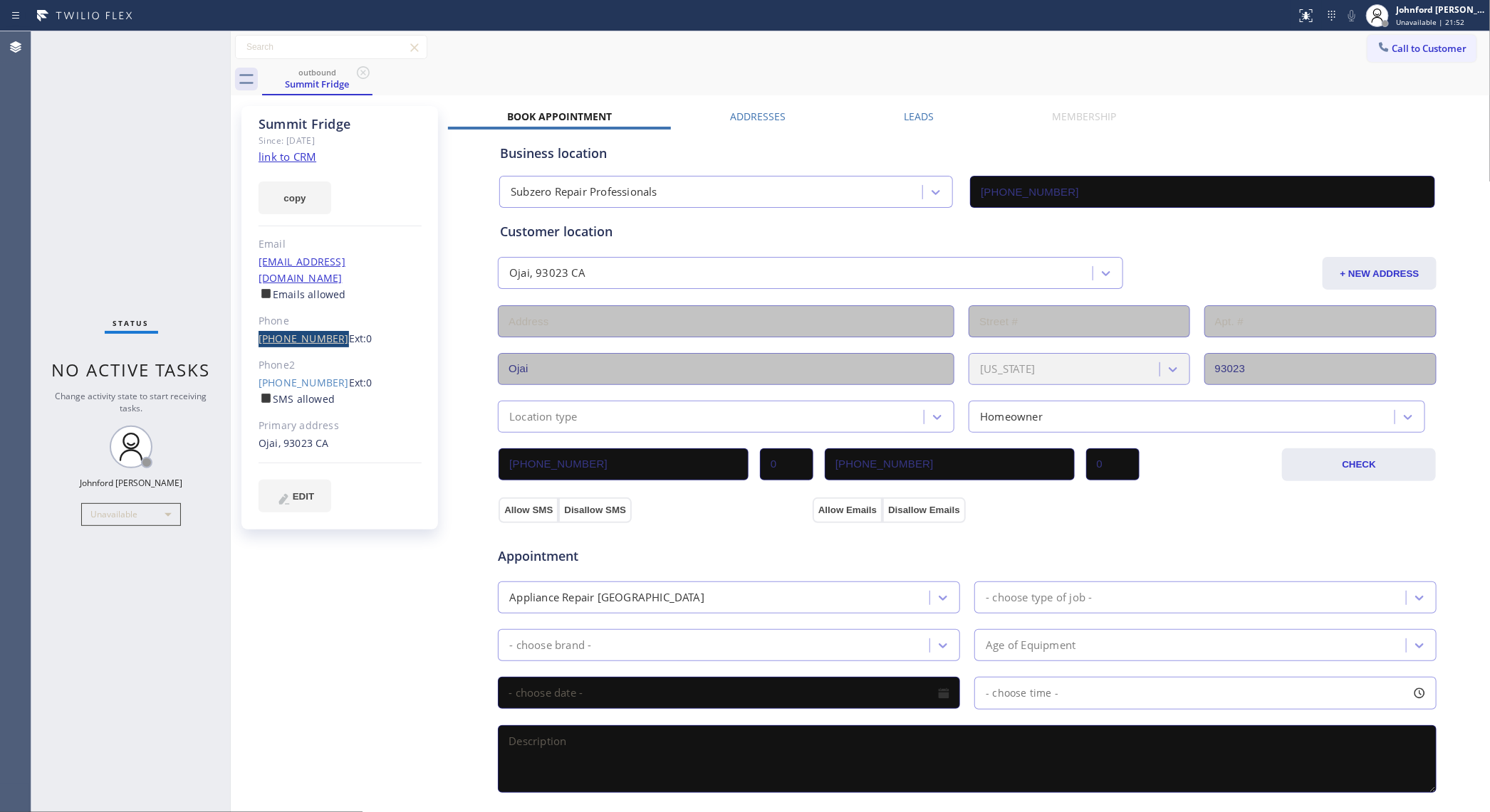
drag, startPoint x: 255, startPoint y: 329, endPoint x: 327, endPoint y: 326, distance: 72.1
click at [327, 326] on div "Summit Fridge Since: [DATE] link to CRM copy Email [EMAIL_ADDRESS][DOMAIN_NAME]…" at bounding box center [340, 317] width 197 height 424
copy link "[PHONE_NUMBER]"
click at [98, 136] on div "Status No active tasks Change activity state to start receiving tasks. [PERSON_…" at bounding box center [130, 421] width 199 height 781
drag, startPoint x: 161, startPoint y: 213, endPoint x: 173, endPoint y: 175, distance: 39.8
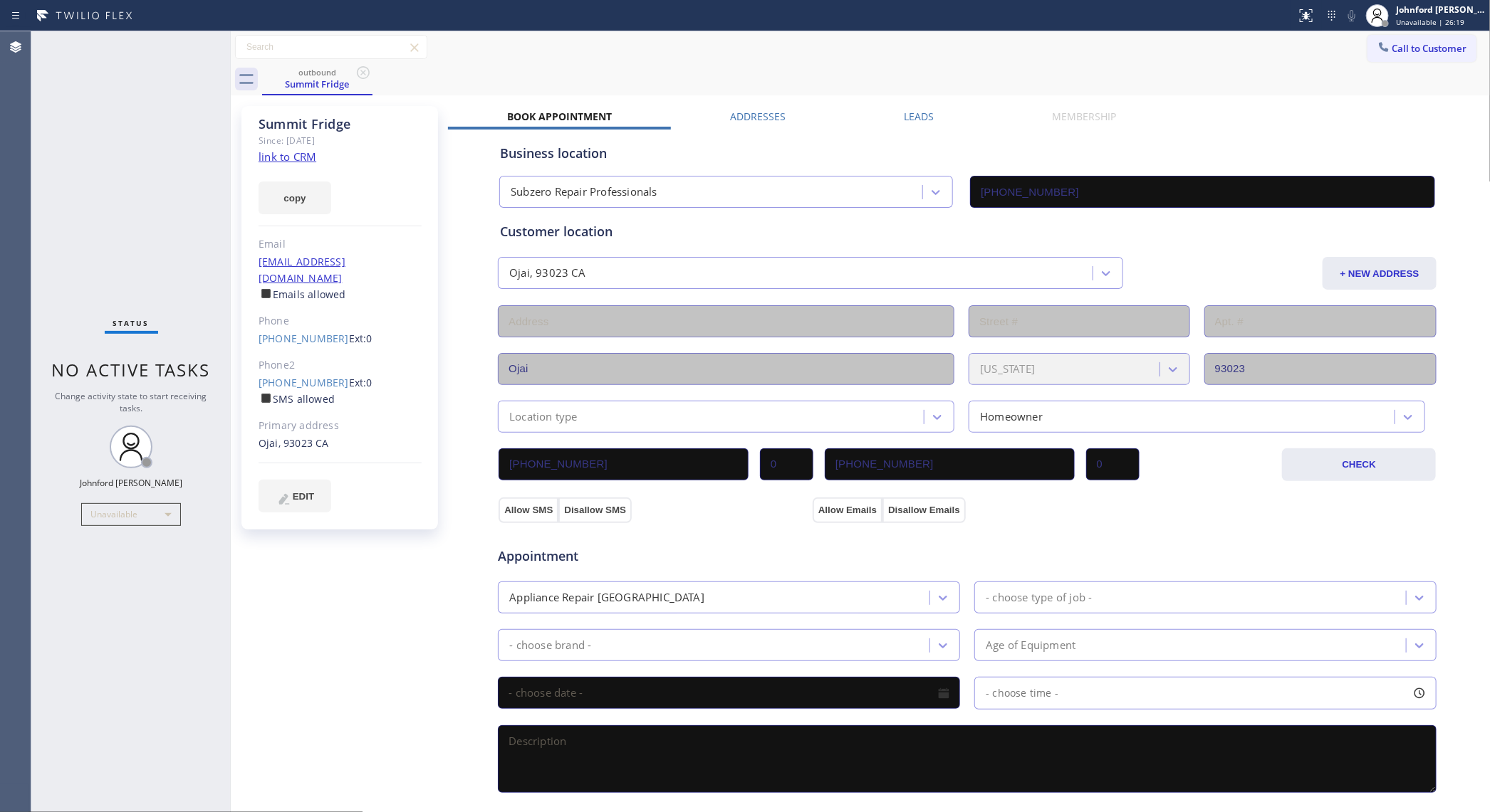
click at [161, 213] on div "Status No active tasks Change activity state to start receiving tasks. [PERSON_…" at bounding box center [130, 421] width 199 height 781
drag, startPoint x: 1219, startPoint y: 86, endPoint x: 1234, endPoint y: 4, distance: 83.4
click at [1191, 85] on div "outbound Summit Fridge" at bounding box center [876, 80] width 1229 height 32
click at [1190, 133] on div "Business location Subzero Repair Professionals [PHONE_NUMBER]" at bounding box center [967, 169] width 941 height 79
click at [1191, 51] on icon at bounding box center [1384, 47] width 9 height 9
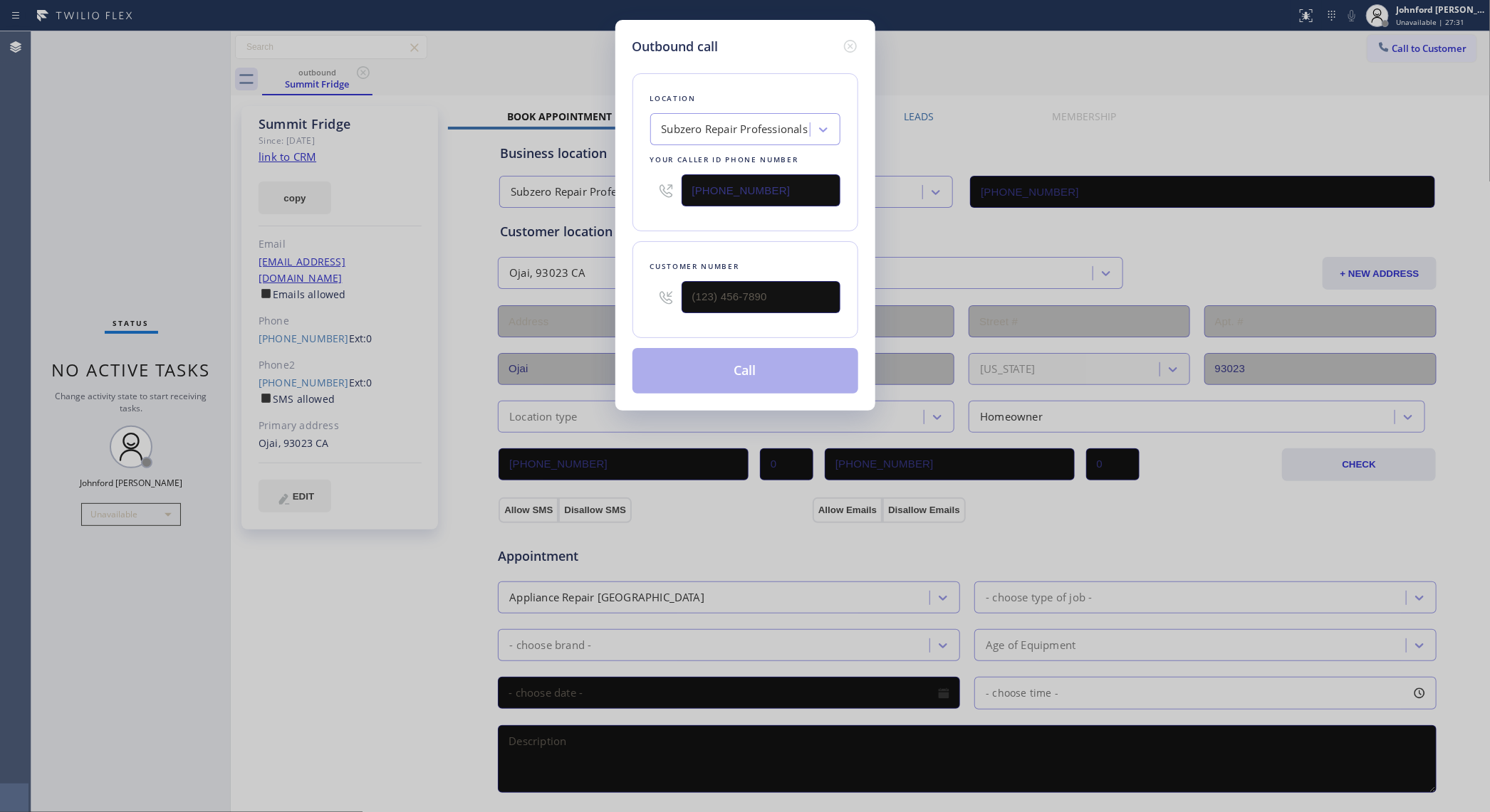
click at [810, 329] on div "Customer number" at bounding box center [745, 290] width 226 height 97
drag, startPoint x: 759, startPoint y: 310, endPoint x: 633, endPoint y: 321, distance: 126.5
click at [636, 317] on div "Customer number (___) ___-____" at bounding box center [745, 290] width 226 height 97
paste input "206) 809-7218"
type input "[PHONE_NUMBER]"
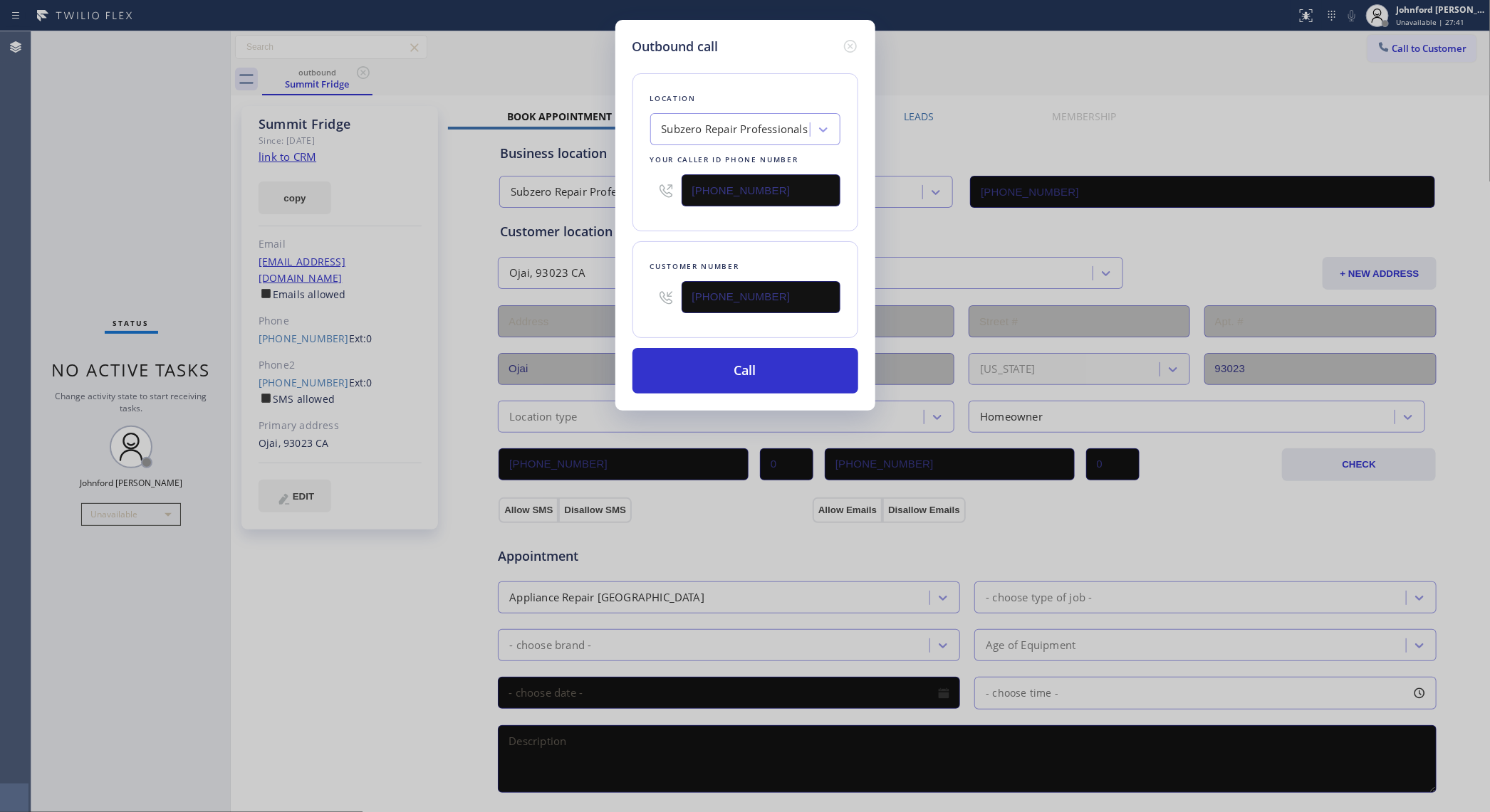
drag, startPoint x: 1224, startPoint y: 110, endPoint x: 852, endPoint y: 189, distance: 380.3
click at [1191, 110] on div "Outbound call Location Subzero Repair Professionals Your caller id phone number…" at bounding box center [745, 406] width 1490 height 812
click at [732, 132] on div "Subzero Repair Professionals" at bounding box center [735, 130] width 147 height 17
paste input "Red Electricians"
type input "Red Electricians"
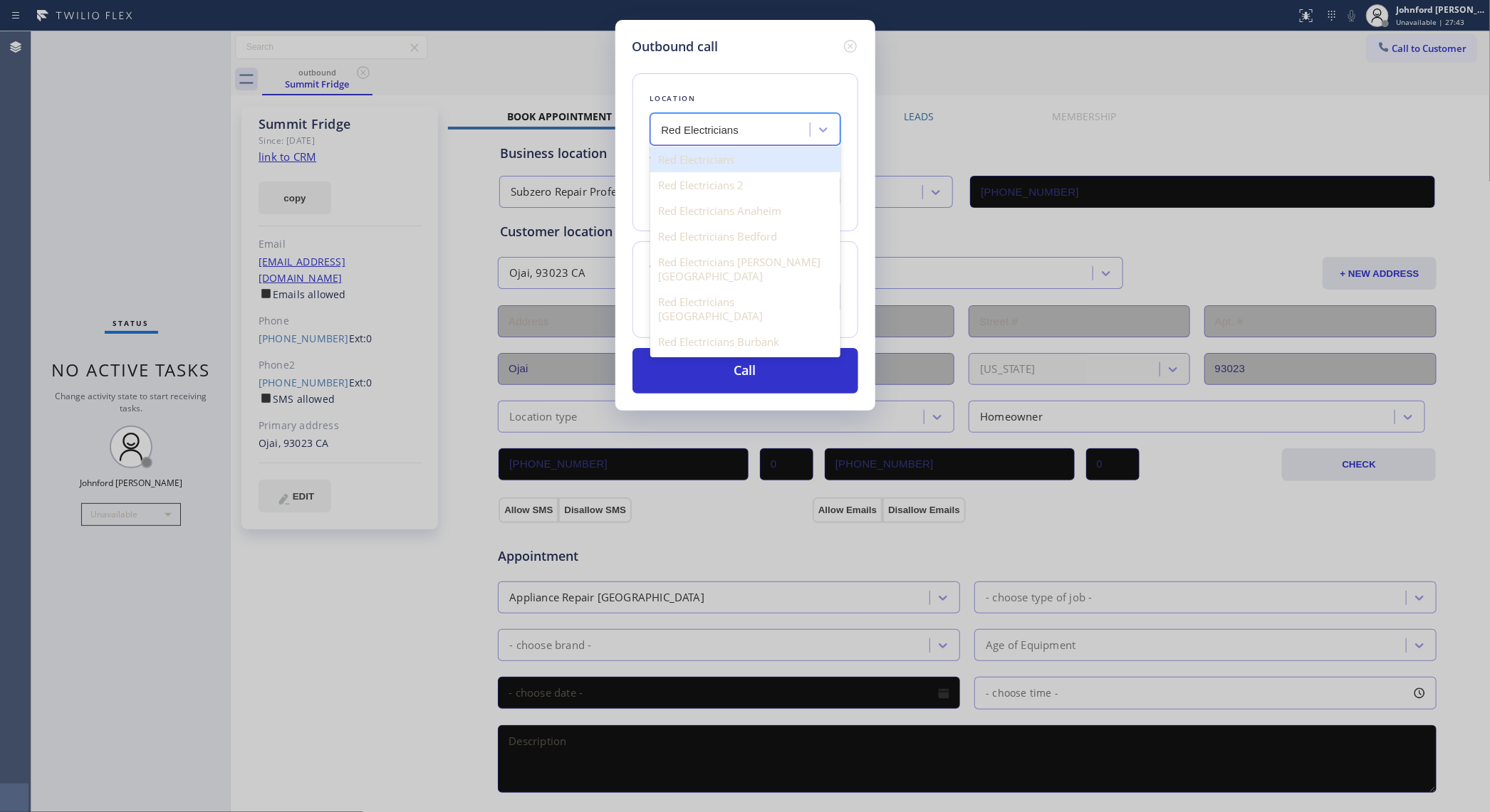
click at [732, 157] on div "Red Electricians" at bounding box center [745, 159] width 190 height 25
type input "[PHONE_NUMBER]"
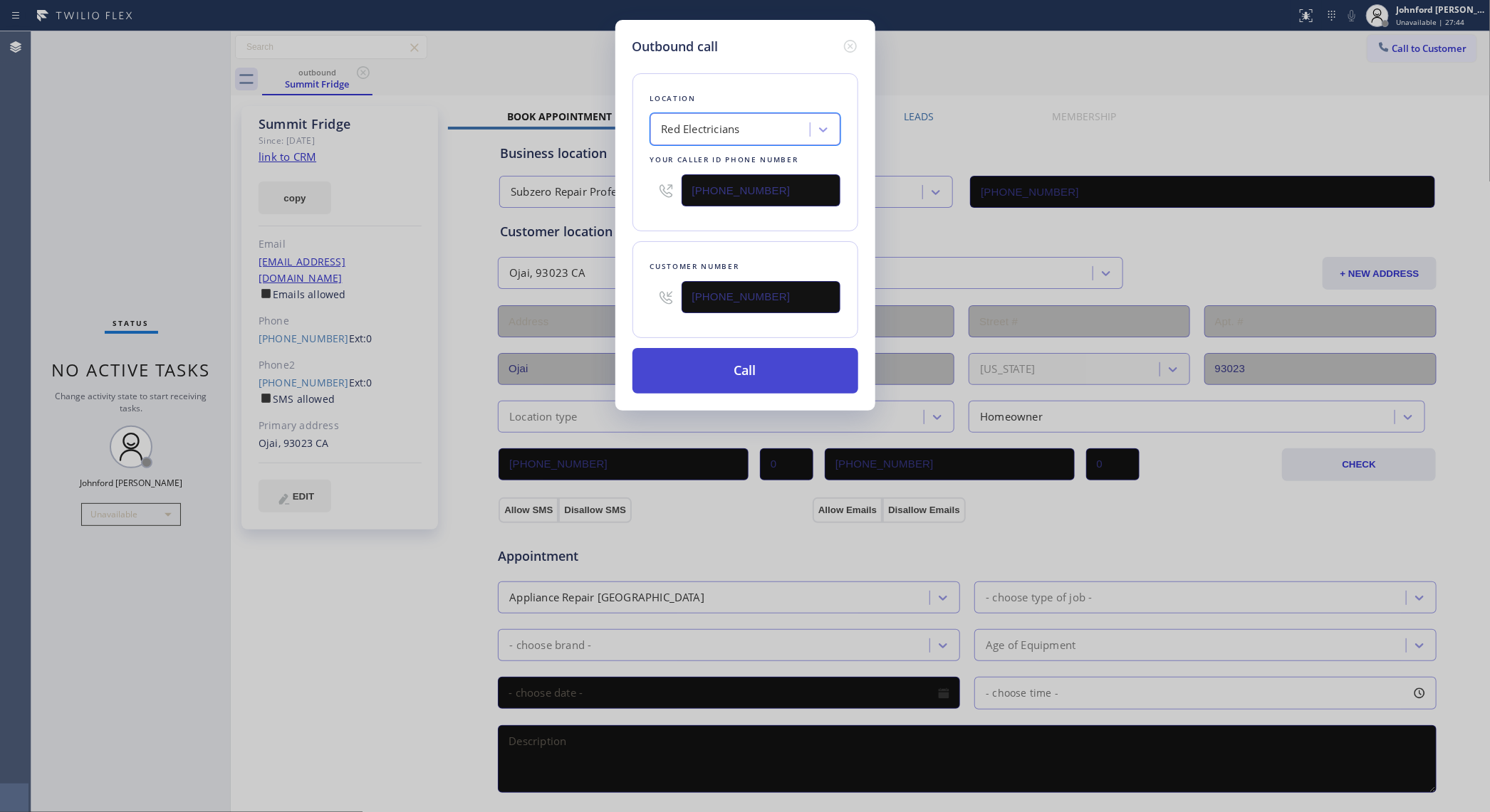
click at [713, 354] on button "Call" at bounding box center [745, 370] width 226 height 46
click at [703, 374] on button "Call" at bounding box center [745, 370] width 226 height 46
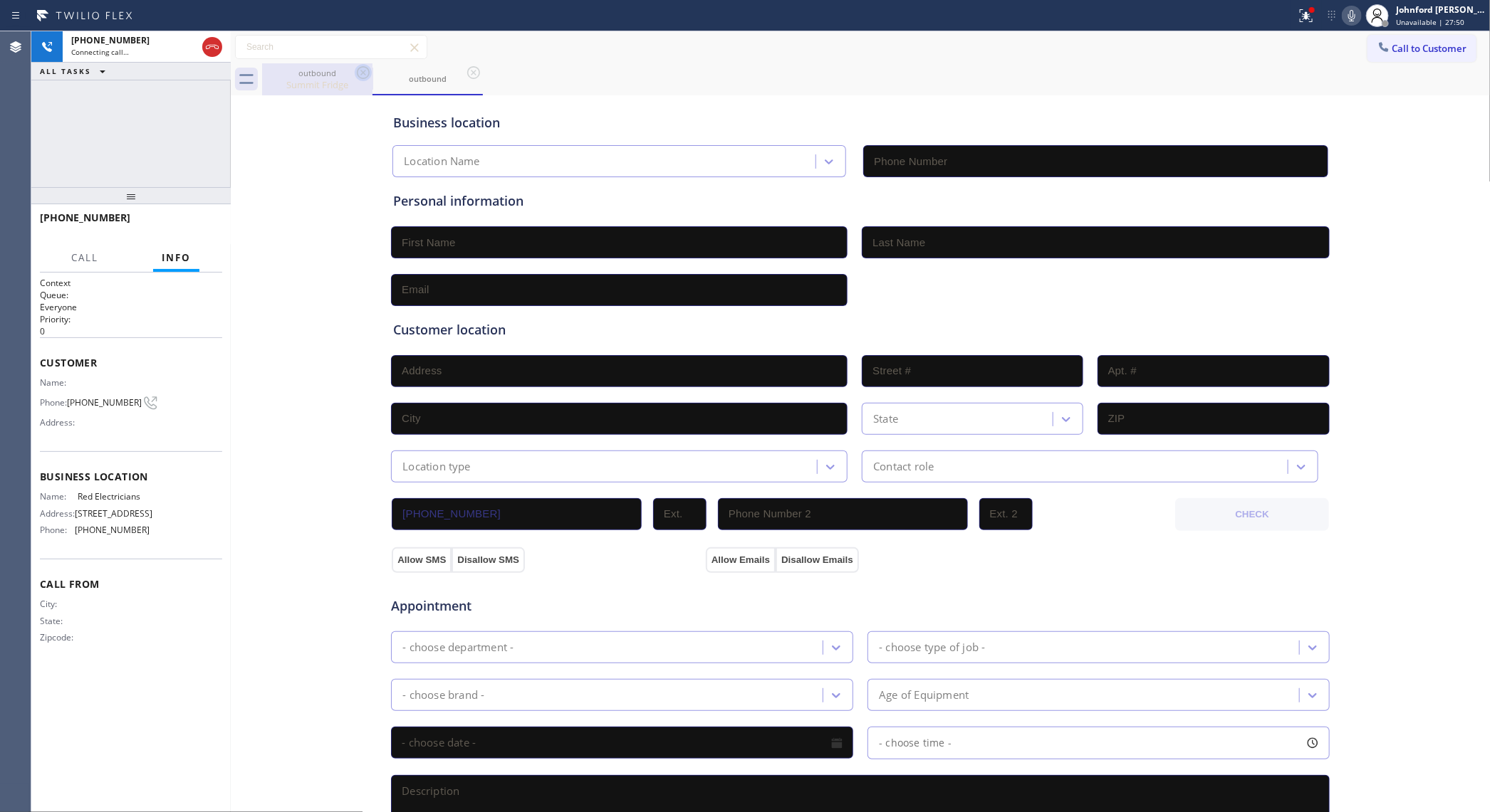
type input "[PHONE_NUMBER]"
click at [357, 70] on icon at bounding box center [363, 73] width 17 height 17
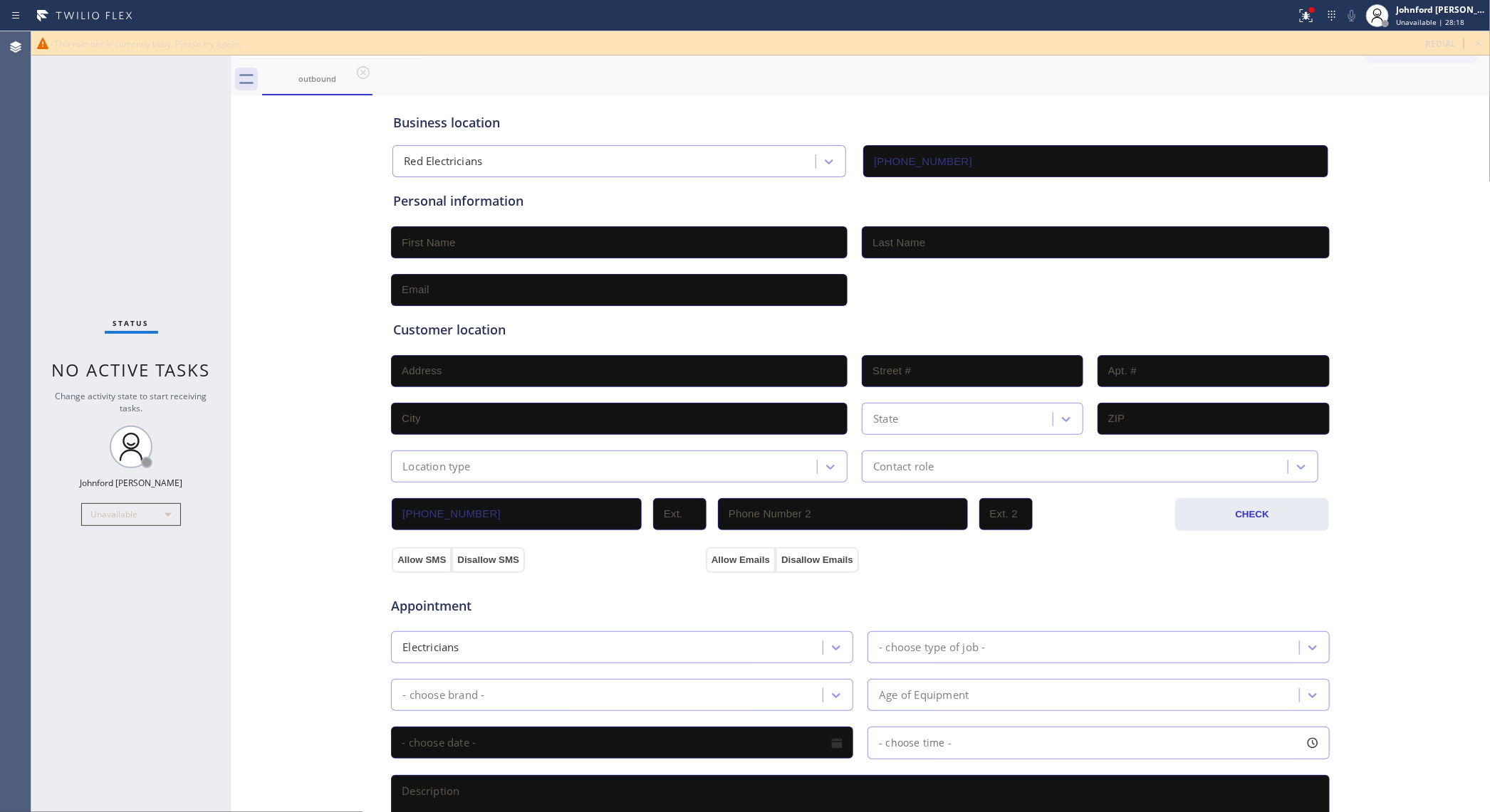
click at [204, 216] on div "Status No active tasks Change activity state to start receiving tasks. [PERSON_…" at bounding box center [130, 421] width 199 height 781
click at [1191, 43] on icon at bounding box center [1479, 43] width 17 height 17
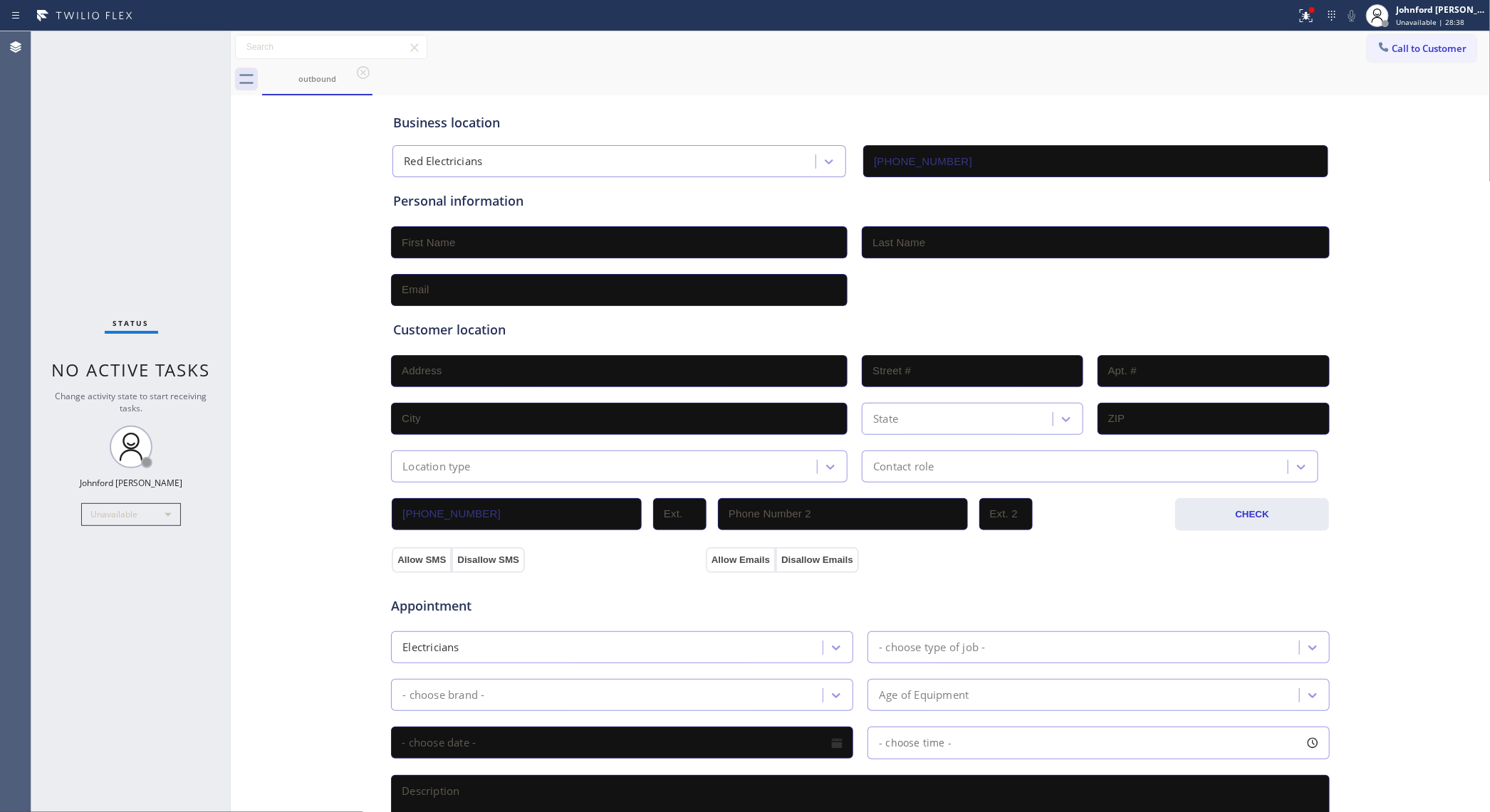
drag, startPoint x: 1405, startPoint y: 134, endPoint x: 1349, endPoint y: 121, distance: 57.5
click at [1191, 134] on div "Business location Red Electricians [PHONE_NUMBER] Personal information Customer…" at bounding box center [860, 586] width 1253 height 973
click at [1191, 58] on button "Call to Customer" at bounding box center [1422, 48] width 109 height 27
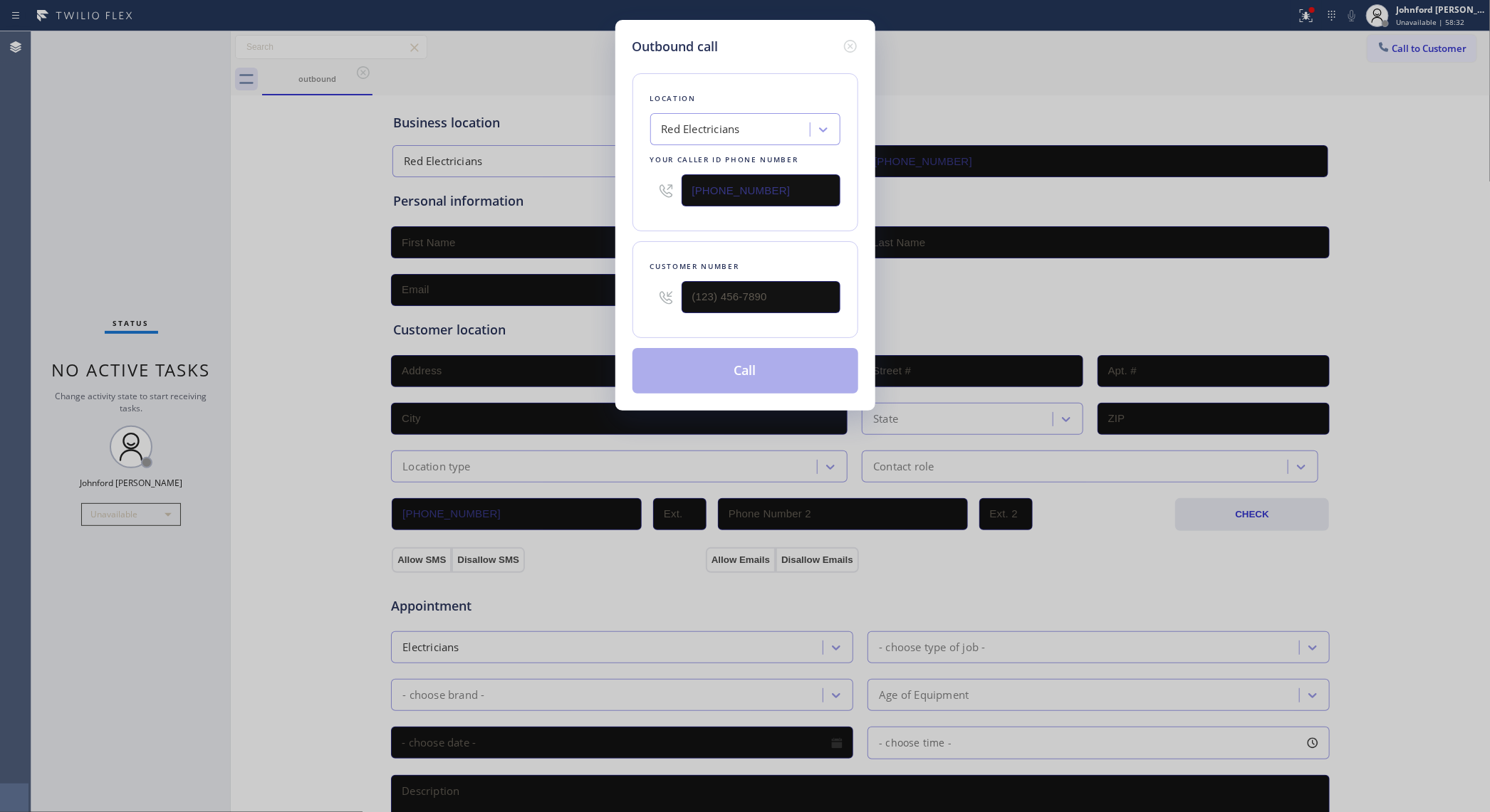
drag, startPoint x: 621, startPoint y: 319, endPoint x: 582, endPoint y: 317, distance: 39.1
click at [589, 317] on div "Outbound call Location Red Electricians Your caller id phone number [PHONE_NUMB…" at bounding box center [745, 406] width 1490 height 812
click at [720, 299] on input "(___) ___-____" at bounding box center [761, 297] width 159 height 32
paste input "760) 617-4511"
type input "[PHONE_NUMBER]"
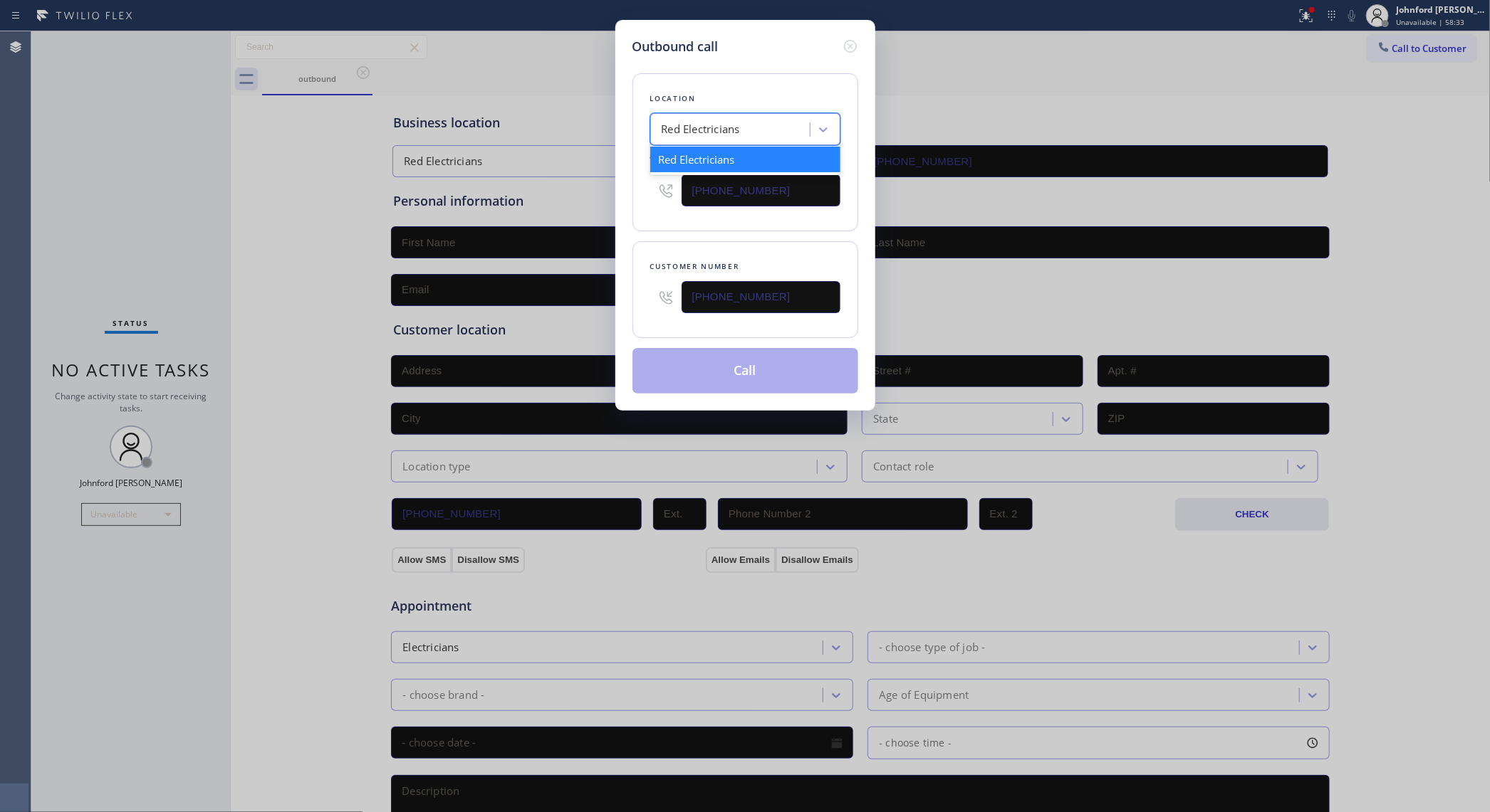
click at [688, 141] on div "Red Electricians" at bounding box center [733, 130] width 155 height 25
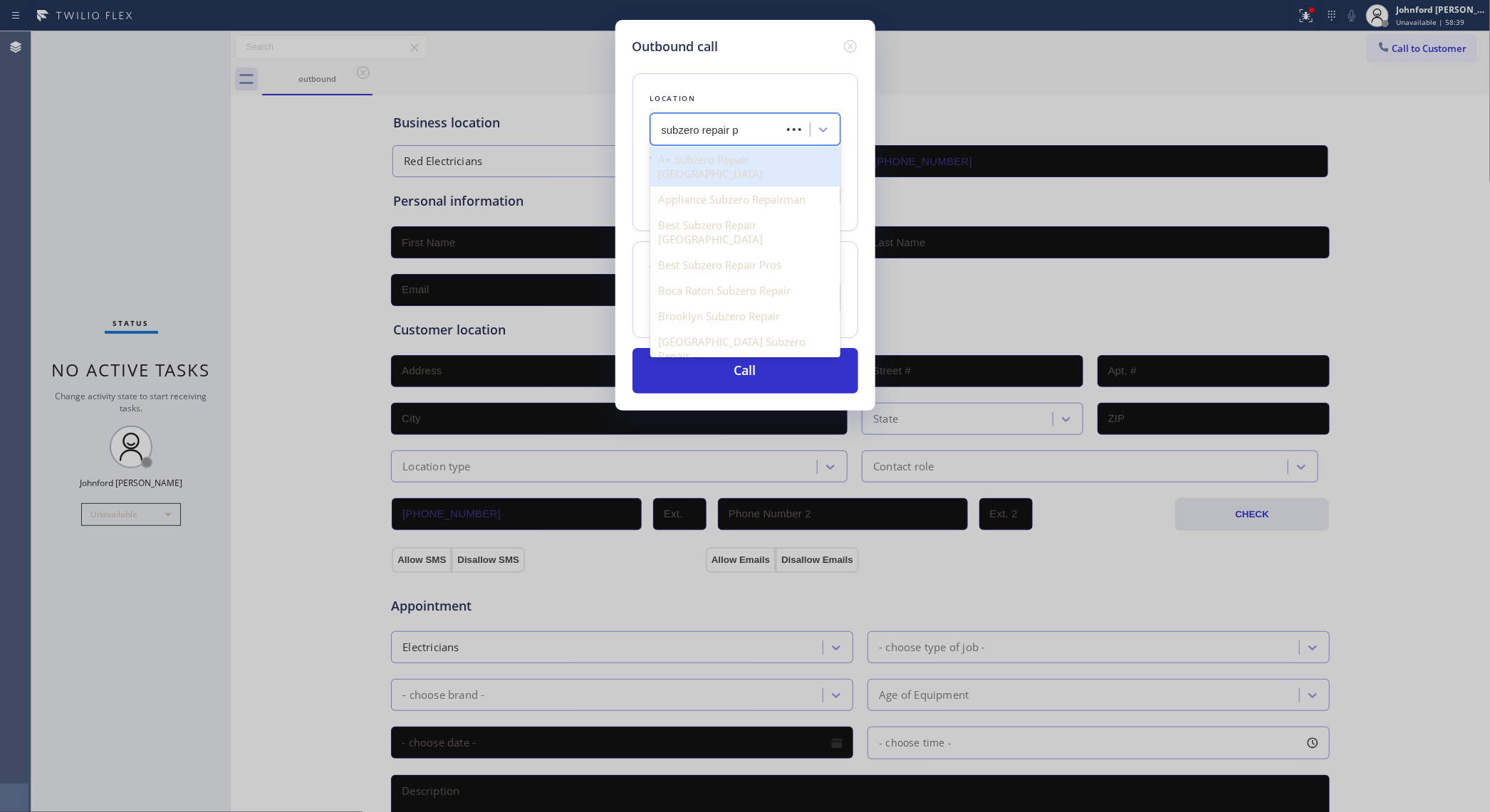
type input "subzero repair pr"
type input "[PHONE_NUMBER]"
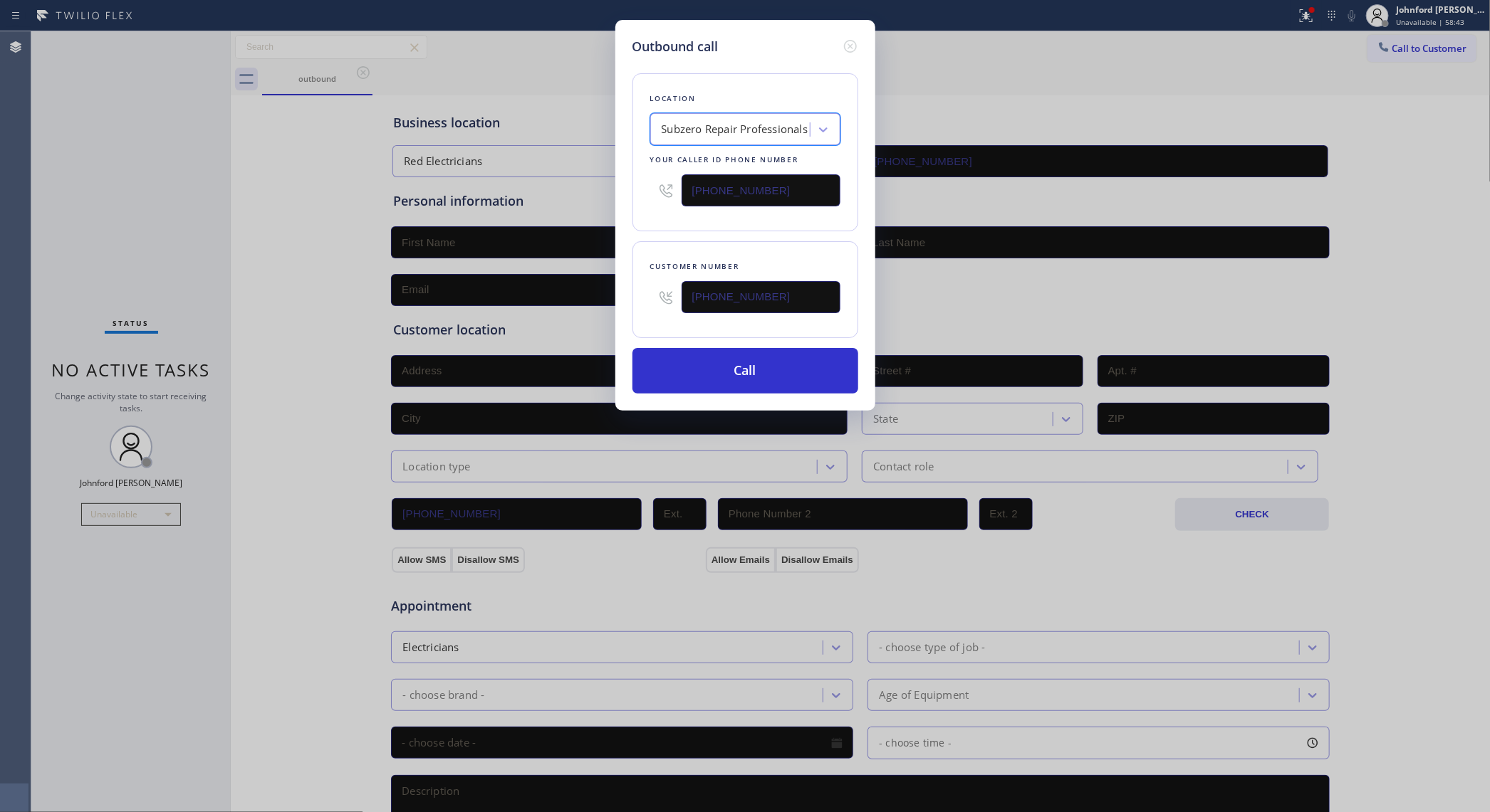
click at [700, 407] on div "Outbound call Location option Subzero Repair Professionals, selected. 18 result…" at bounding box center [746, 215] width 260 height 391
click at [702, 377] on button "Call" at bounding box center [745, 370] width 226 height 46
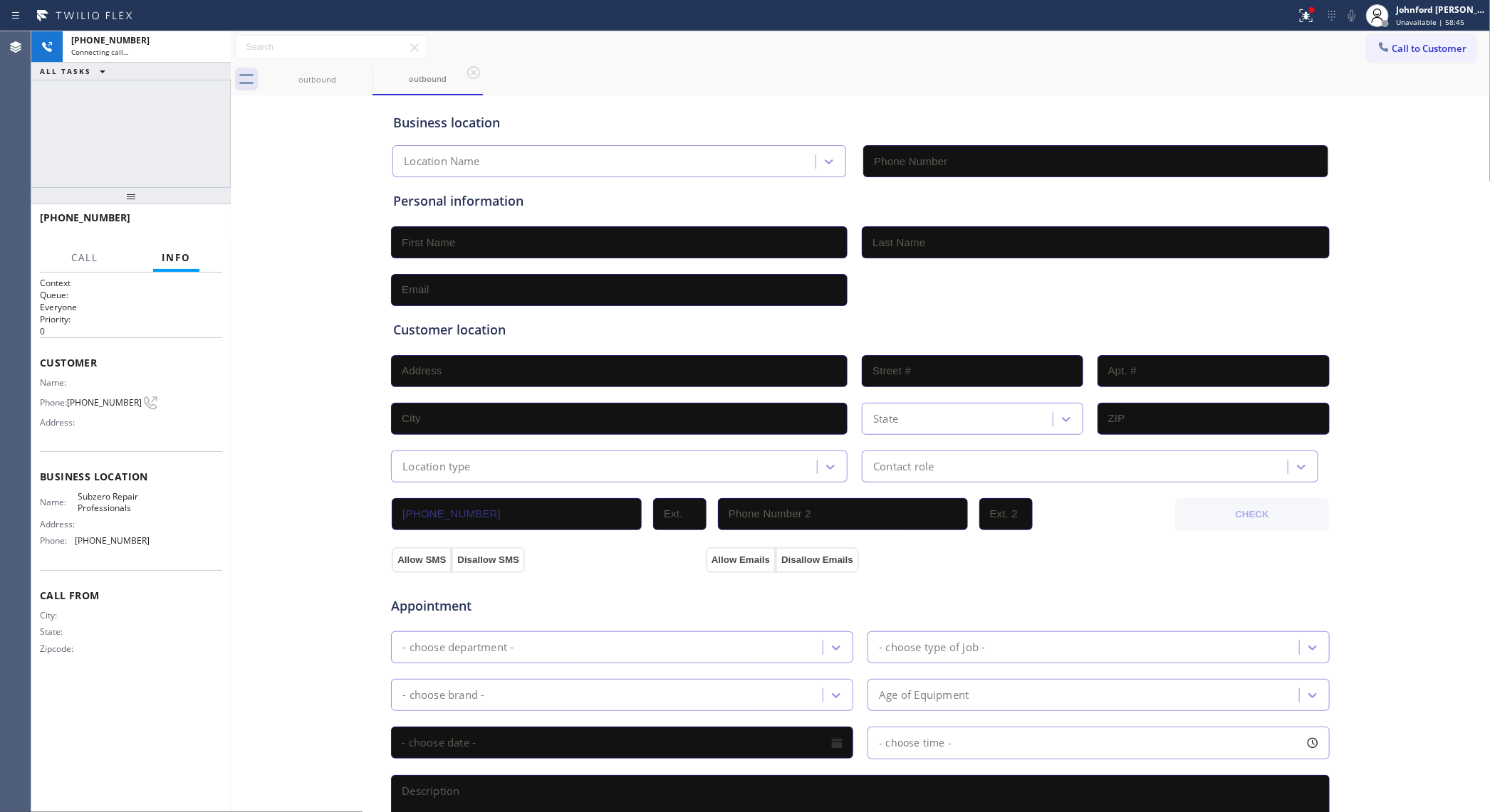
type input "[PHONE_NUMBER]"
click at [724, 88] on div "outbound outbound" at bounding box center [876, 80] width 1229 height 32
click at [1191, 16] on icon at bounding box center [1306, 13] width 8 height 5
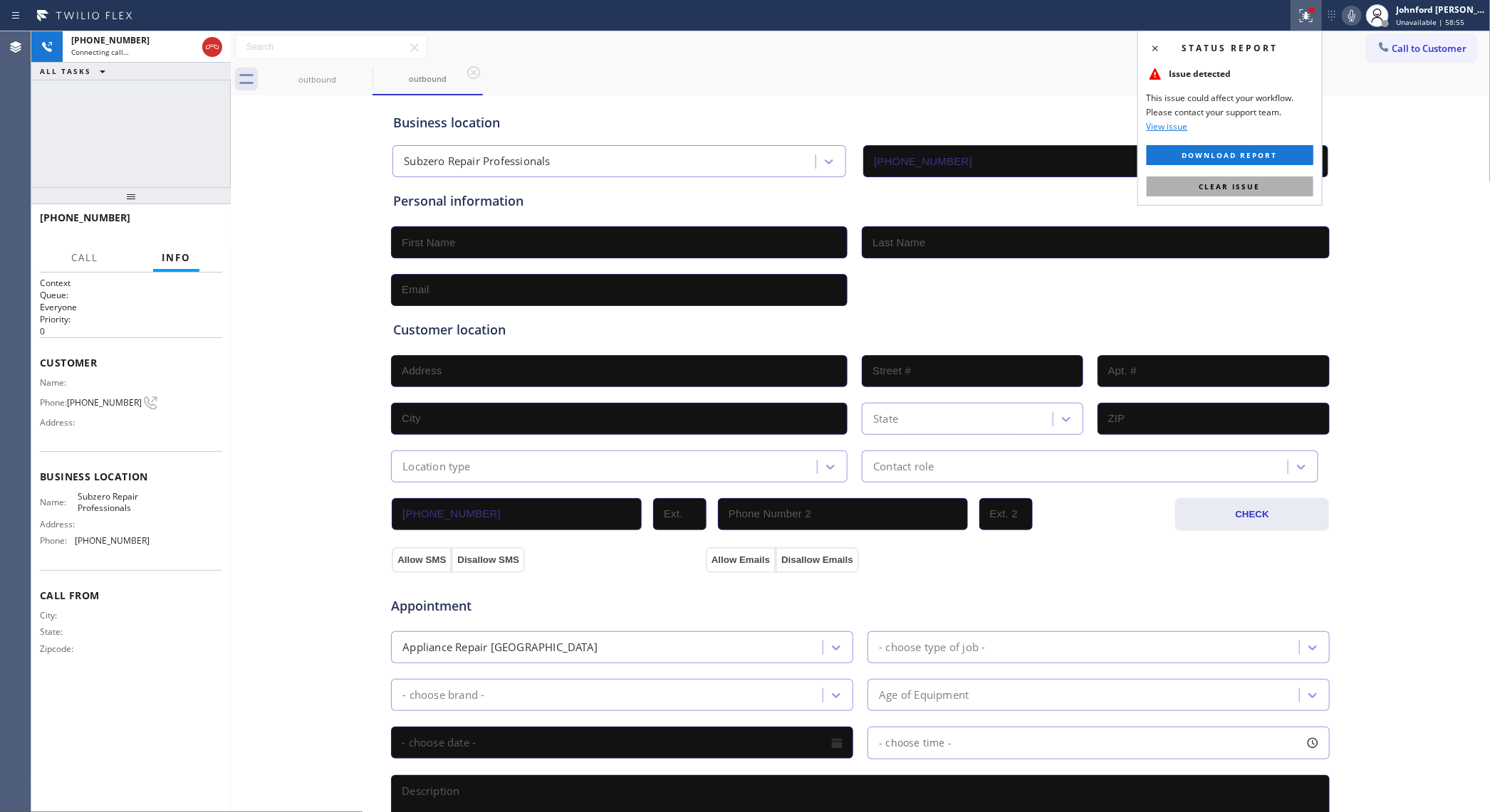
click at [1177, 187] on button "Clear issue" at bounding box center [1230, 186] width 167 height 20
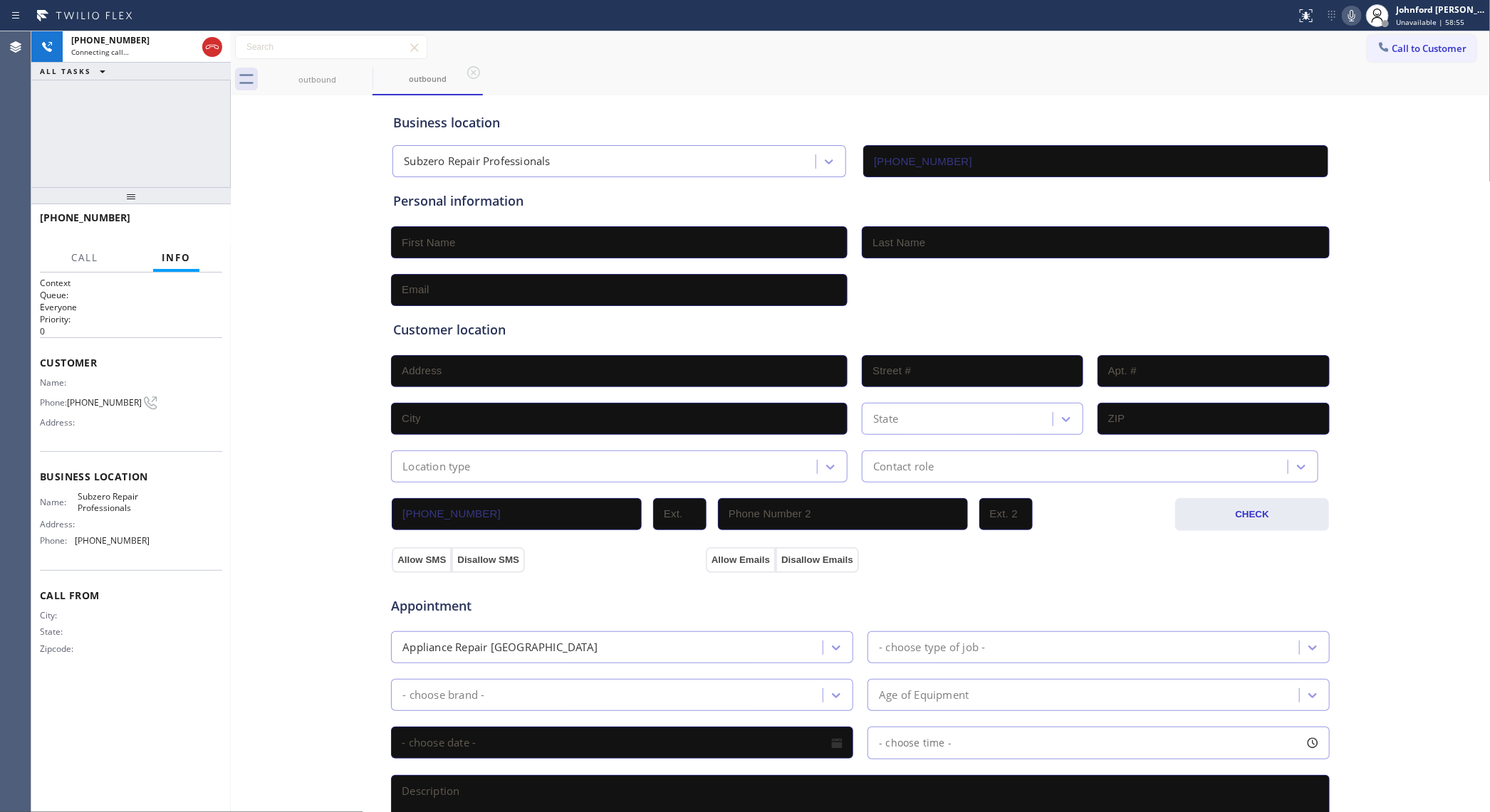
click at [1102, 94] on div "Business location Subzero Repair Professionals [PHONE_NUMBER]" at bounding box center [860, 136] width 941 height 84
click at [158, 150] on div "[PHONE_NUMBER] Live | 00:00 ALL TASKS ALL TASKS ACTIVE TASKS TASKS IN WRAP UP" at bounding box center [130, 109] width 199 height 156
click at [696, 83] on div "outbound outbound" at bounding box center [876, 80] width 1229 height 32
click at [183, 141] on div "[PHONE_NUMBER] Live | 00:17 ALL TASKS ALL TASKS ACTIVE TASKS TASKS IN WRAP UP" at bounding box center [130, 109] width 199 height 156
click at [100, 399] on span "[PHONE_NUMBER]" at bounding box center [105, 402] width 75 height 10
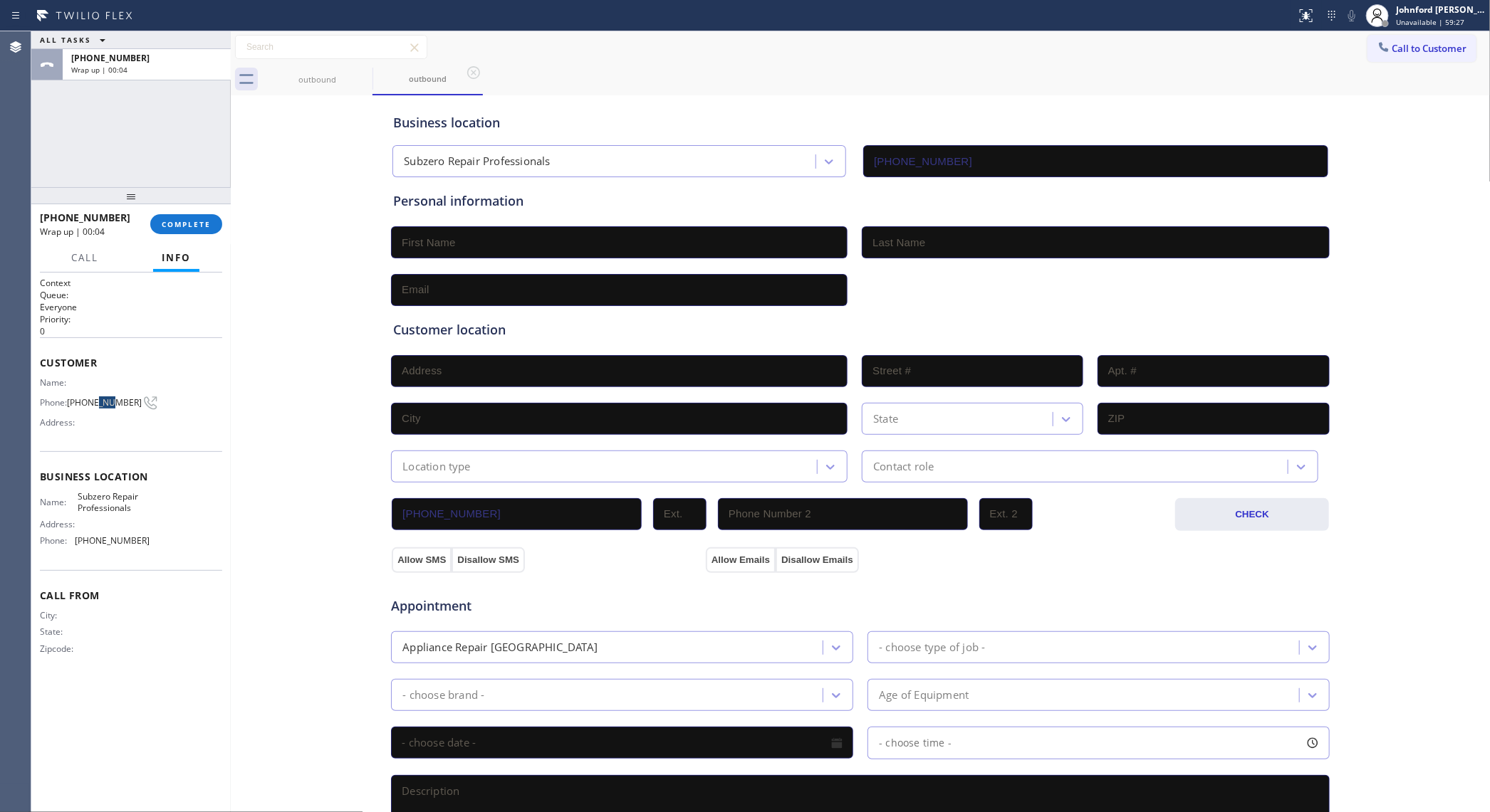
click at [100, 399] on span "[PHONE_NUMBER]" at bounding box center [105, 402] width 75 height 10
copy div "[PHONE_NUMBER]"
click at [1191, 58] on button "Call to Customer" at bounding box center [1422, 48] width 109 height 27
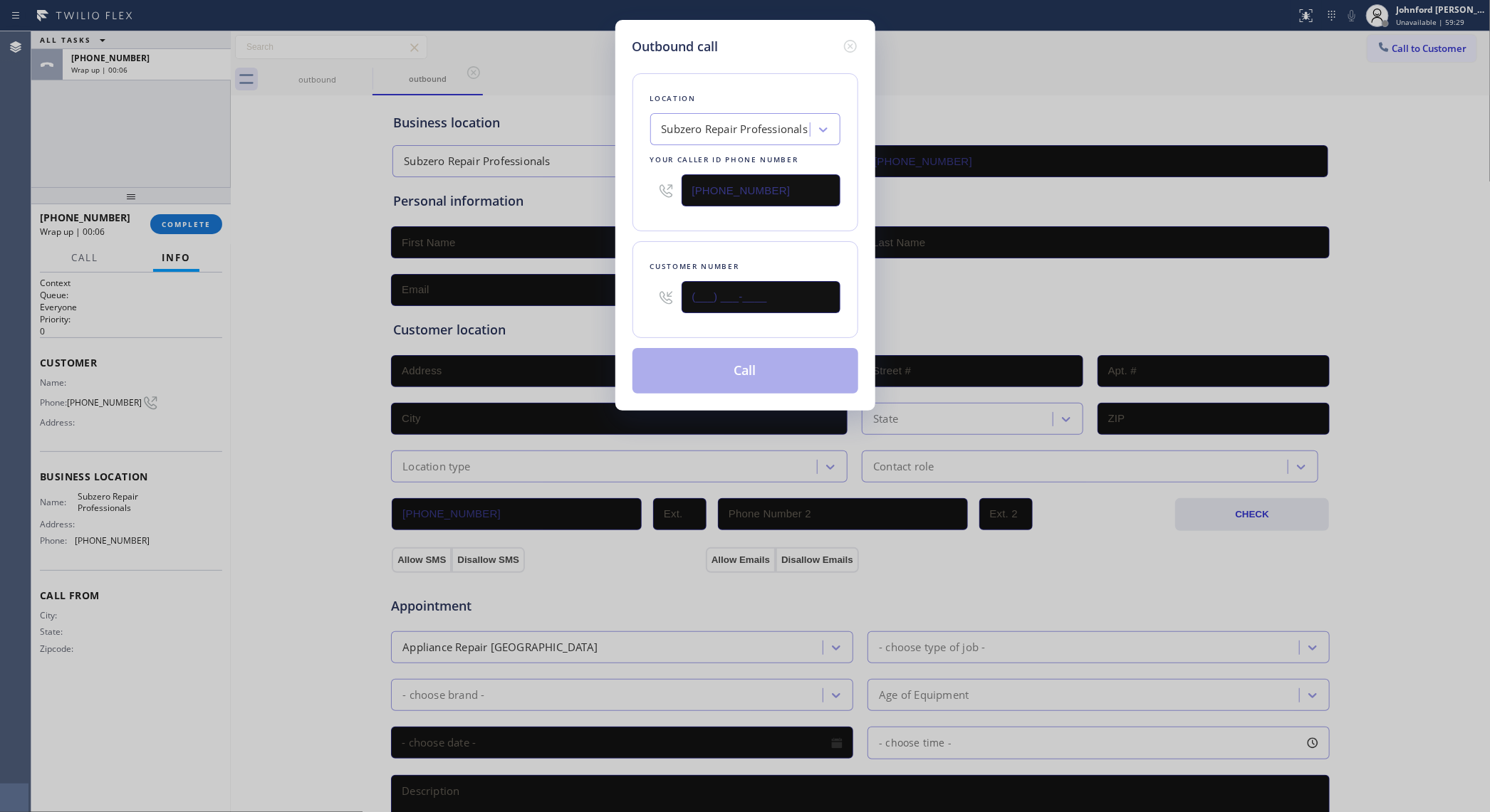
drag, startPoint x: 693, startPoint y: 303, endPoint x: 540, endPoint y: 305, distance: 153.0
click at [556, 306] on div "Outbound call Location Subzero Repair Professionals Your caller id phone number…" at bounding box center [745, 406] width 1490 height 812
paste input "760) 617-4511"
type input "[PHONE_NUMBER]"
click at [713, 384] on button "Call" at bounding box center [745, 370] width 226 height 46
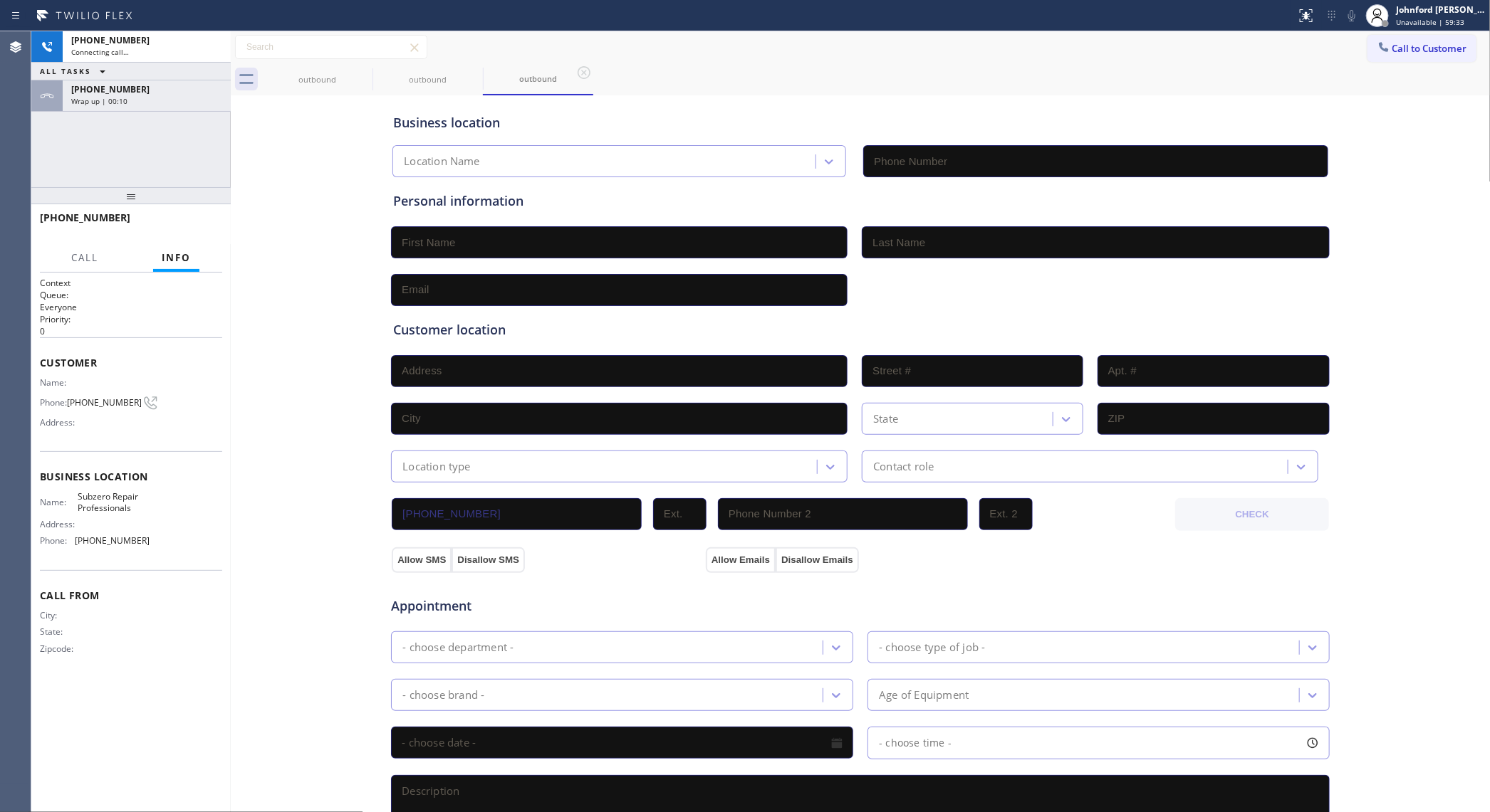
type input "[PHONE_NUMBER]"
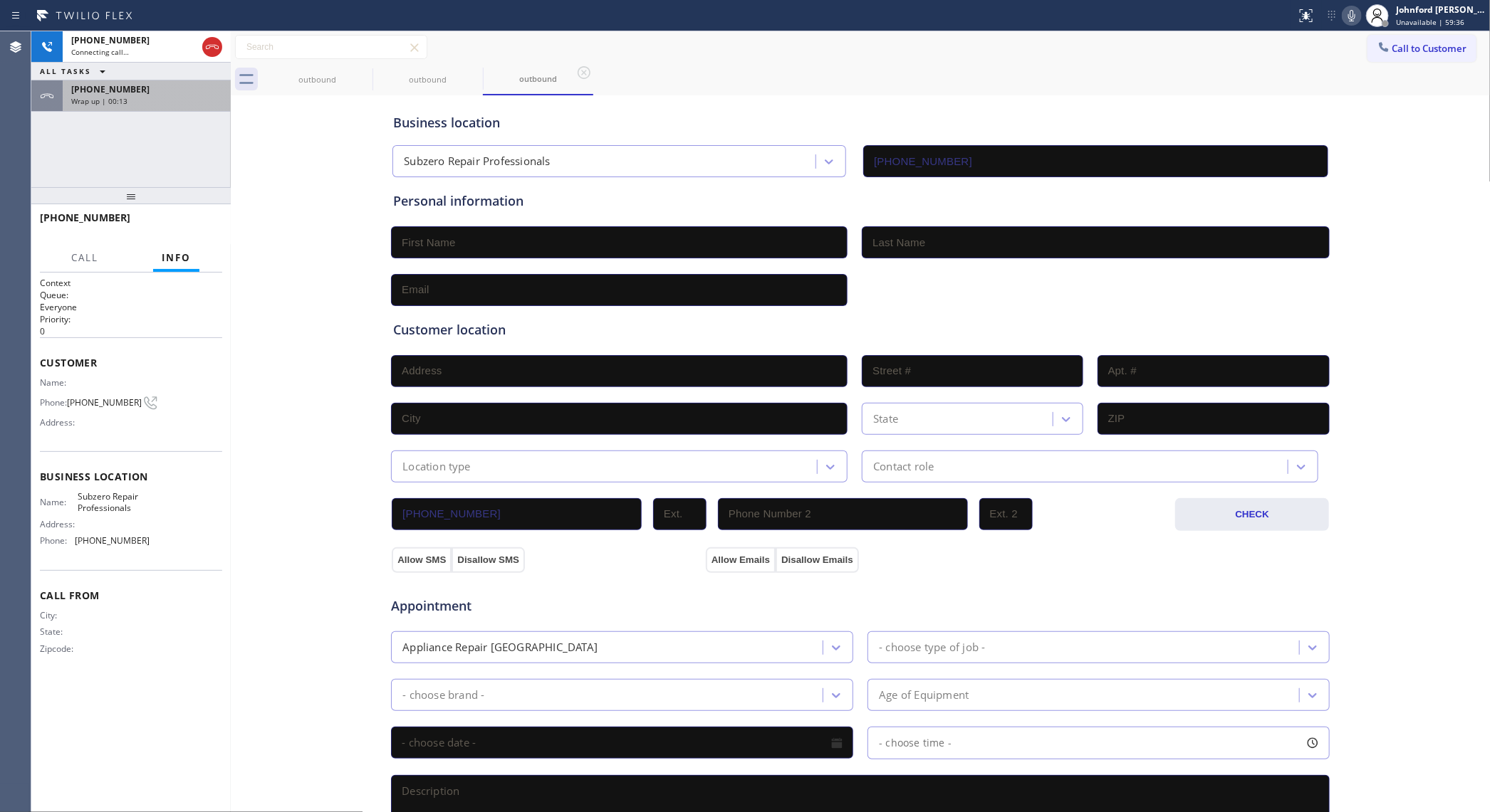
click at [190, 101] on div "Wrap up | 00:13" at bounding box center [146, 101] width 151 height 10
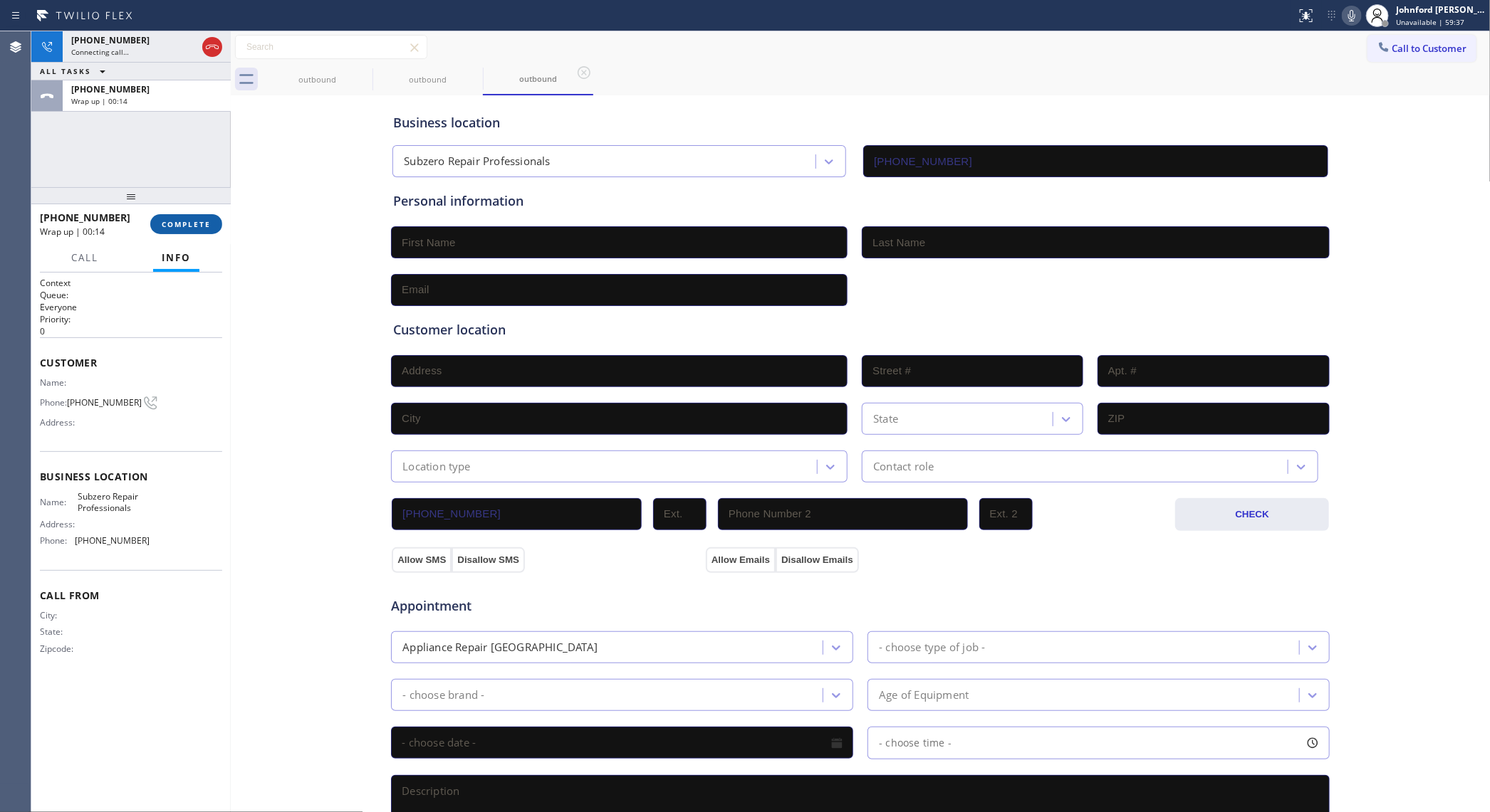
click at [198, 218] on button "COMPLETE" at bounding box center [186, 224] width 72 height 20
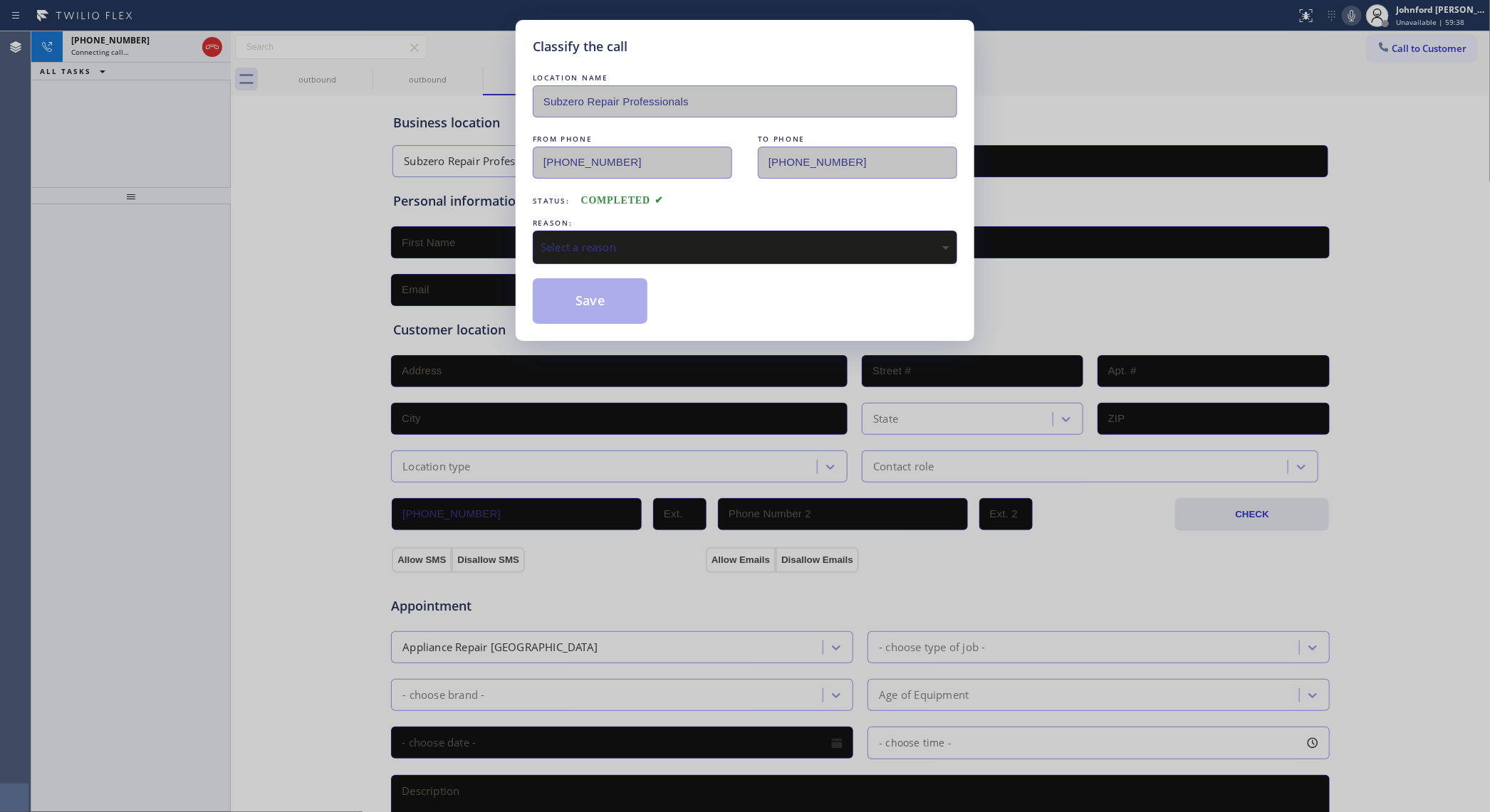
click at [595, 249] on div "Select a reason" at bounding box center [745, 248] width 409 height 17
click at [604, 294] on button "Save" at bounding box center [590, 301] width 115 height 46
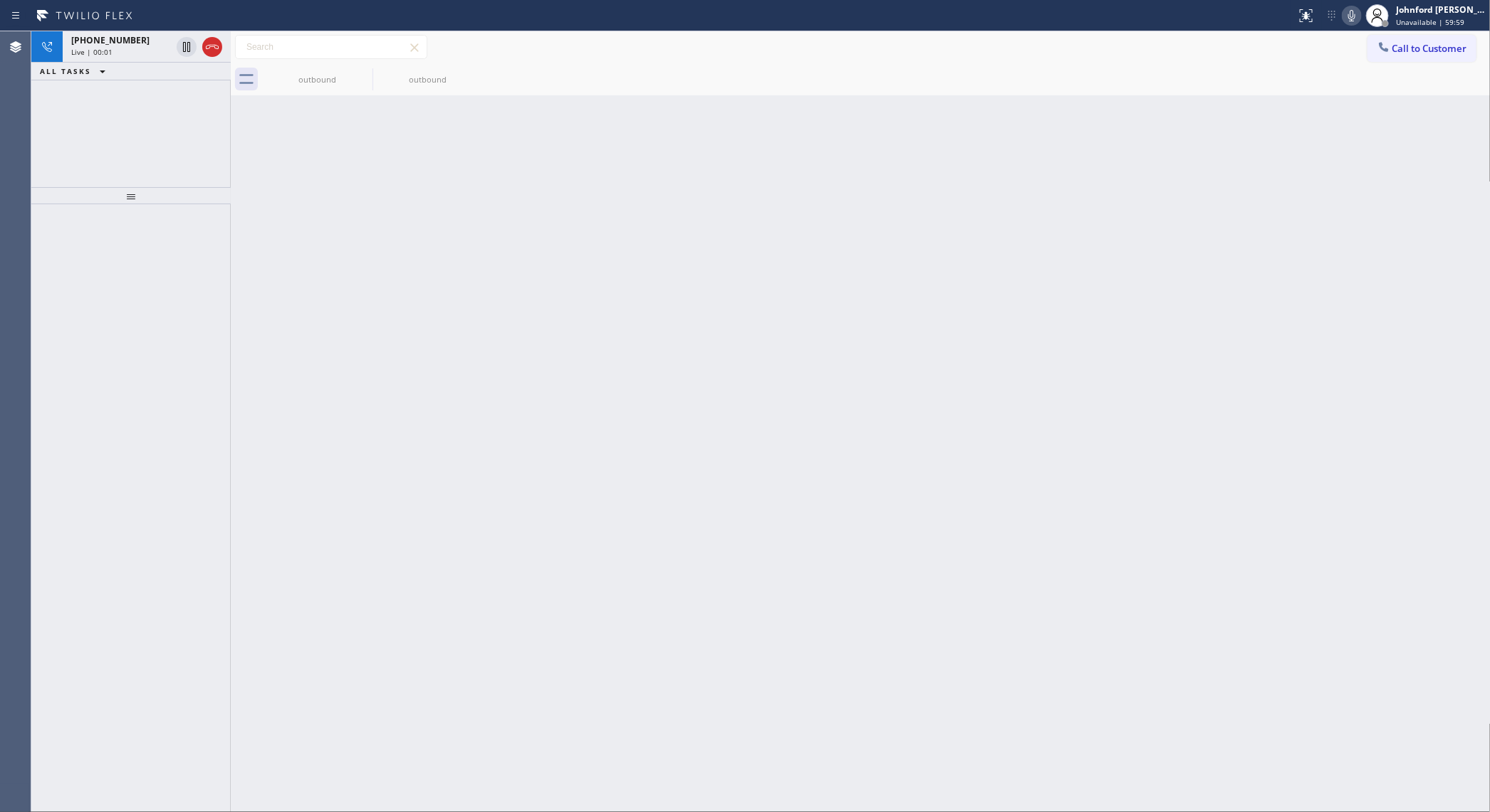
click at [161, 126] on div "[PHONE_NUMBER] Live | 00:01 ALL TASKS ALL TASKS ACTIVE TASKS TASKS IN WRAP UP" at bounding box center [130, 109] width 199 height 156
click at [308, 84] on div "outbound" at bounding box center [317, 80] width 108 height 32
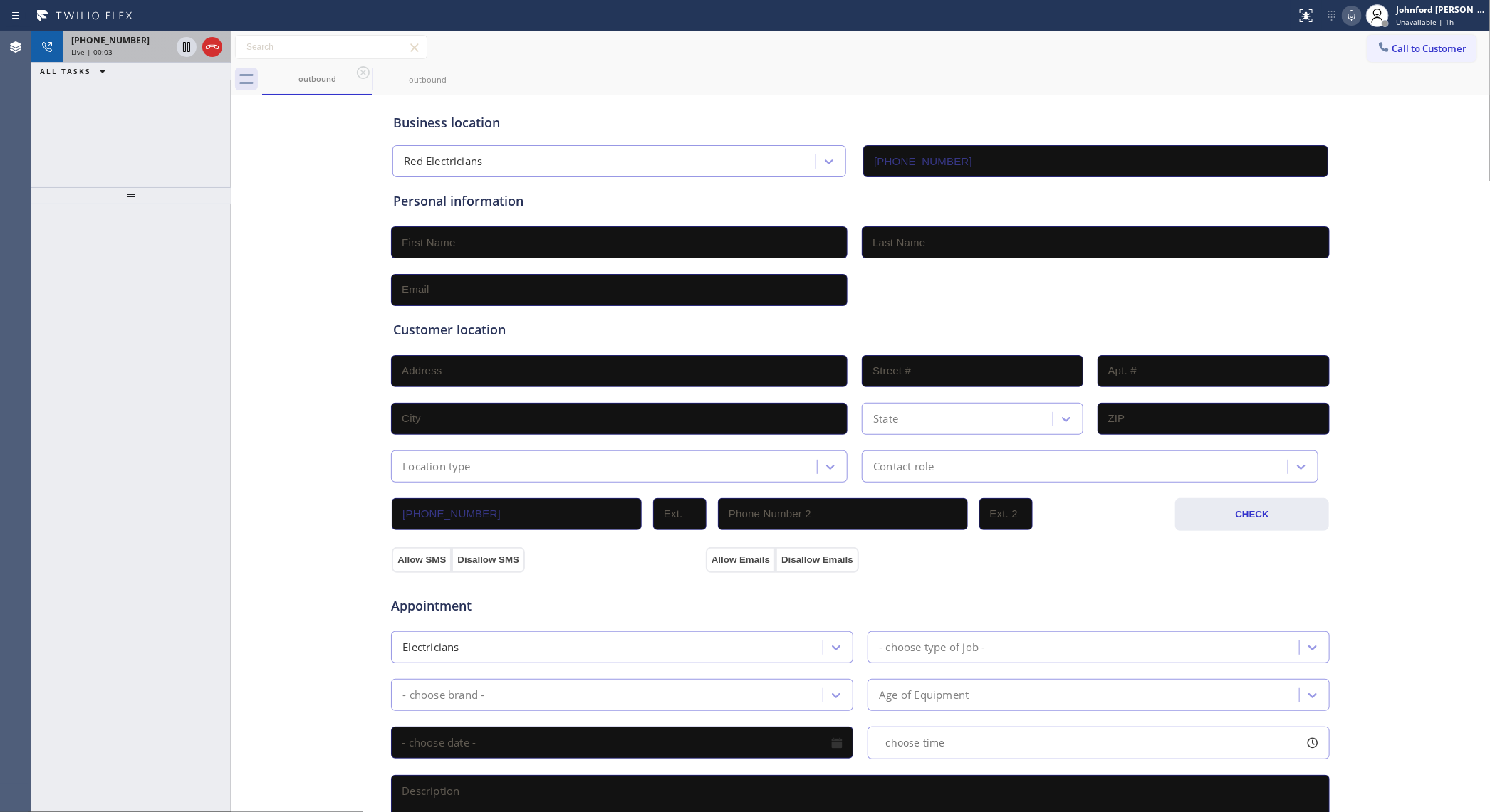
click at [154, 55] on div "Live | 00:03" at bounding box center [121, 51] width 100 height 10
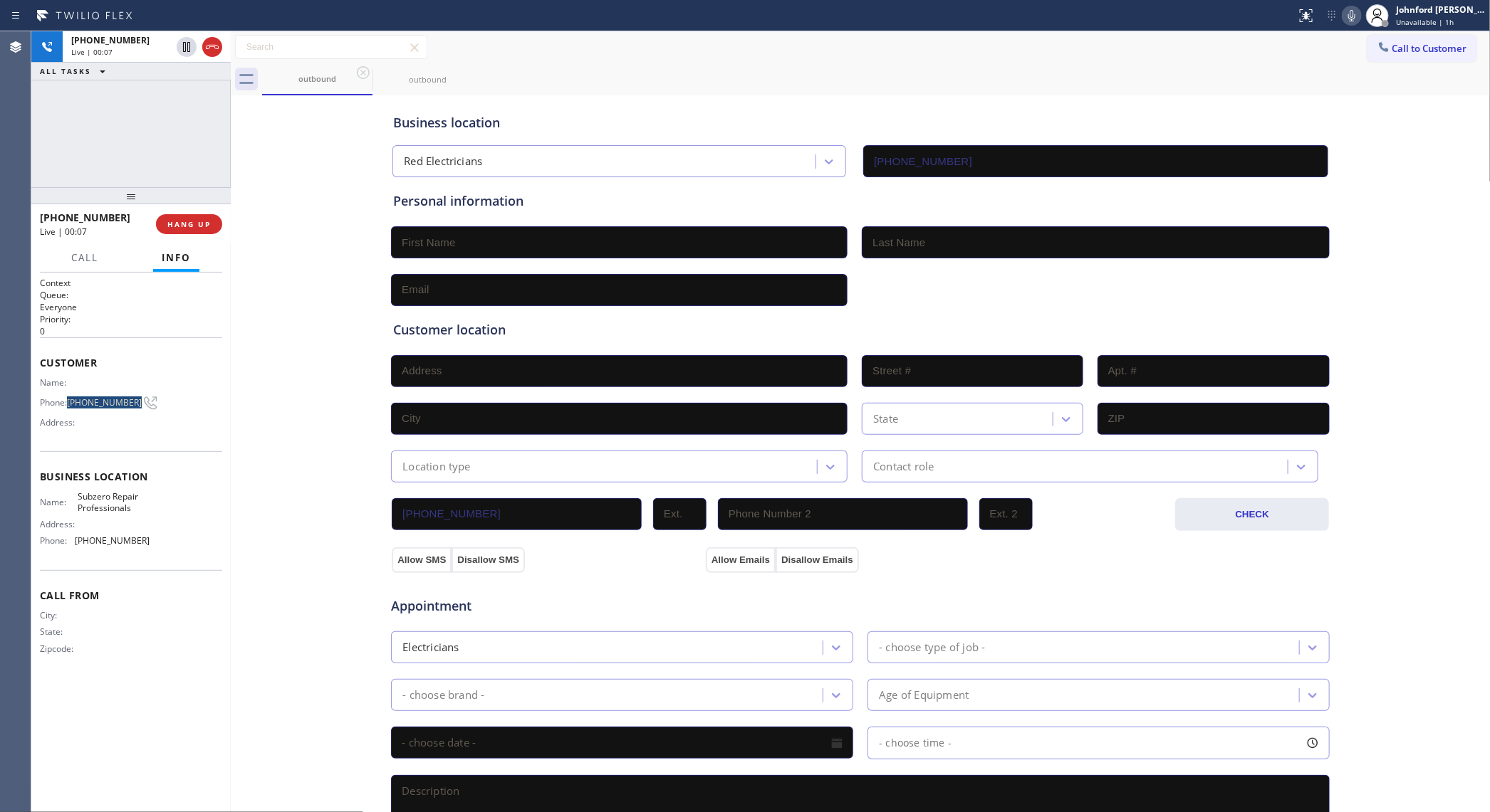
drag, startPoint x: 91, startPoint y: 398, endPoint x: 129, endPoint y: 401, distance: 38.1
click at [129, 401] on div "Phone: [PHONE_NUMBER]" at bounding box center [95, 403] width 110 height 17
copy div "[PHONE_NUMBER]"
click at [186, 214] on button "HANG UP" at bounding box center [189, 224] width 66 height 20
drag, startPoint x: 181, startPoint y: 209, endPoint x: 171, endPoint y: 239, distance: 31.6
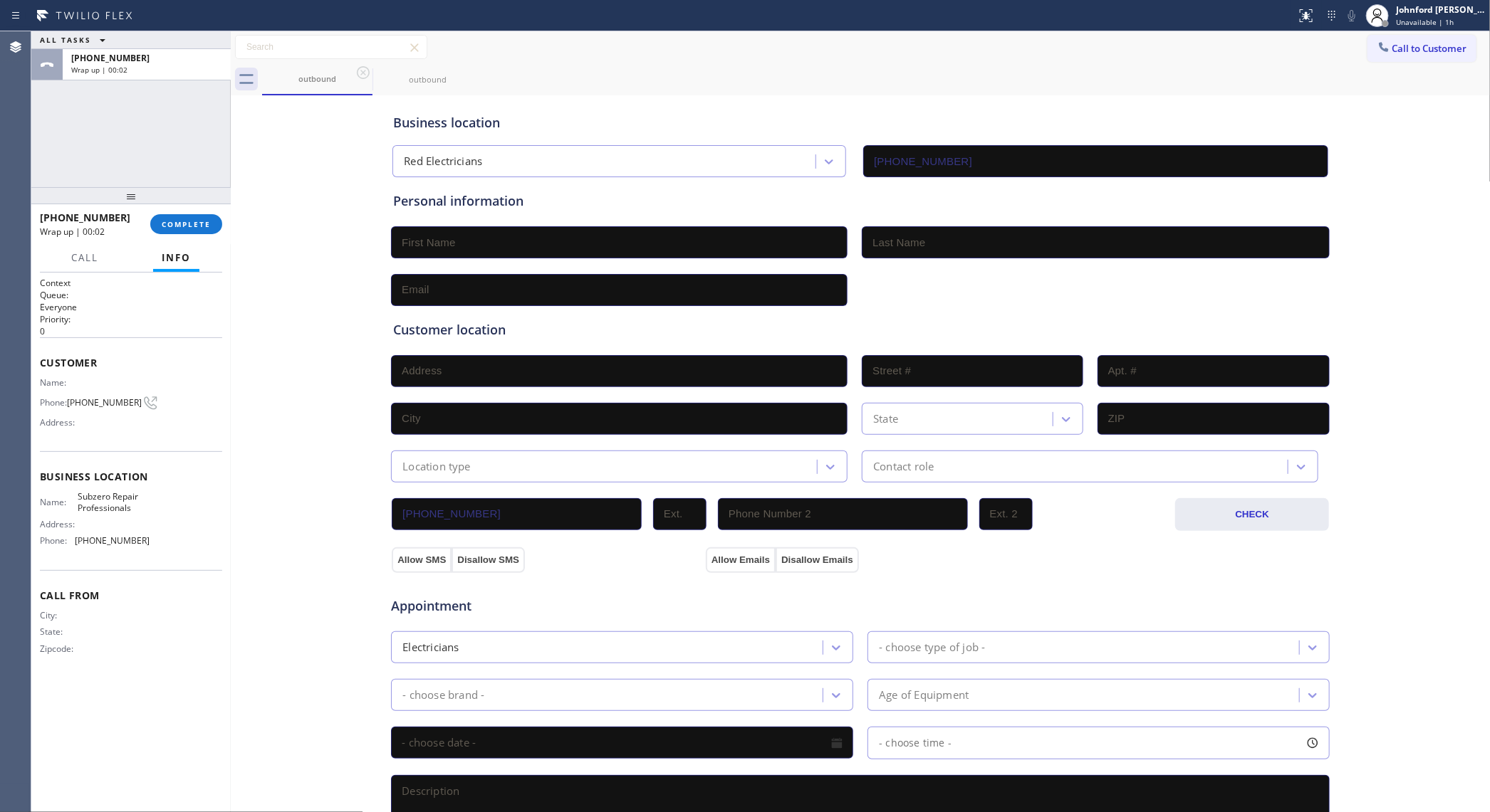
click at [181, 210] on div "[PHONE_NUMBER] Wrap up | 00:02 COMPLETE" at bounding box center [131, 225] width 183 height 37
click at [171, 239] on div "[PHONE_NUMBER] Wrap up | 00:02 COMPLETE" at bounding box center [131, 225] width 183 height 37
click at [186, 225] on span "COMPLETE" at bounding box center [186, 224] width 50 height 10
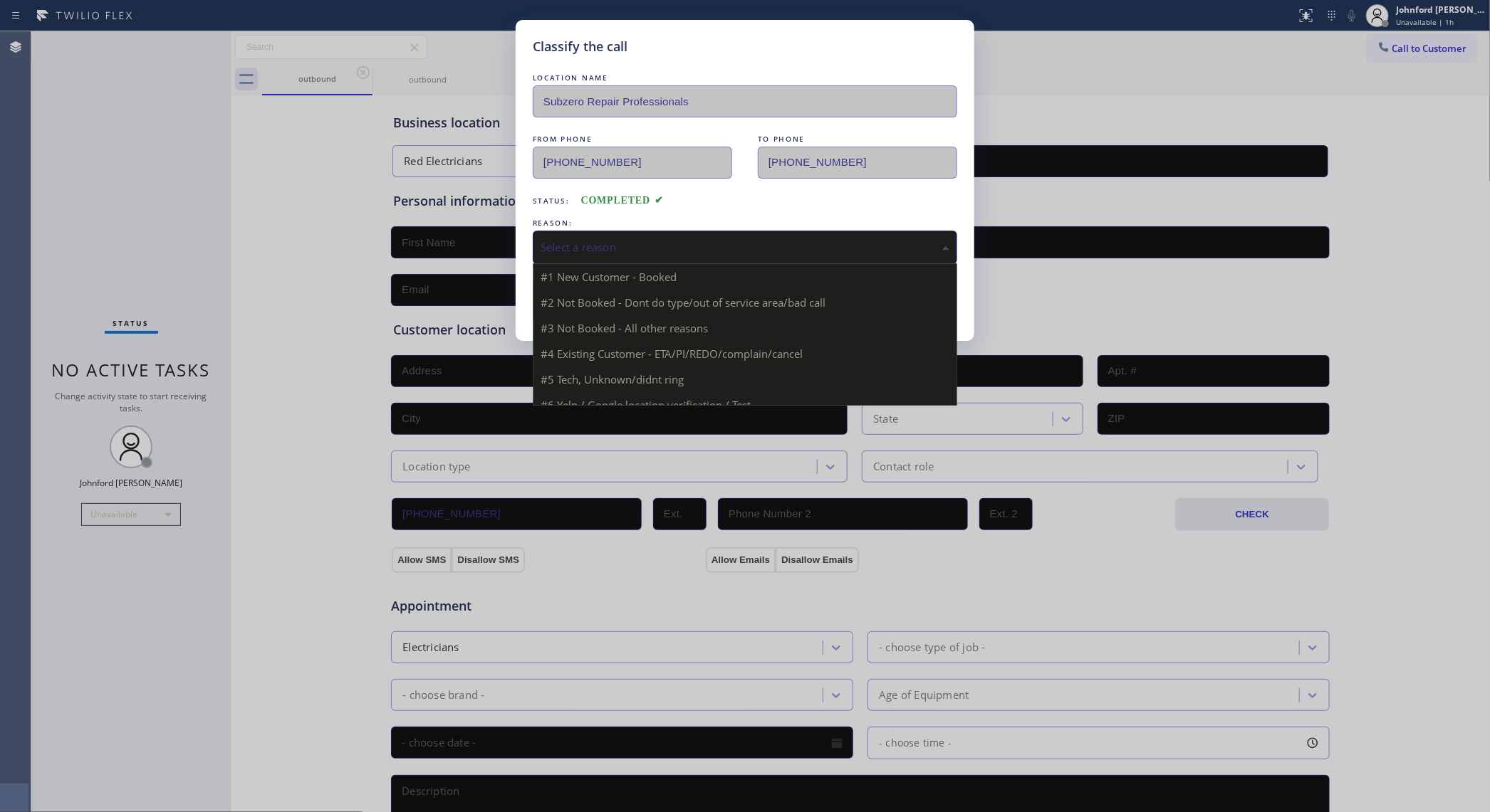
drag, startPoint x: 567, startPoint y: 256, endPoint x: 610, endPoint y: 248, distance: 43.7
click at [571, 254] on div "Select a reason" at bounding box center [745, 248] width 409 height 17
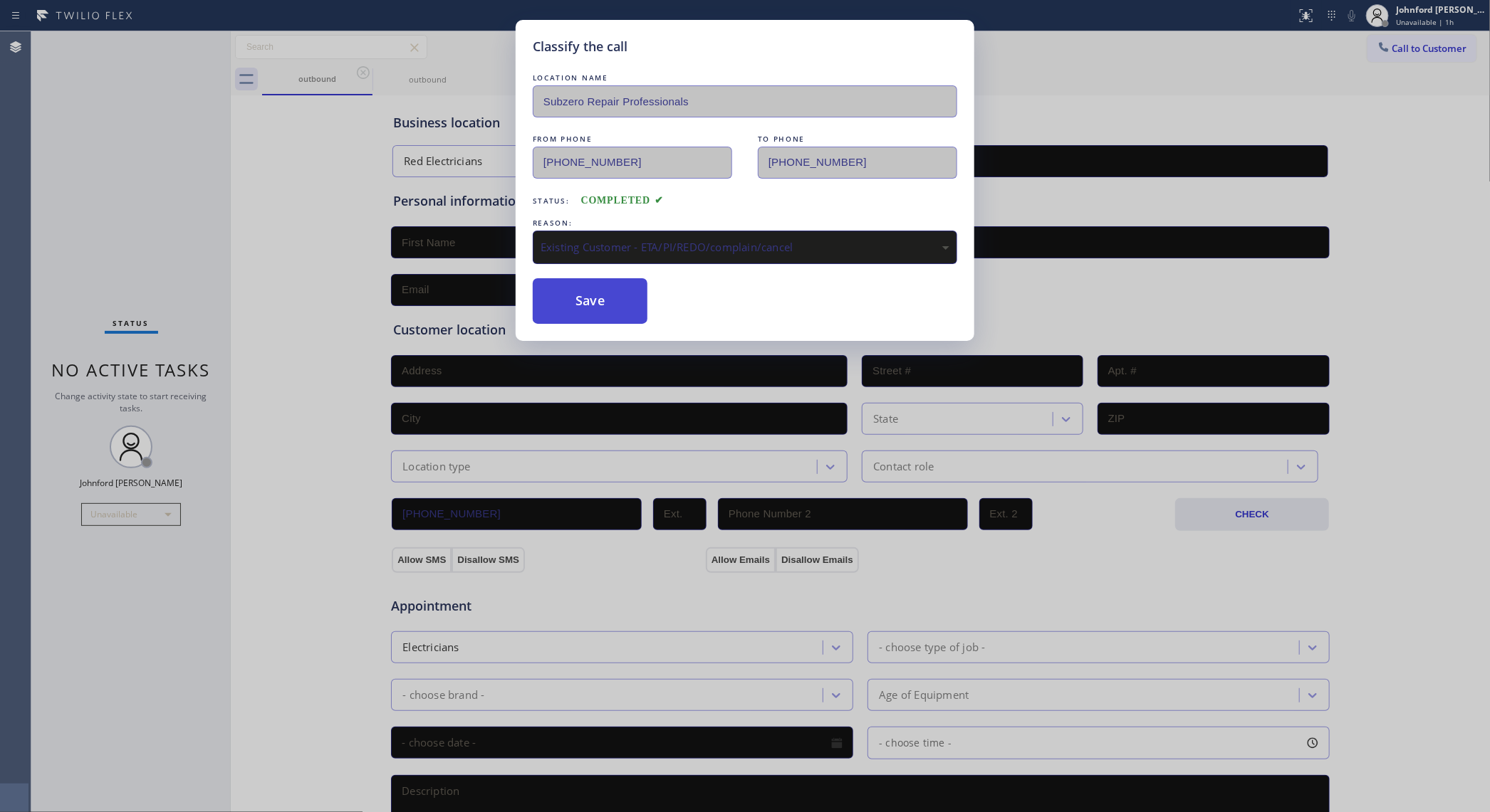
click at [592, 308] on button "Save" at bounding box center [590, 301] width 115 height 46
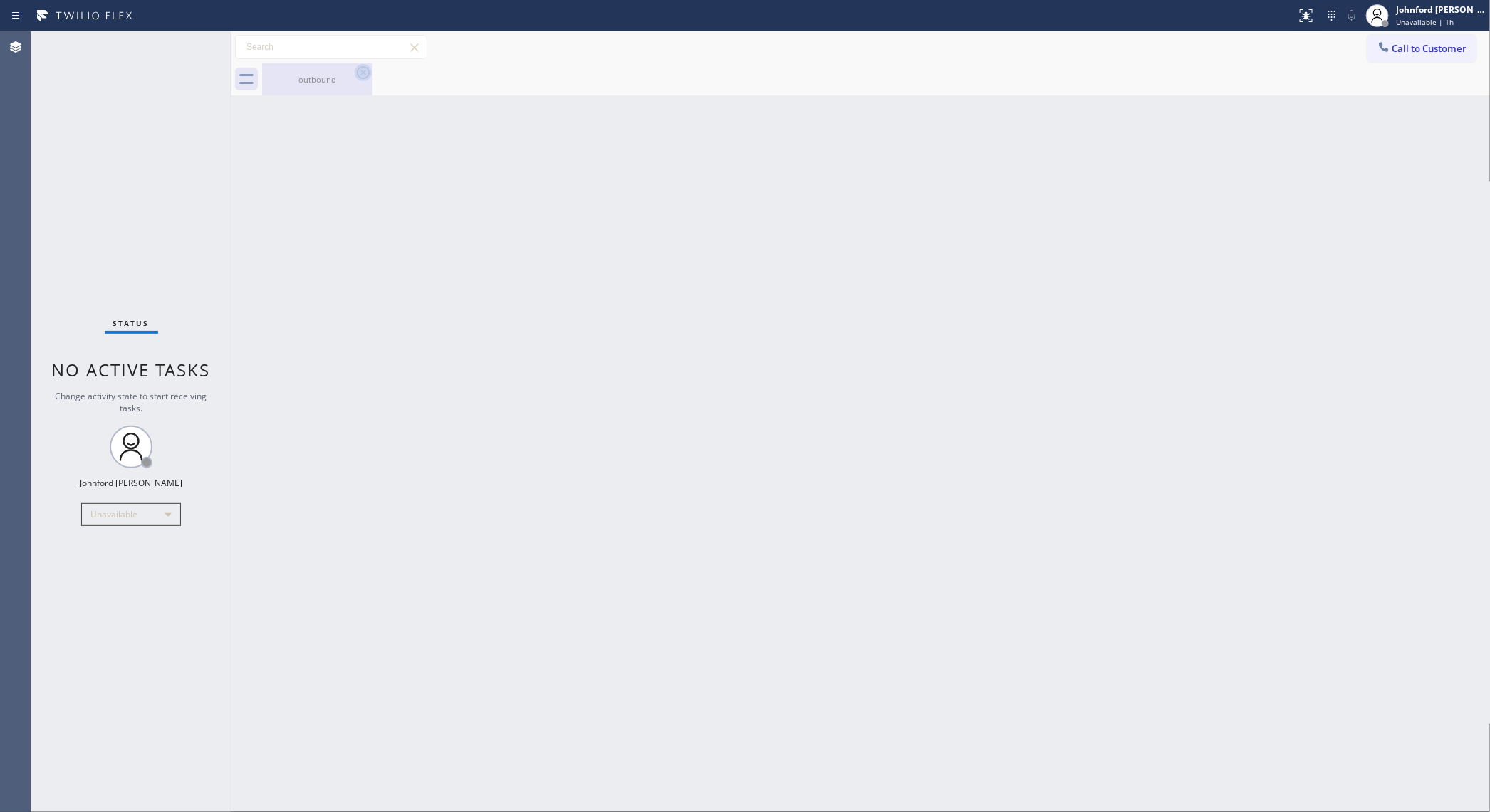
click at [364, 77] on icon at bounding box center [363, 73] width 17 height 17
click at [343, 80] on div "outbound" at bounding box center [317, 79] width 108 height 10
click at [155, 171] on div "Status No active tasks Change activity state to start receiving tasks. [PERSON_…" at bounding box center [130, 421] width 199 height 781
click at [303, 90] on div at bounding box center [876, 80] width 1229 height 32
click at [1191, 37] on button "Call to Customer" at bounding box center [1422, 48] width 109 height 27
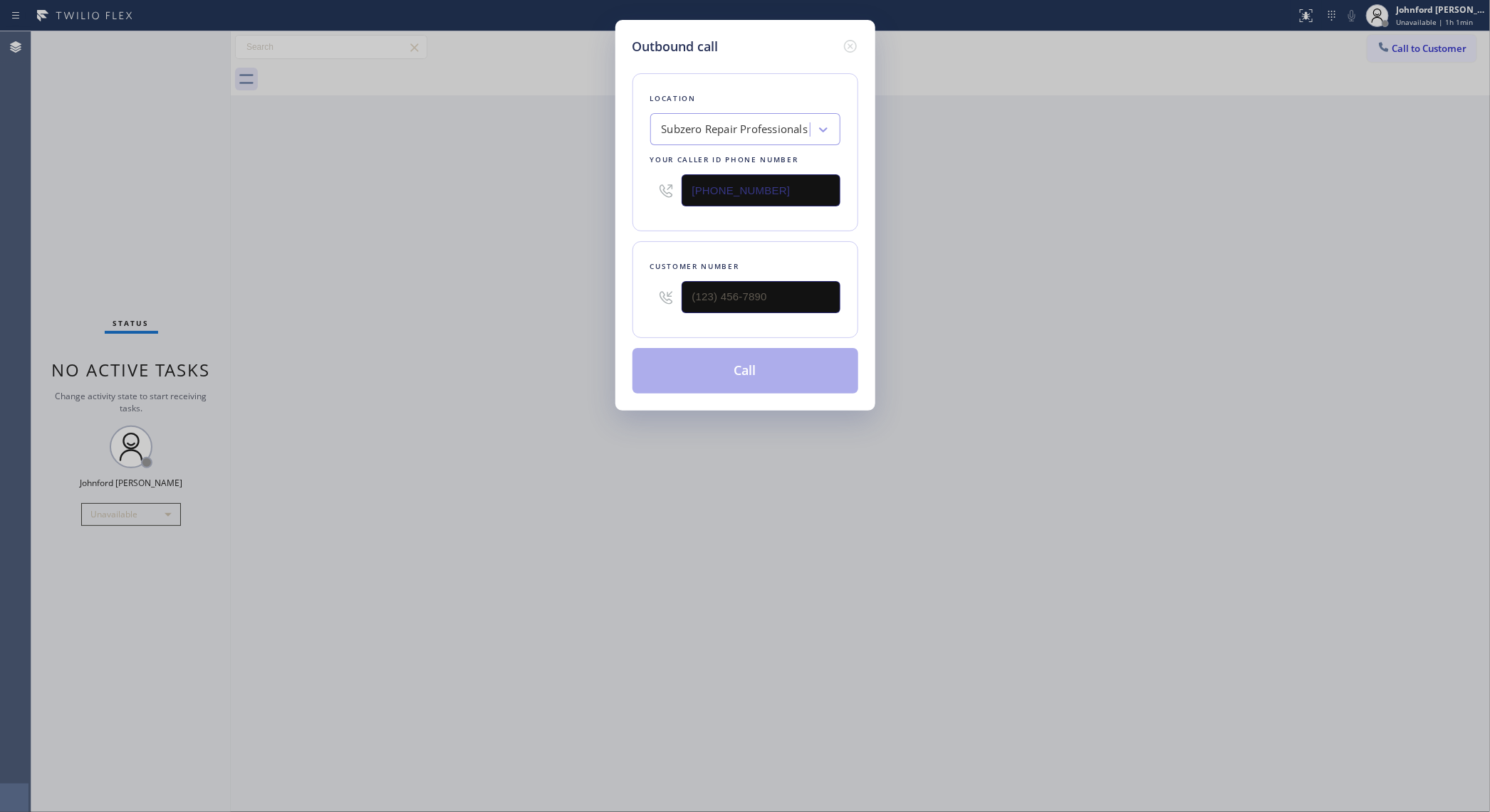
click at [1001, 208] on div "Outbound call Location Subzero Repair Professionals Your caller id phone number…" at bounding box center [745, 406] width 1490 height 812
click at [1191, 257] on div "Outbound call Location Subzero Repair Professionals Your caller id phone number…" at bounding box center [745, 406] width 1490 height 812
drag, startPoint x: 938, startPoint y: 189, endPoint x: 1051, endPoint y: 18, distance: 205.0
click at [937, 189] on div "Outbound call Location Subzero Repair Professionals Your caller id phone number…" at bounding box center [745, 406] width 1490 height 812
drag, startPoint x: 1272, startPoint y: 199, endPoint x: 1190, endPoint y: 126, distance: 109.8
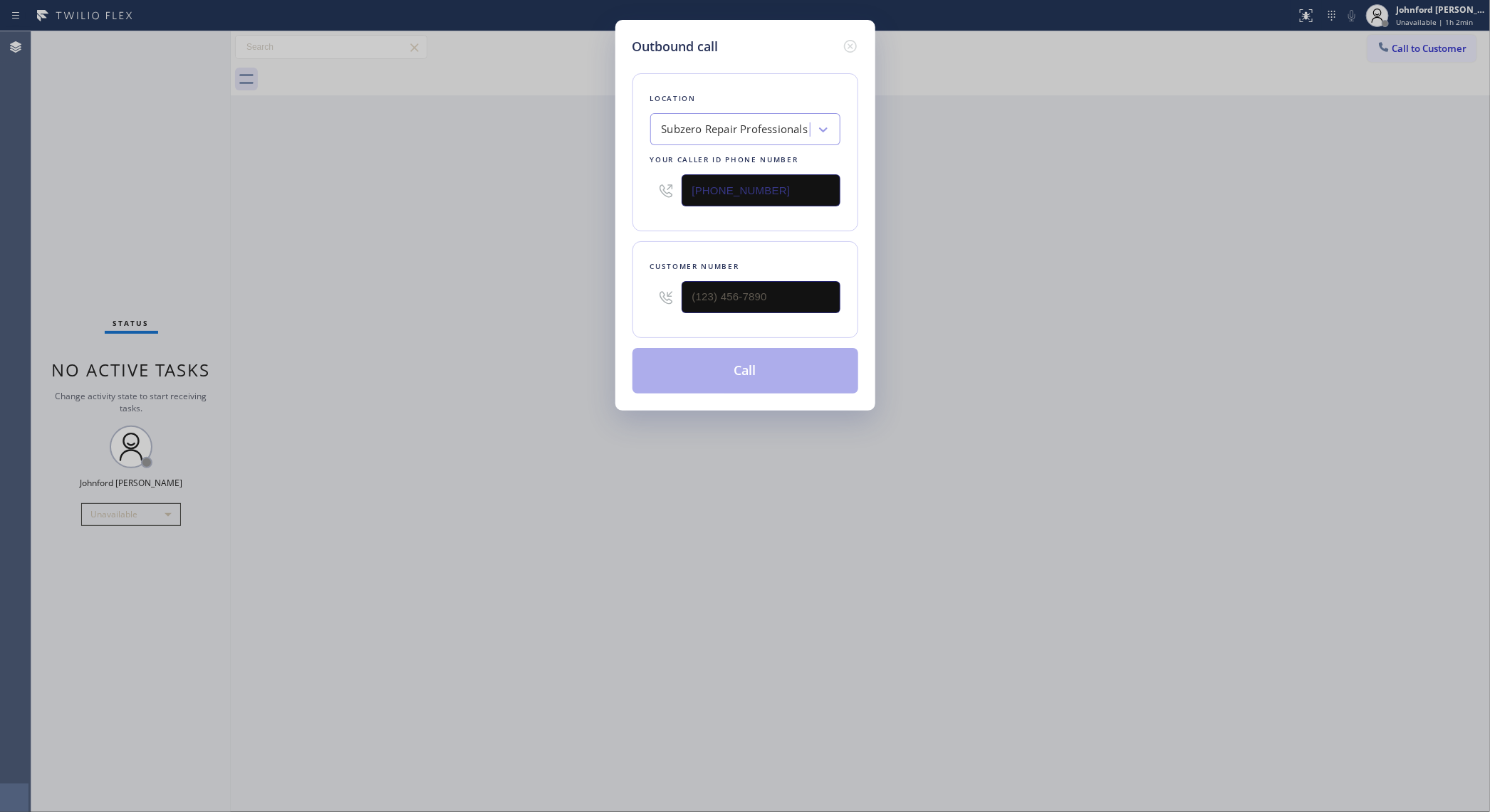
click at [1191, 199] on div "Outbound call Location Subzero Repair Professionals Your caller id phone number…" at bounding box center [745, 406] width 1490 height 812
drag, startPoint x: 757, startPoint y: 193, endPoint x: 548, endPoint y: 199, distance: 209.1
click at [565, 199] on div "Outbound call Location Subzero Repair Professionals Your caller id phone number…" at bounding box center [745, 406] width 1490 height 812
paste input "714) 912-8236"
type input "[PHONE_NUMBER]"
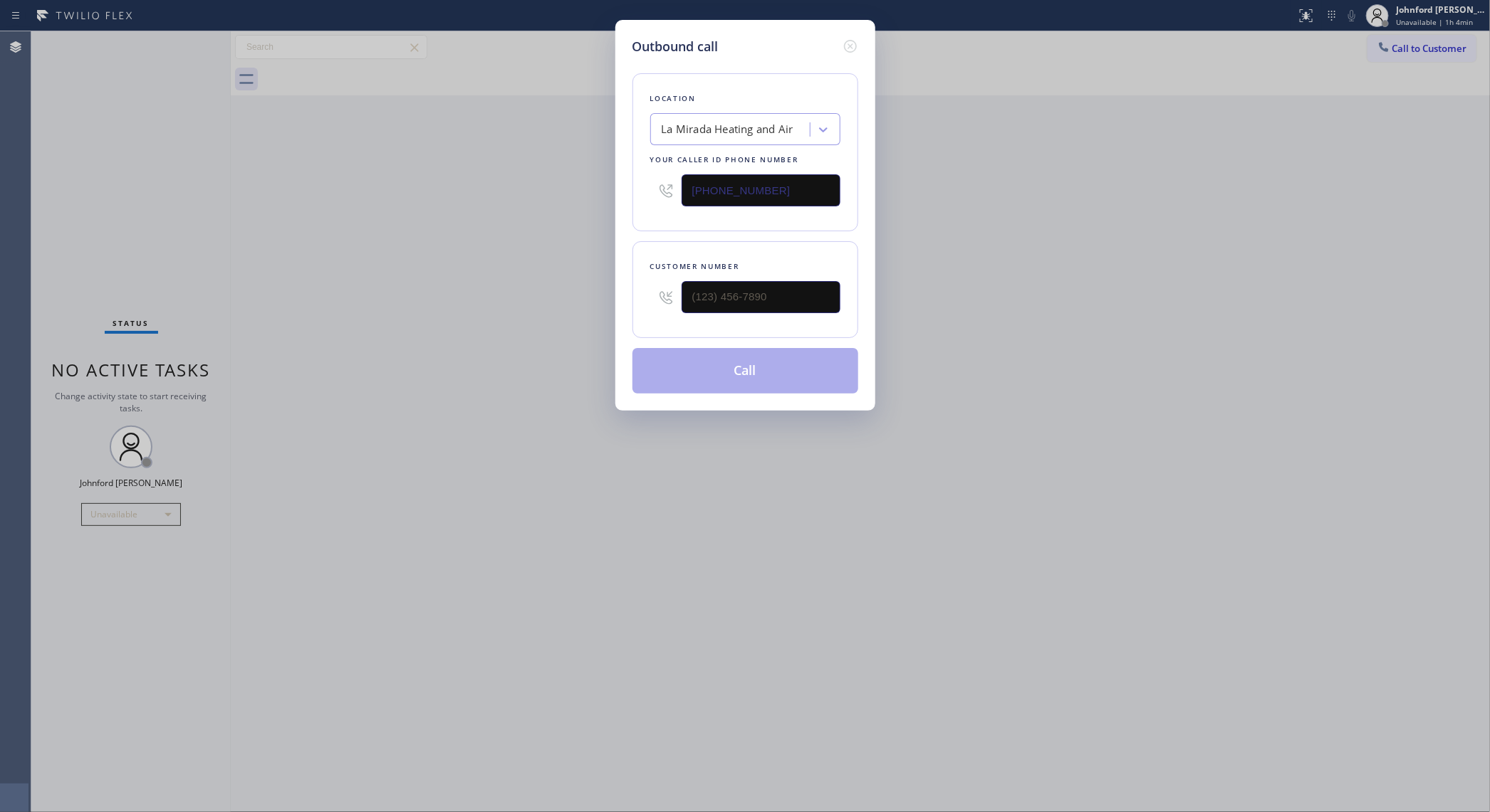
click at [651, 310] on div at bounding box center [745, 297] width 190 height 46
click at [807, 290] on input "(___) ___-____" at bounding box center [761, 297] width 159 height 32
paste input "714) 316-4563"
type input "[PHONE_NUMBER]"
click at [287, 314] on div "Outbound call Location [GEOGRAPHIC_DATA] Heating and Air Your caller id phone n…" at bounding box center [745, 406] width 1490 height 812
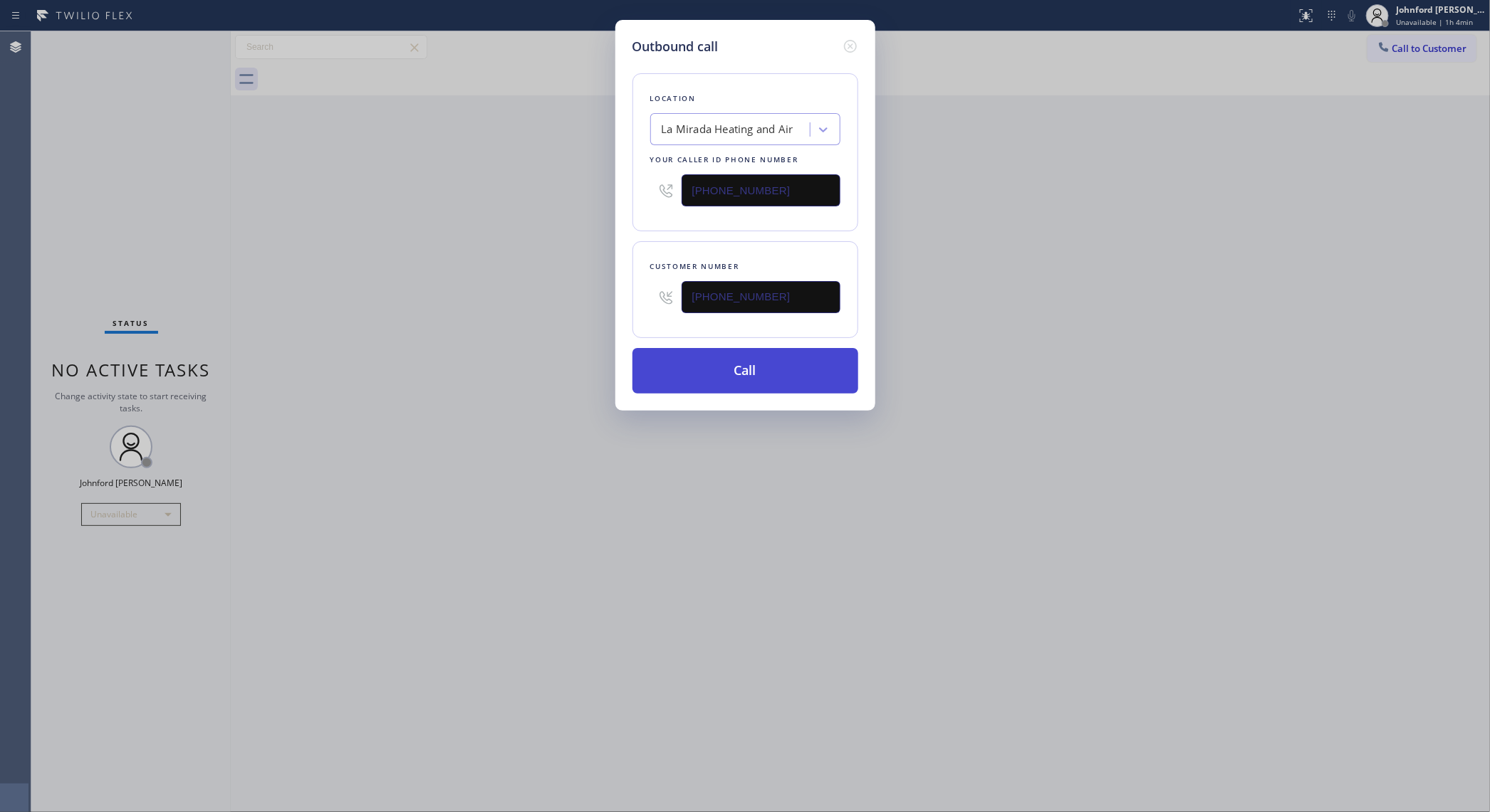
click at [706, 371] on button "Call" at bounding box center [745, 370] width 226 height 46
drag, startPoint x: 1077, startPoint y: 301, endPoint x: 1081, endPoint y: 201, distance: 100.1
click at [1079, 301] on div "Outbound call Location [GEOGRAPHIC_DATA] Heating and Air Your caller id phone n…" at bounding box center [745, 406] width 1490 height 812
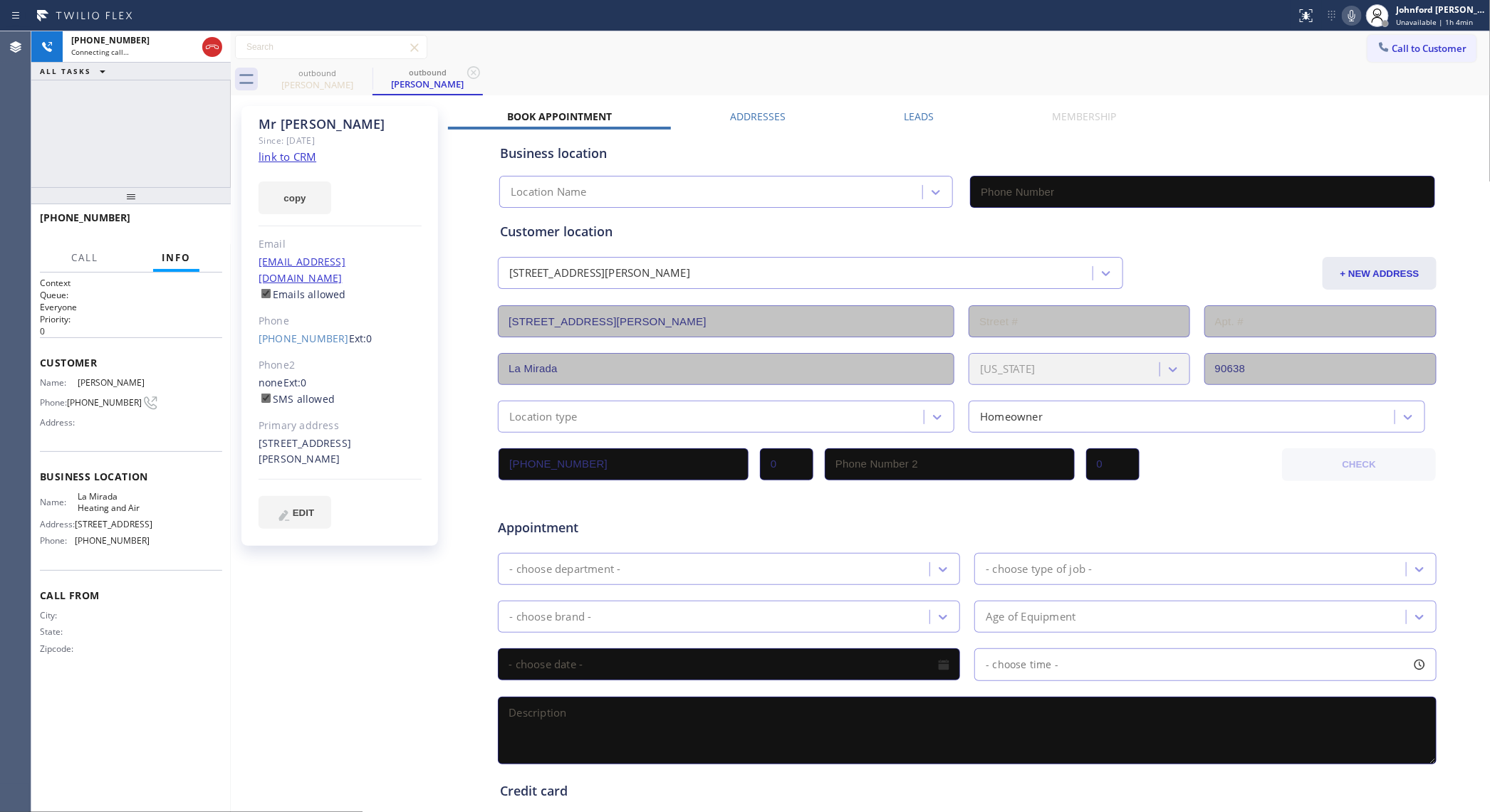
click at [1191, 17] on icon at bounding box center [1352, 16] width 7 height 11
type input "[PHONE_NUMBER]"
click at [1191, 17] on icon at bounding box center [1352, 16] width 17 height 17
click at [146, 109] on div "[PHONE_NUMBER] Live | 00:01 ALL TASKS ALL TASKS ACTIVE TASKS TASKS IN WRAP UP" at bounding box center [130, 109] width 199 height 156
click at [1179, 115] on div "Book Appointment Addresses Leads Membership Business location [GEOGRAPHIC_DATA]…" at bounding box center [968, 565] width 1040 height 912
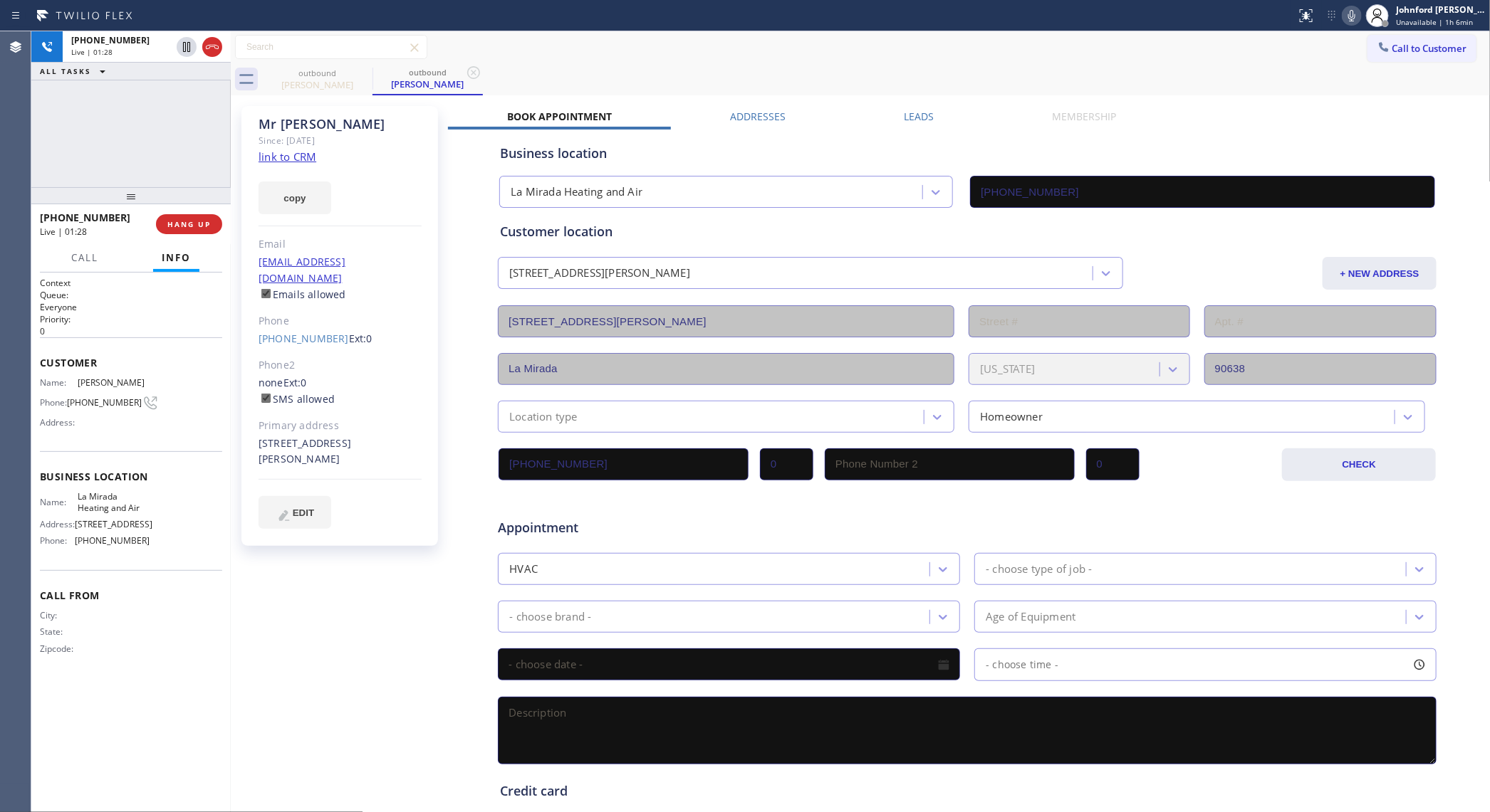
click at [118, 138] on div "[PHONE_NUMBER] Live | 01:28 ALL TASKS ALL TASKS ACTIVE TASKS TASKS IN WRAP UP" at bounding box center [130, 109] width 199 height 156
click at [133, 130] on div "[PHONE_NUMBER] Live | 02:33 ALL TASKS ALL TASKS ACTIVE TASKS TASKS IN WRAP UP" at bounding box center [130, 109] width 199 height 156
drag, startPoint x: 197, startPoint y: 133, endPoint x: 1191, endPoint y: 246, distance: 1000.4
click at [197, 133] on div "[PHONE_NUMBER] Live | 02:49 ALL TASKS ALL TASKS ACTIVE TASKS TASKS IN WRAP UP" at bounding box center [130, 109] width 199 height 156
click at [1191, 7] on icon at bounding box center [1352, 16] width 17 height 17
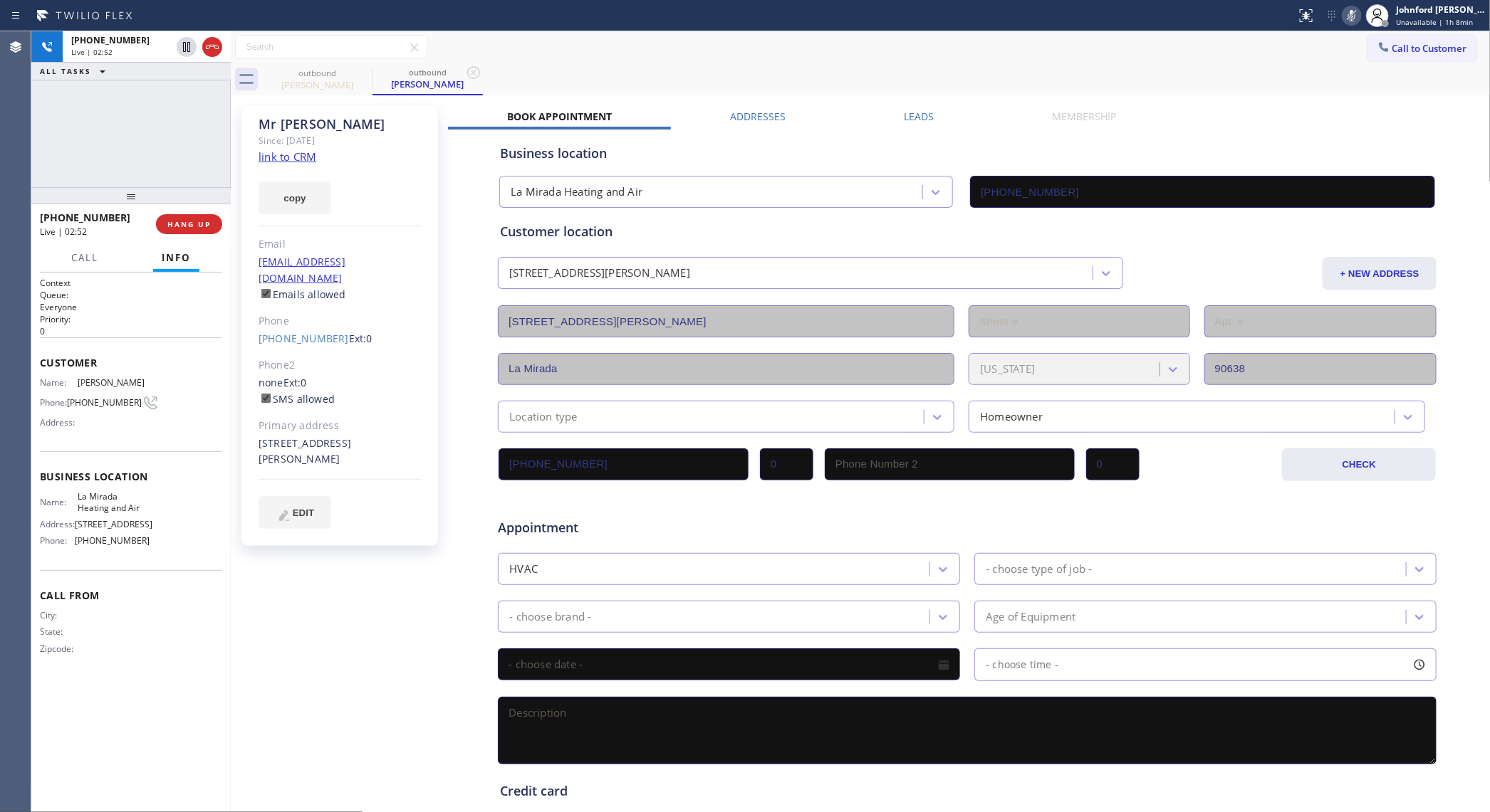
click at [1191, 16] on icon at bounding box center [1352, 16] width 17 height 17
click at [168, 225] on span "HANG UP" at bounding box center [189, 224] width 43 height 10
drag, startPoint x: 177, startPoint y: 133, endPoint x: 237, endPoint y: 190, distance: 82.8
click at [177, 133] on div "ALL TASKS ALL TASKS ACTIVE TASKS TASKS IN WRAP UP [PHONE_NUMBER] Wrap up | 00:19" at bounding box center [130, 109] width 199 height 156
click at [114, 511] on div "Name: La Mirada Heating and Air Address: [STREET_ADDRESS] Phone: [PHONE_NUMBER]" at bounding box center [95, 521] width 110 height 61
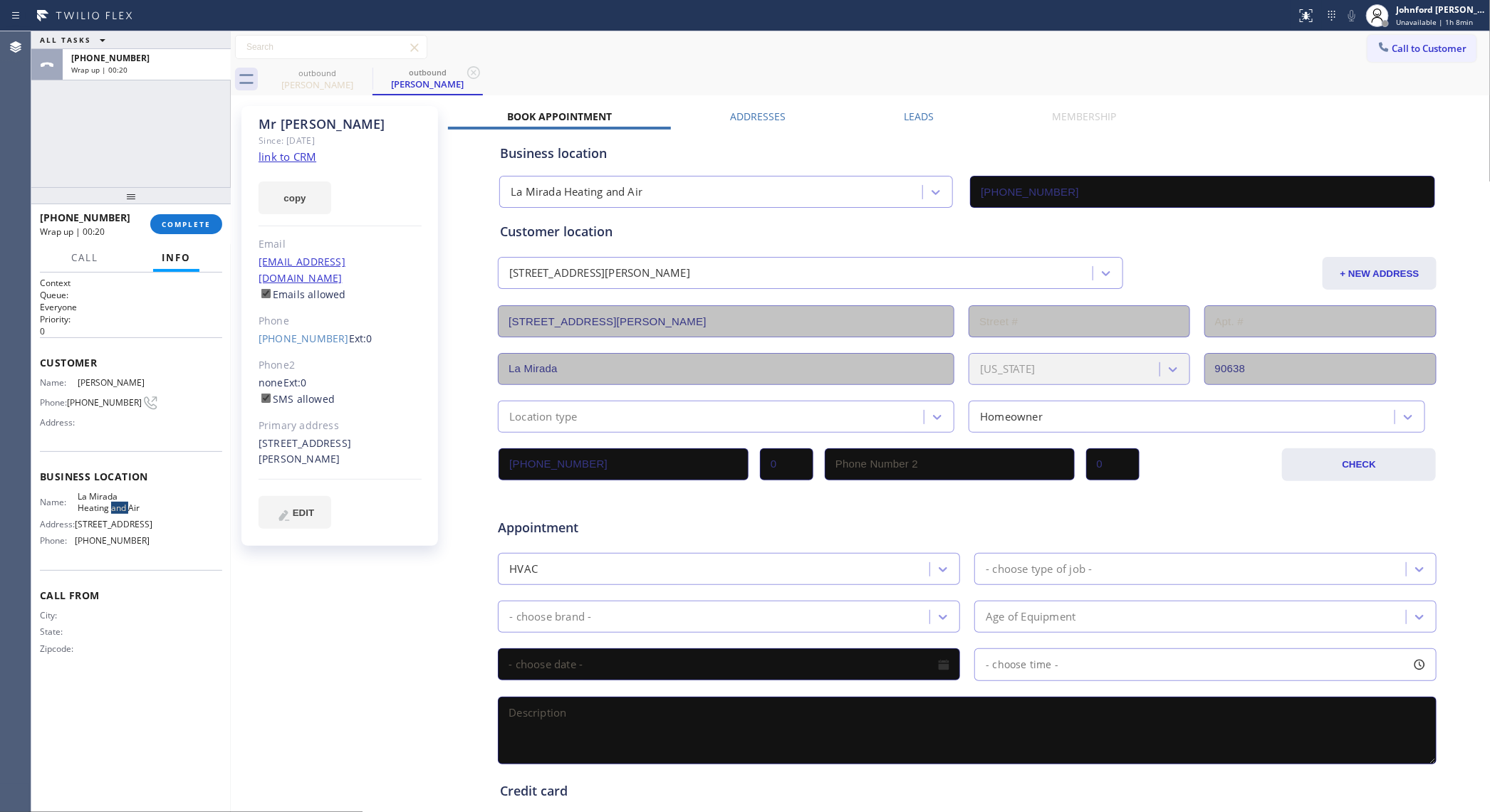
click at [114, 511] on div "Name: La Mirada Heating and Air Address: [STREET_ADDRESS] Phone: [PHONE_NUMBER]" at bounding box center [95, 521] width 110 height 61
copy span "La Mirada Heating and Air"
click at [196, 212] on div "[PHONE_NUMBER] Wrap up | 00:39 COMPLETE" at bounding box center [131, 225] width 183 height 37
click at [200, 223] on span "COMPLETE" at bounding box center [186, 224] width 50 height 10
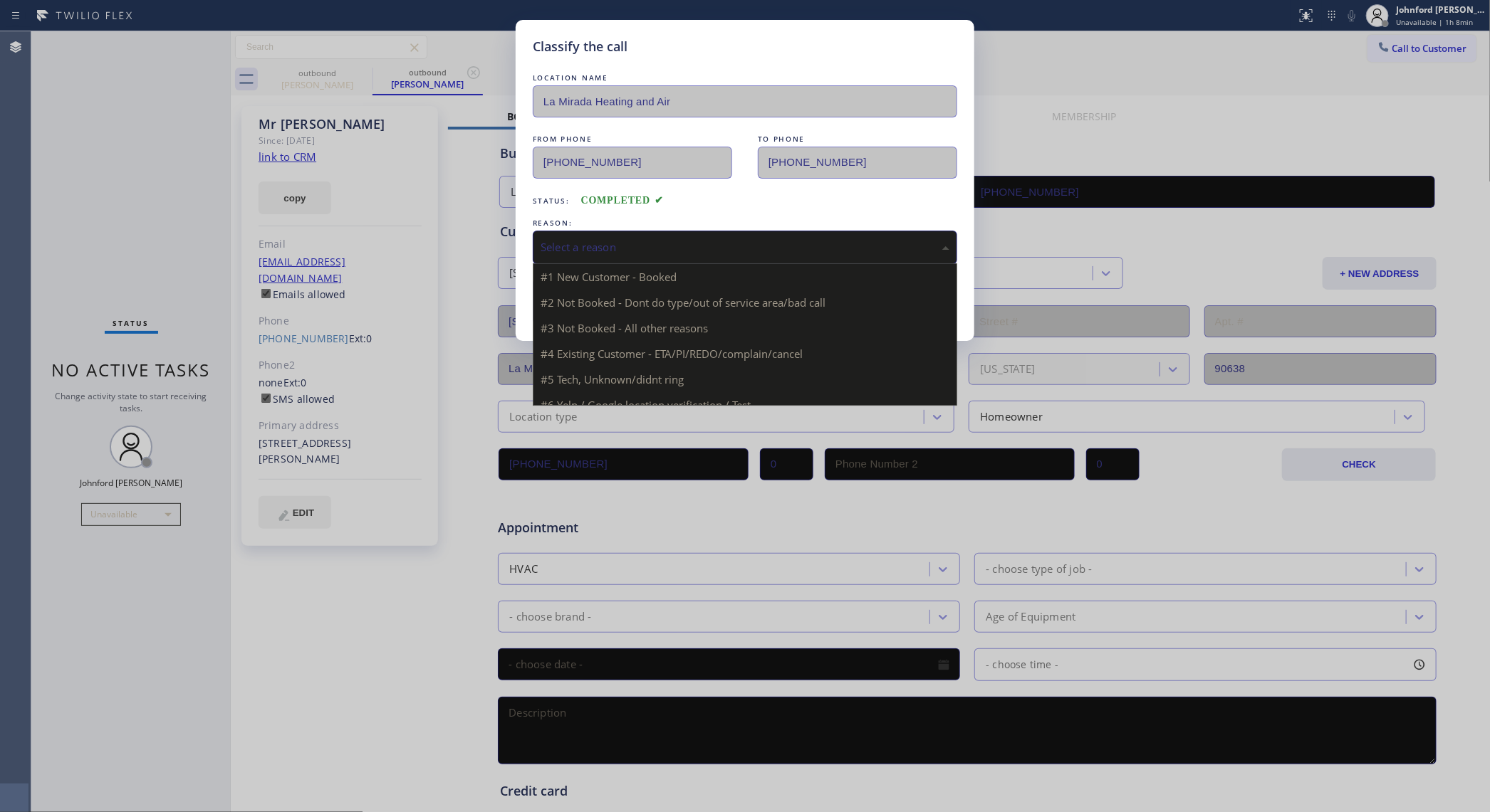
click at [639, 250] on div "Select a reason" at bounding box center [745, 248] width 409 height 17
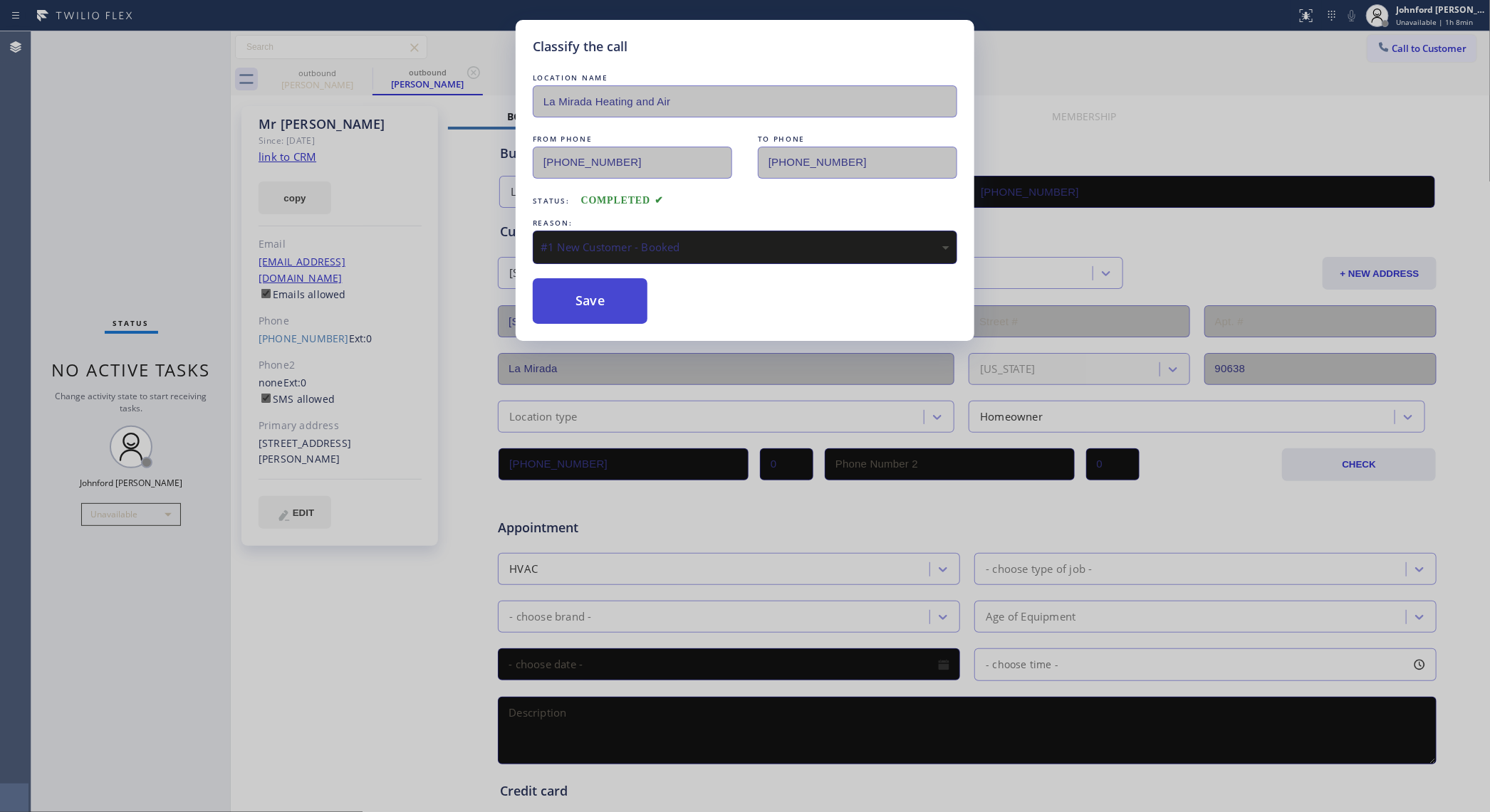
click at [598, 299] on button "Save" at bounding box center [590, 301] width 115 height 46
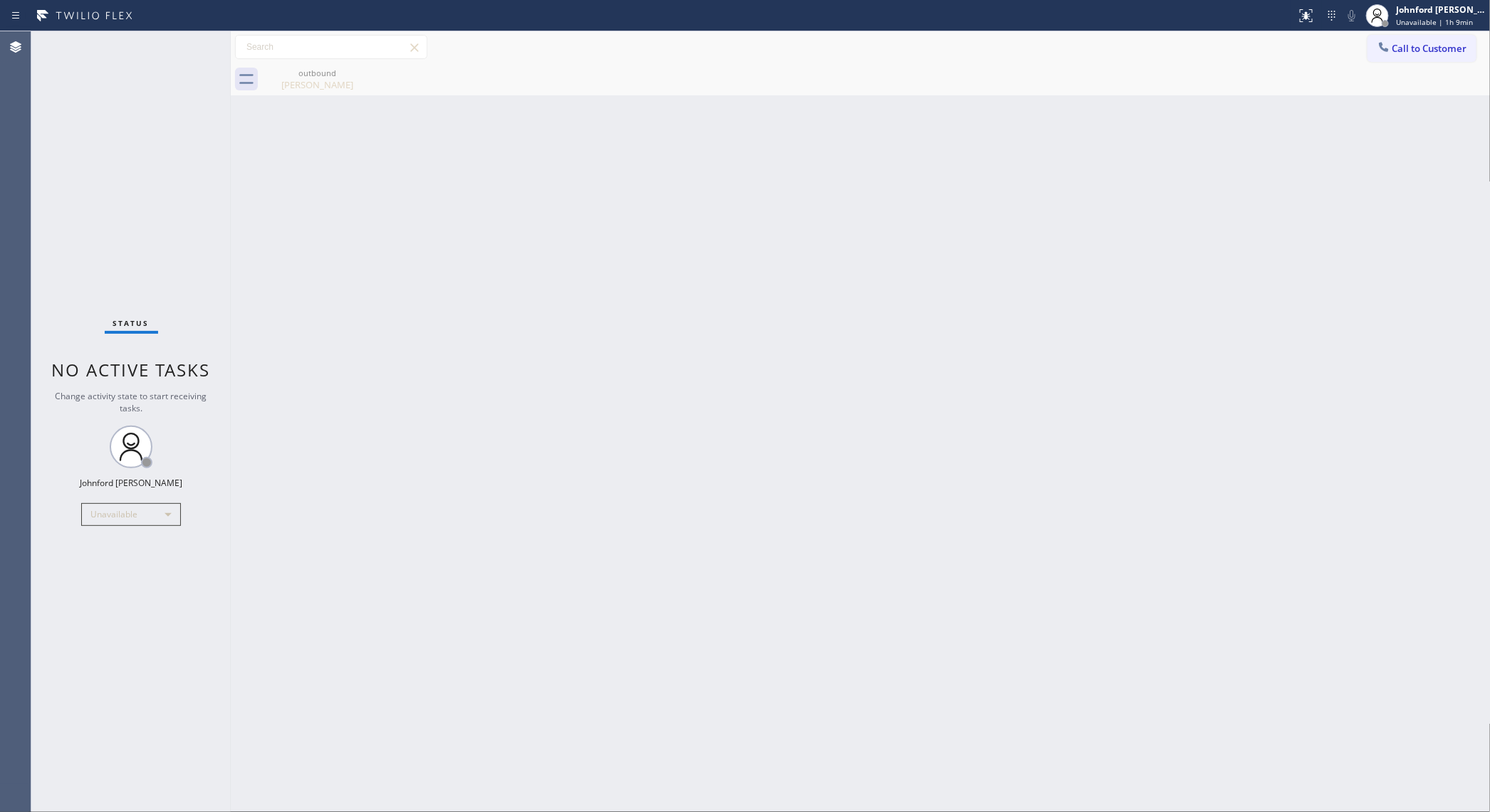
drag, startPoint x: 166, startPoint y: 205, endPoint x: 655, endPoint y: 35, distance: 517.7
click at [166, 205] on div "Status No active tasks Change activity state to start receiving tasks. [PERSON_…" at bounding box center [130, 421] width 199 height 781
